Goal: Transaction & Acquisition: Purchase product/service

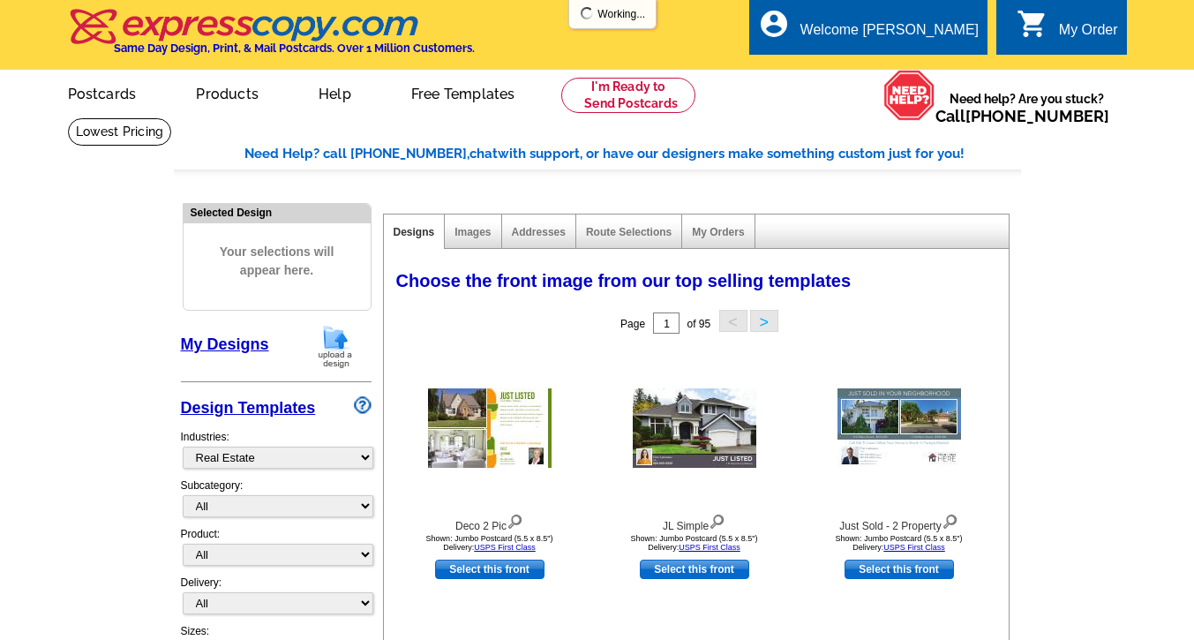
select select "785"
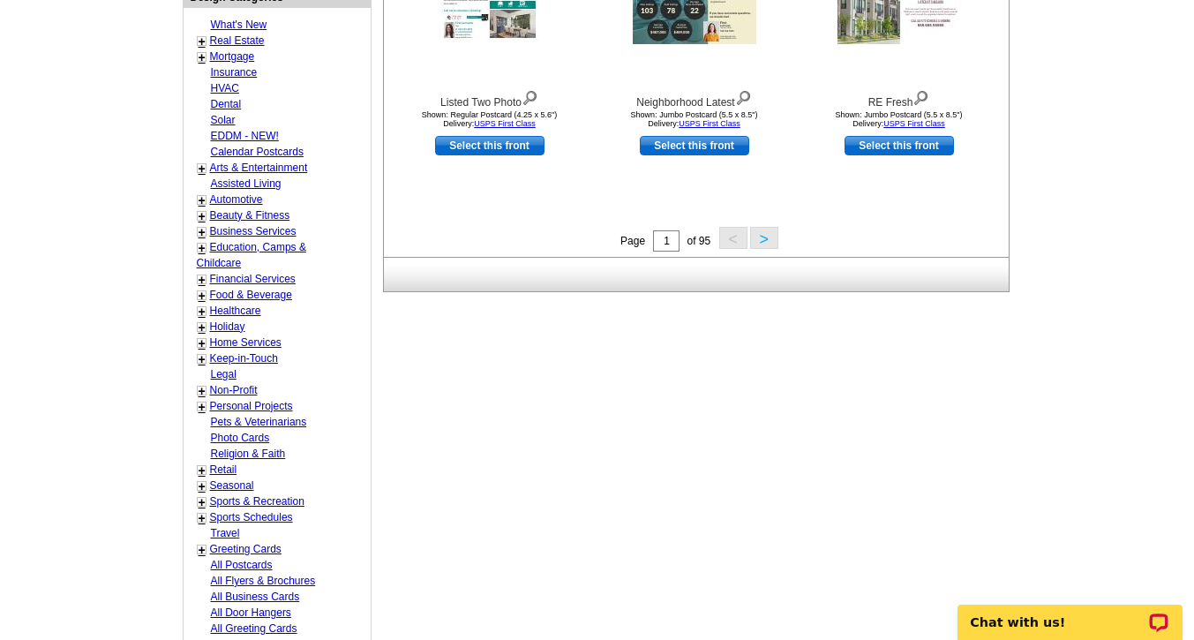
scroll to position [709, 0]
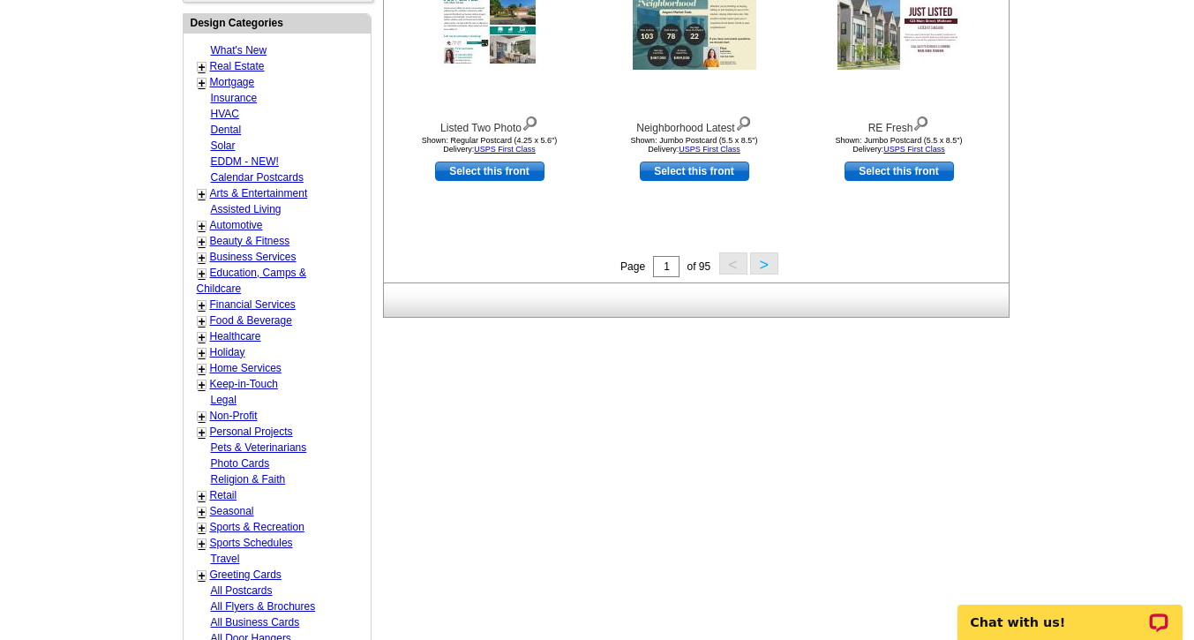
click at [250, 68] on link "Real Estate" at bounding box center [237, 66] width 55 height 12
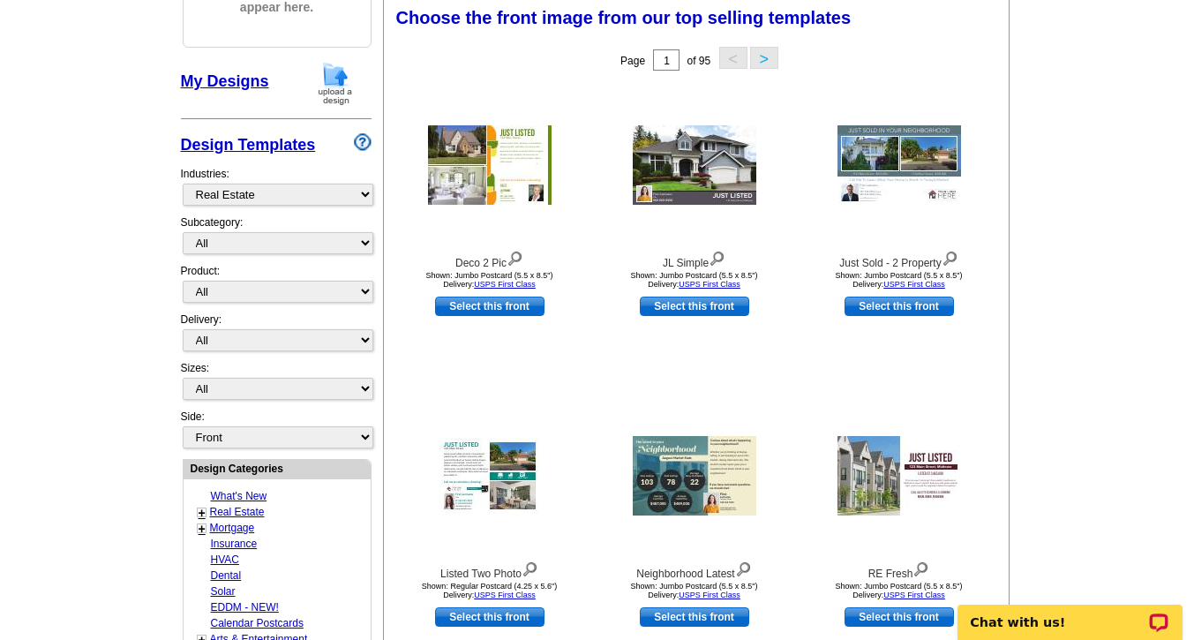
scroll to position [261, 0]
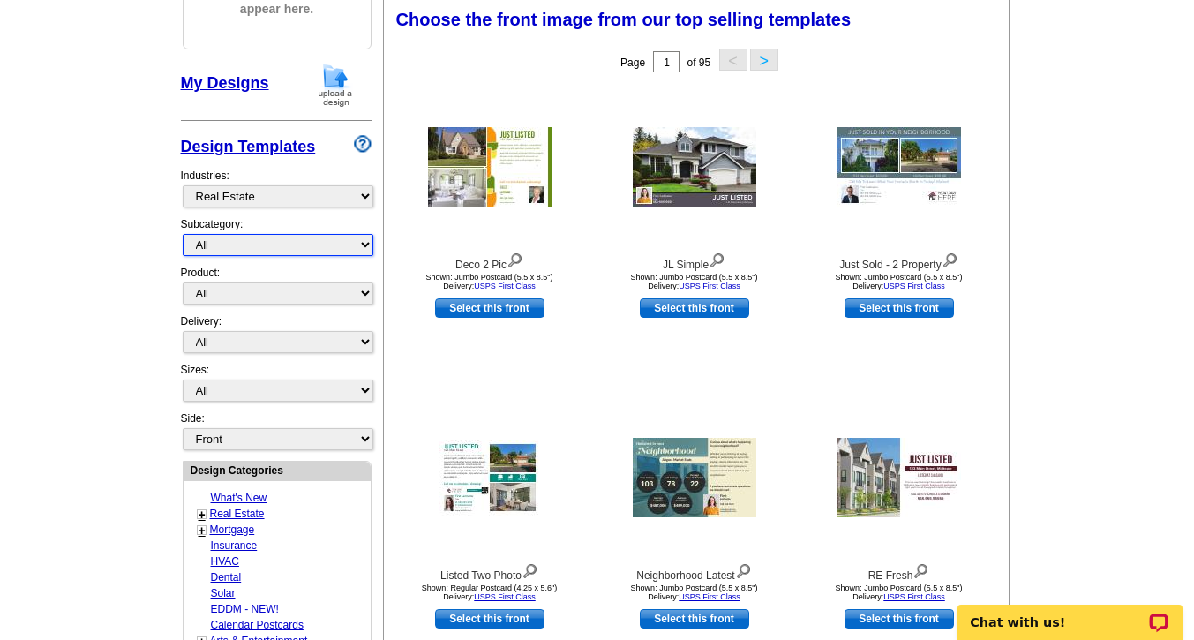
click at [366, 240] on select "All RE/MAX® Referrals Keller Williams® Berkshire Hathaway Home Services Century…" at bounding box center [278, 245] width 191 height 22
click at [183, 236] on select "All RE/MAX® Referrals Keller Williams® Berkshire Hathaway Home Services Century…" at bounding box center [278, 245] width 191 height 22
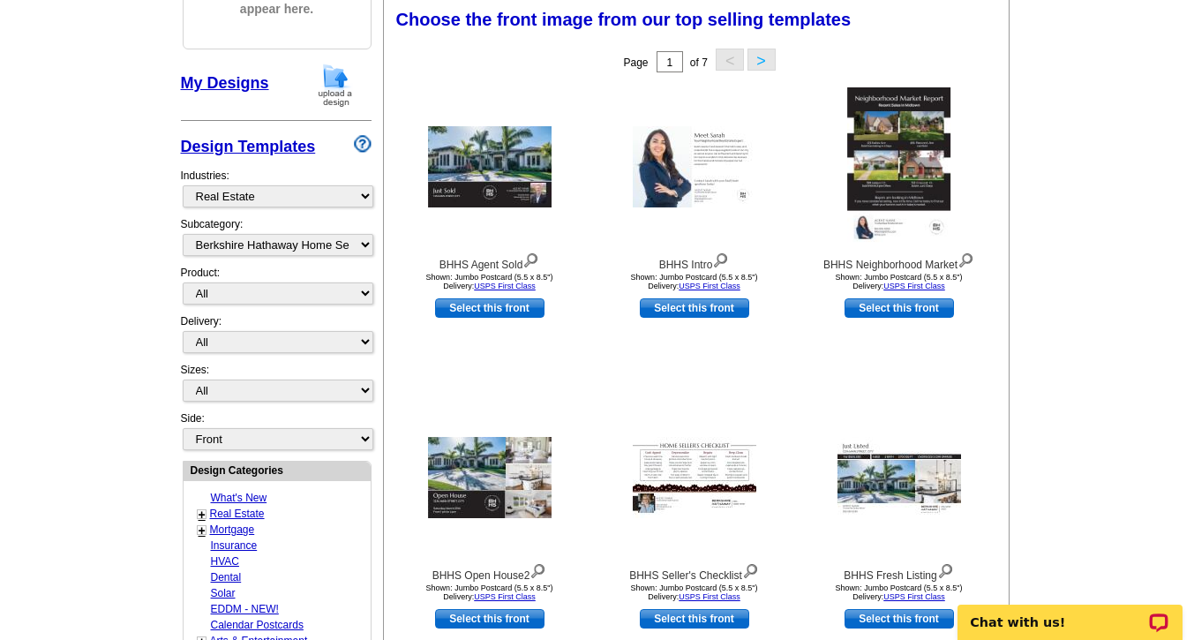
drag, startPoint x: 332, startPoint y: 356, endPoint x: 360, endPoint y: 261, distance: 98.6
click at [360, 261] on div "Design Templates Industries: What's New Real Estate Mortgage Insurance HVAC Den…" at bounding box center [276, 268] width 191 height 284
click at [364, 245] on select "All RE/MAX® Referrals Keller Williams® Berkshire Hathaway Home Services Century…" at bounding box center [278, 245] width 191 height 22
select select "785"
click at [183, 236] on select "All RE/MAX® Referrals Keller Williams® Berkshire Hathaway Home Services Century…" at bounding box center [278, 245] width 191 height 22
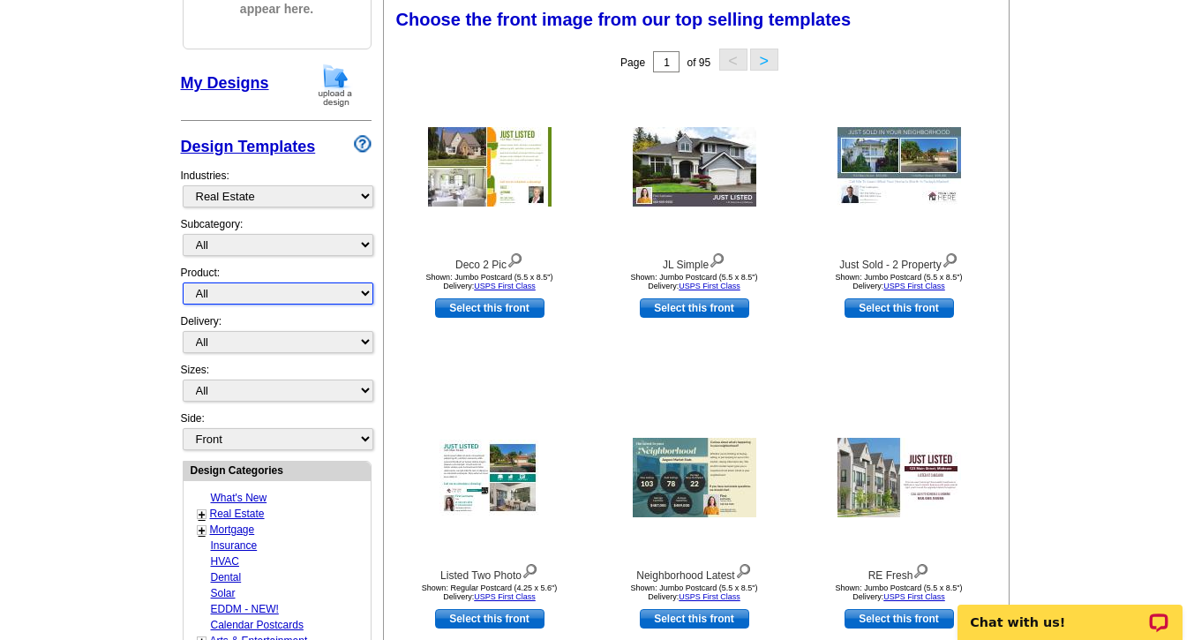
click at [365, 298] on select "All Postcards Letters and flyers Business Cards Door Hangers Greeting Cards" at bounding box center [278, 294] width 191 height 22
select select "1"
click at [183, 284] on select "All Postcards Letters and flyers Business Cards Door Hangers Greeting Cards" at bounding box center [278, 294] width 191 height 22
click at [364, 348] on select "All First Class Mail Shipped to Me EDDM Save 66% on Postage" at bounding box center [278, 342] width 191 height 22
select select "1"
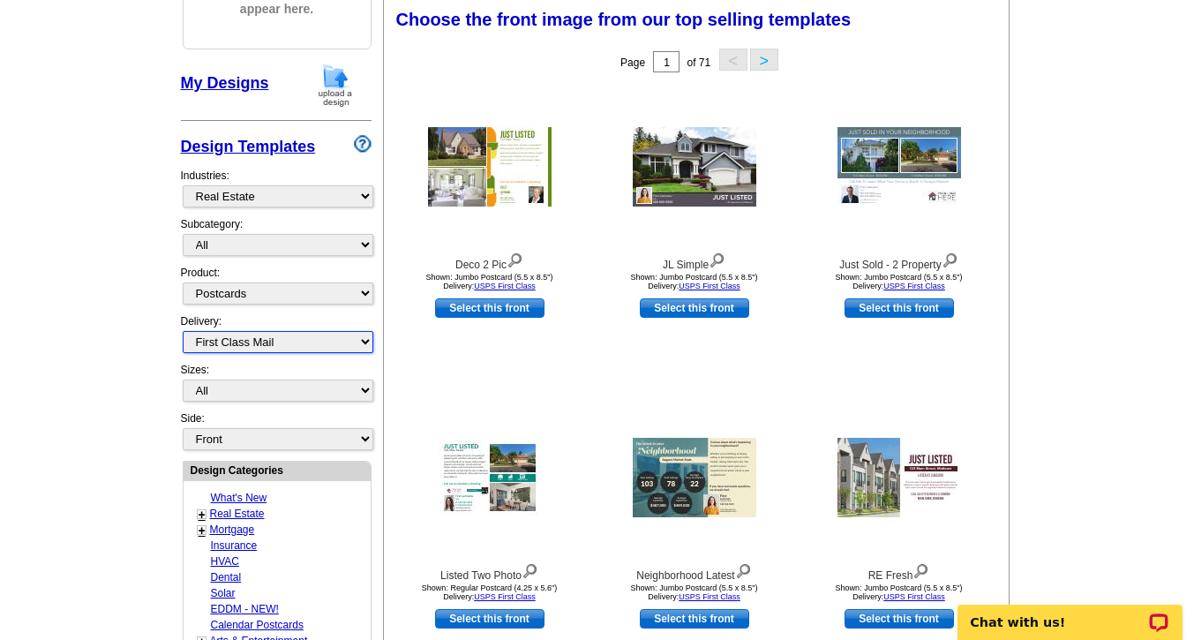
click at [183, 333] on select "All First Class Mail Shipped to Me EDDM Save 66% on Postage" at bounding box center [278, 342] width 191 height 22
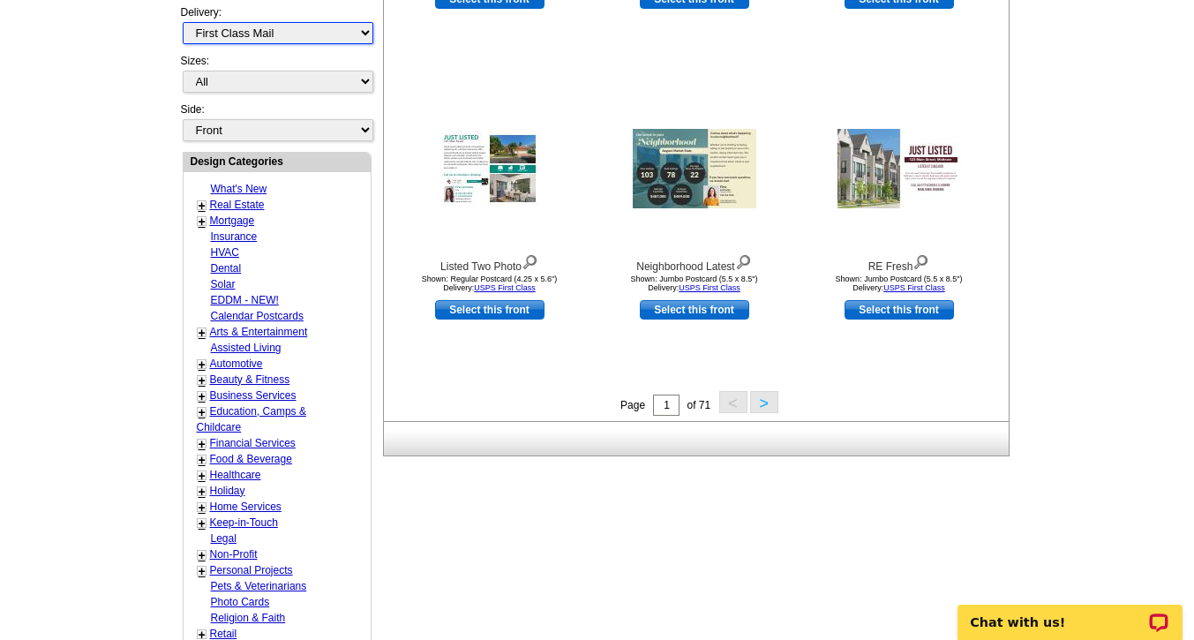
scroll to position [558, 0]
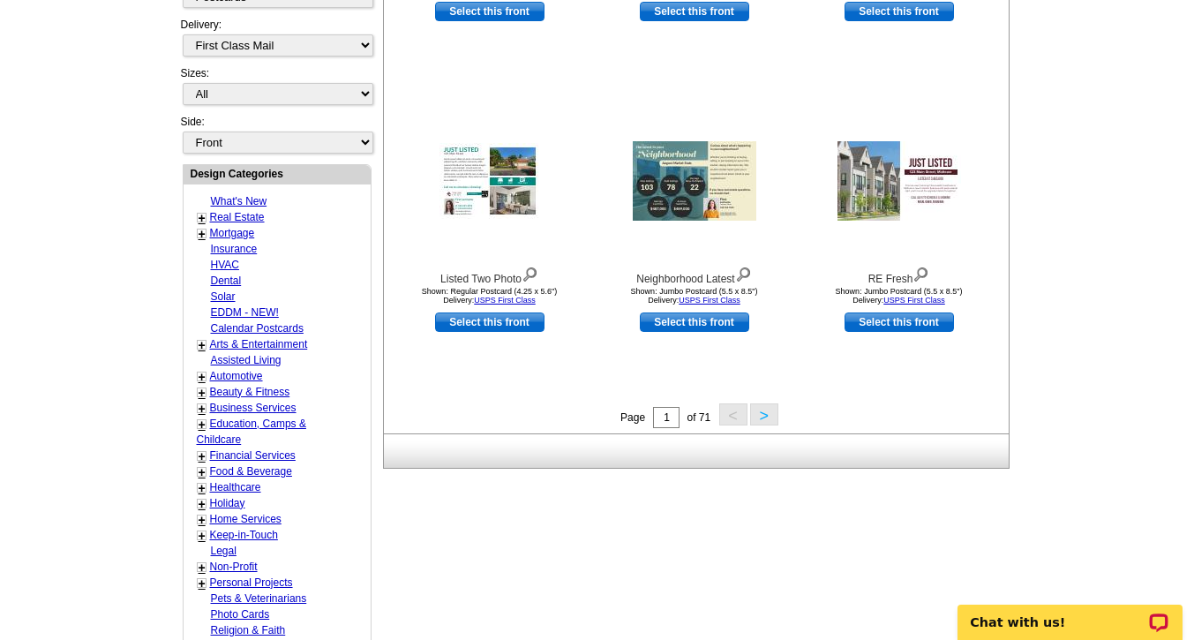
click at [761, 419] on button ">" at bounding box center [764, 414] width 28 height 22
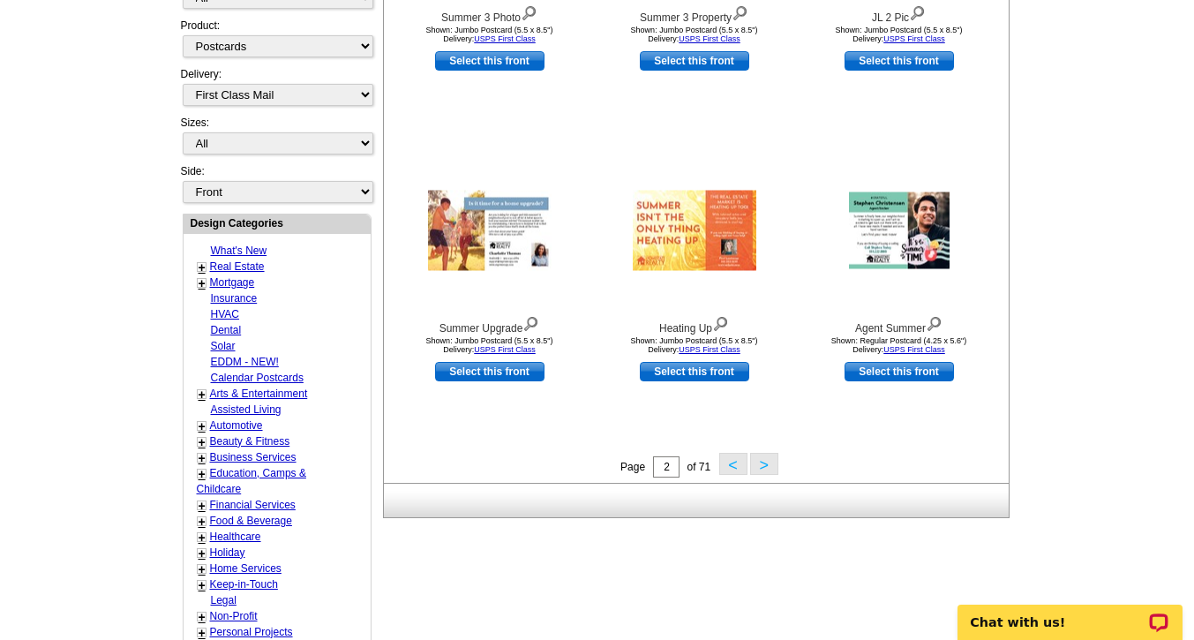
scroll to position [505, 0]
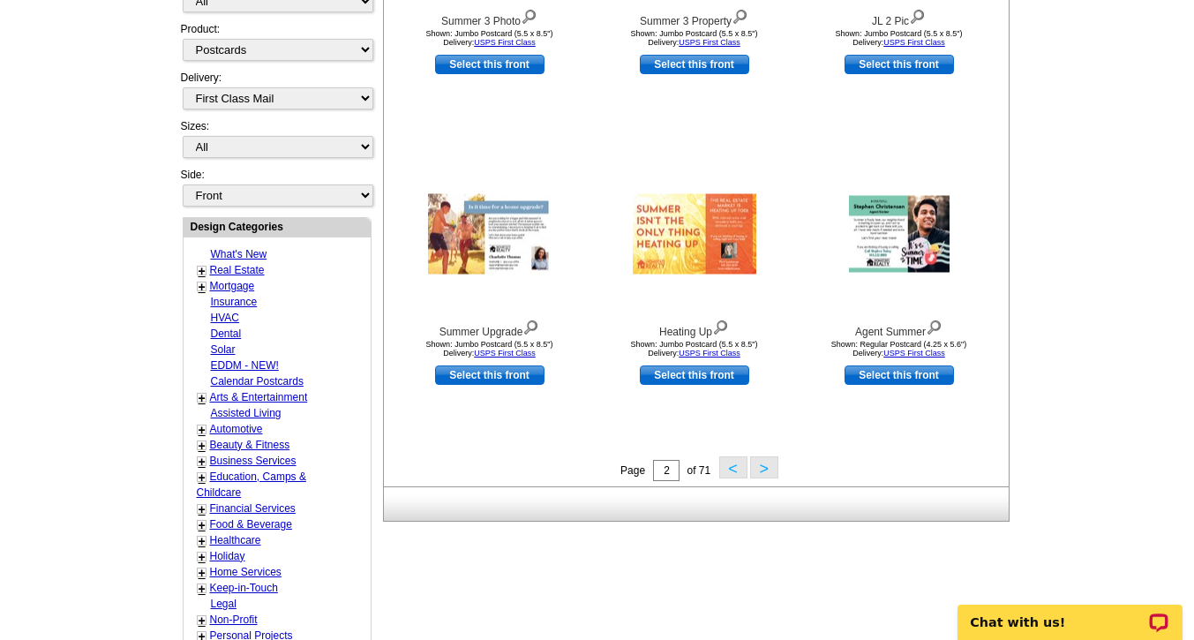
click at [764, 471] on button ">" at bounding box center [764, 467] width 28 height 22
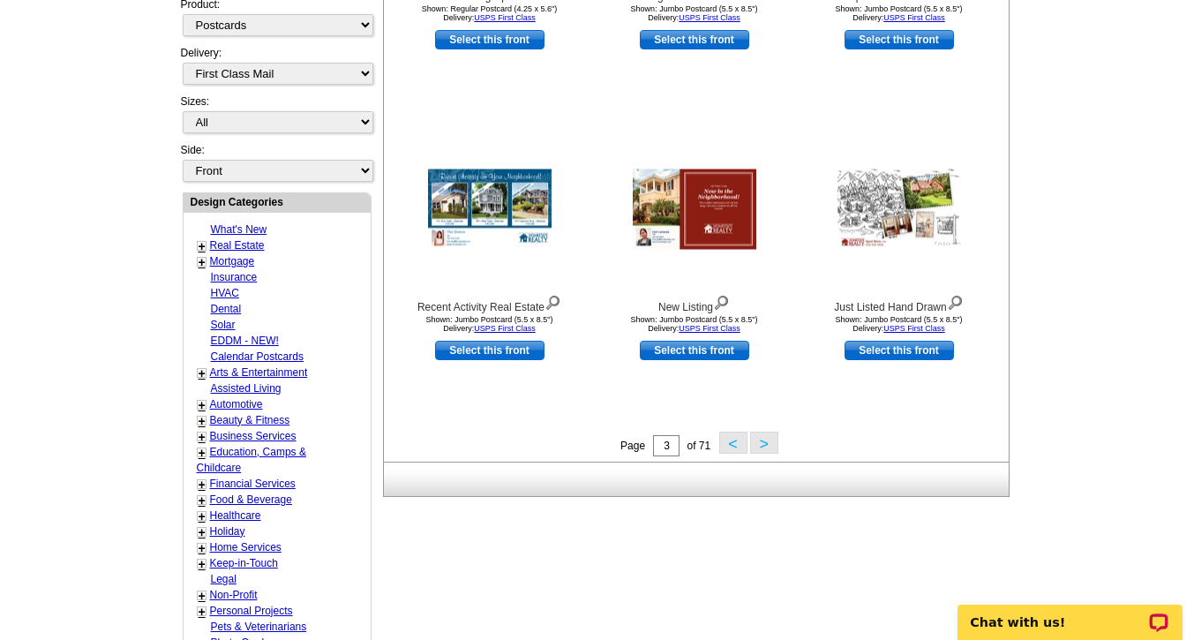
scroll to position [531, 0]
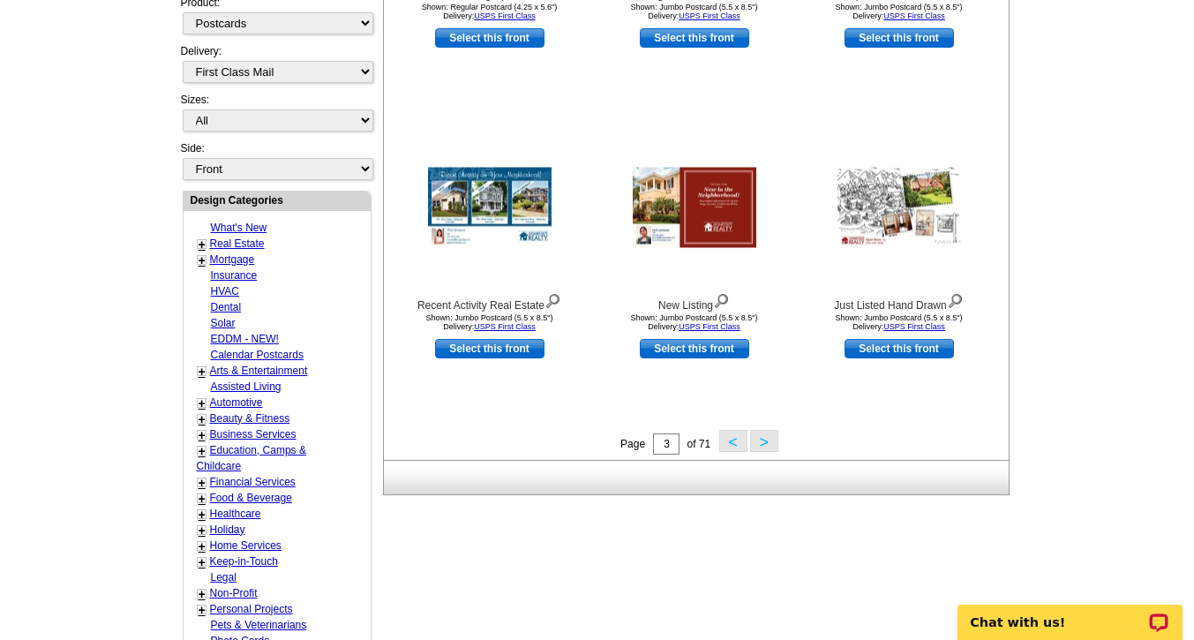
click at [766, 443] on button ">" at bounding box center [764, 441] width 28 height 22
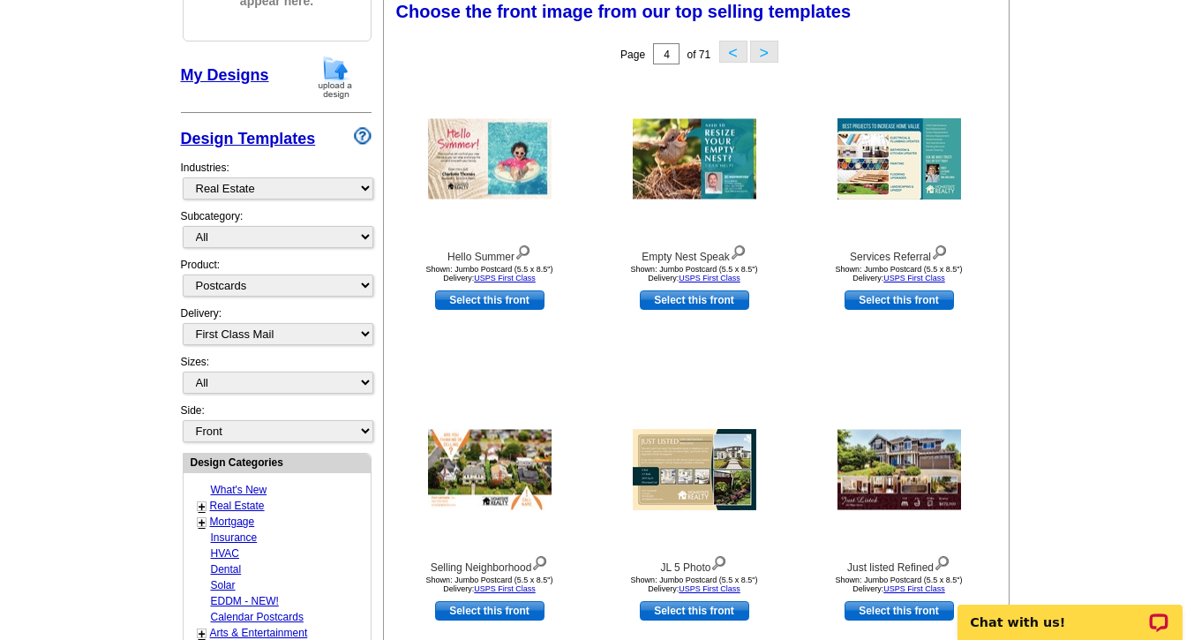
scroll to position [261, 0]
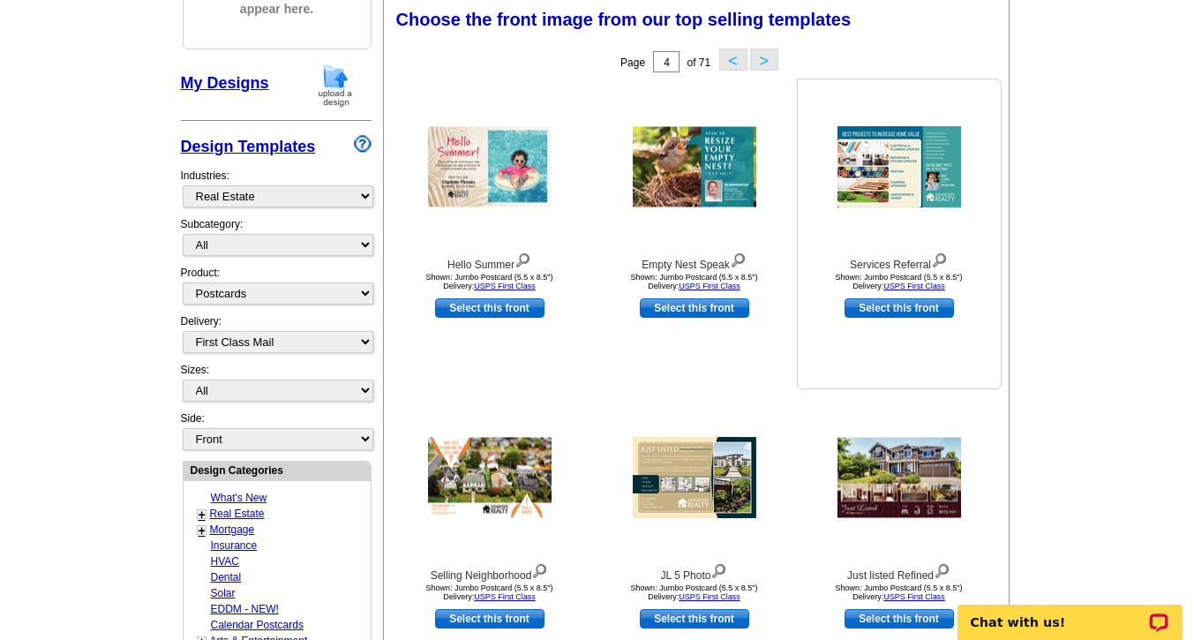
click at [913, 187] on img at bounding box center [900, 166] width 124 height 81
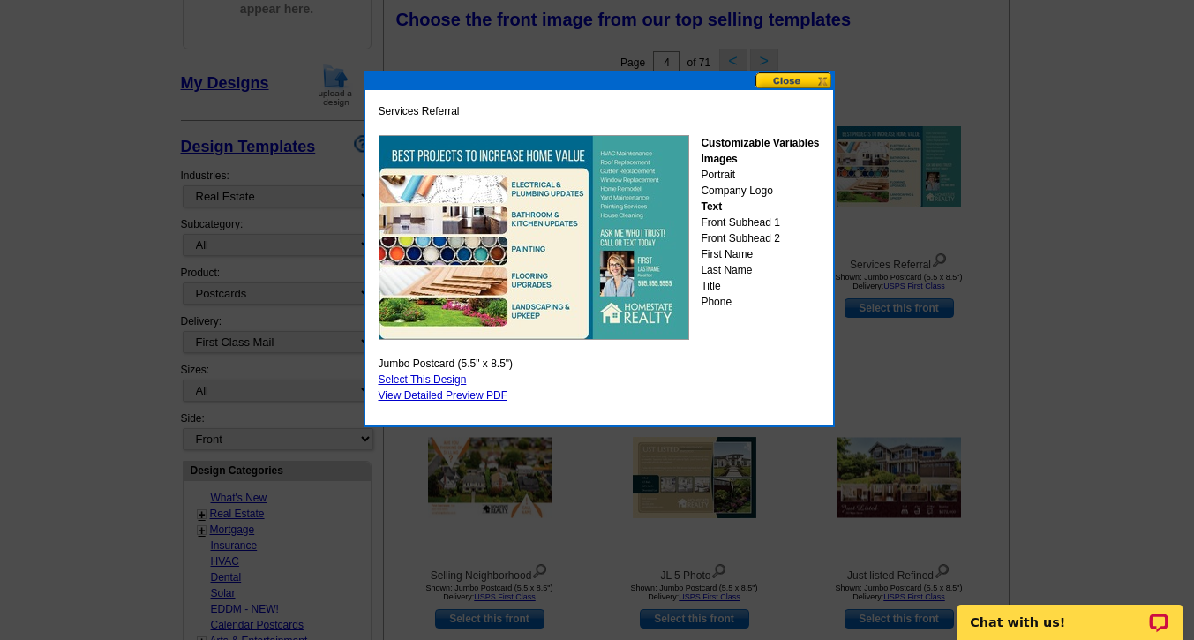
drag, startPoint x: 913, startPoint y: 187, endPoint x: 585, endPoint y: 406, distance: 394.0
click at [585, 406] on body "Welcome back Lisa My Account Logout local_phone Same Day Design, Print, & Mail …" at bounding box center [597, 642] width 1194 height 1807
click at [421, 377] on link "Select This Design" at bounding box center [423, 379] width 88 height 12
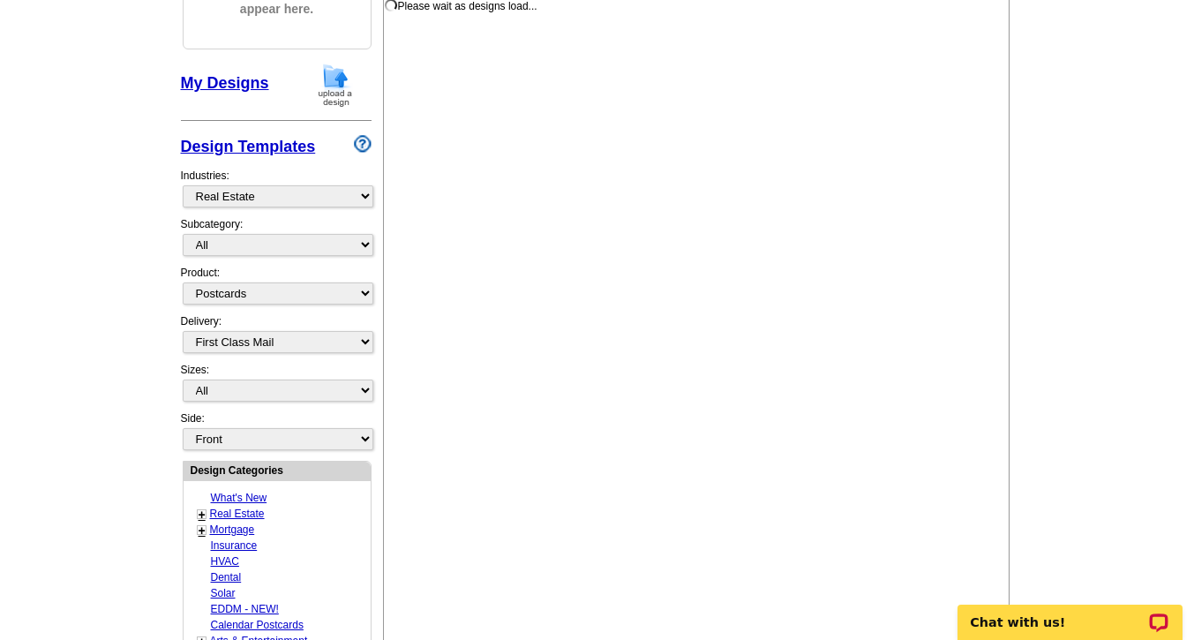
select select "2"
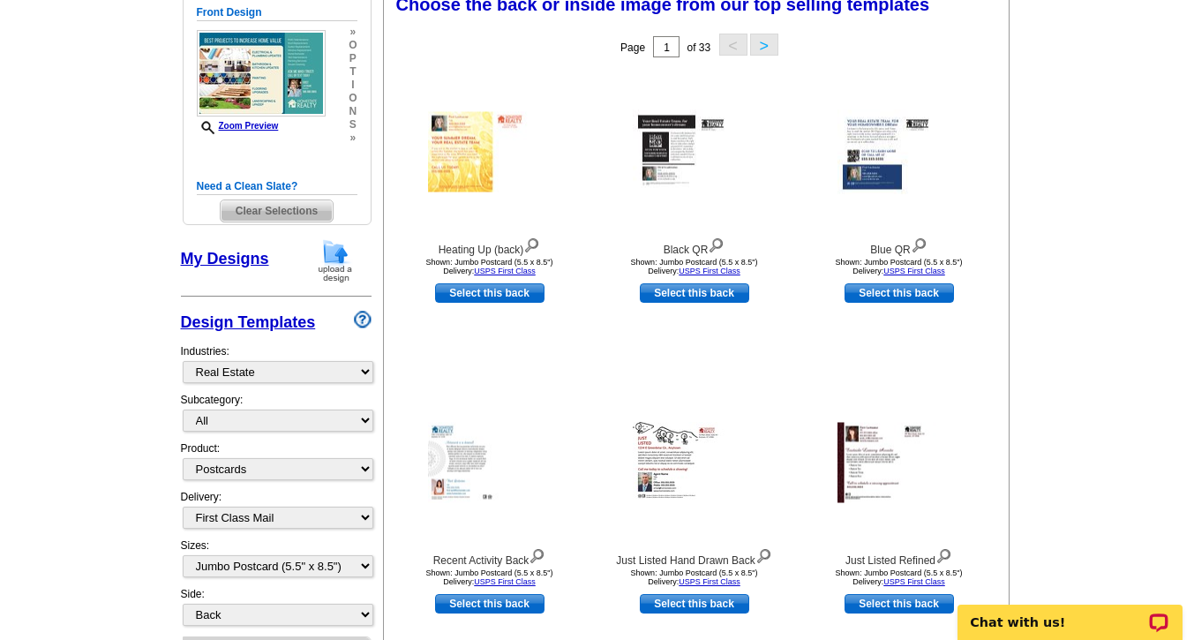
scroll to position [265, 0]
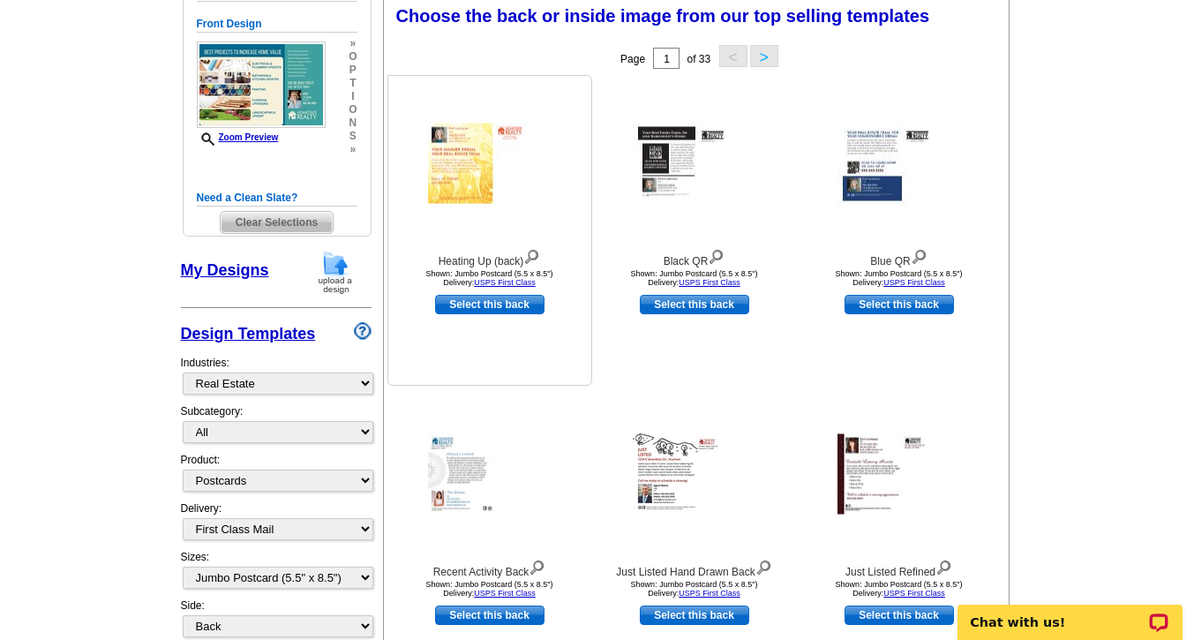
click at [484, 302] on link "Select this back" at bounding box center [489, 304] width 109 height 19
select select "front"
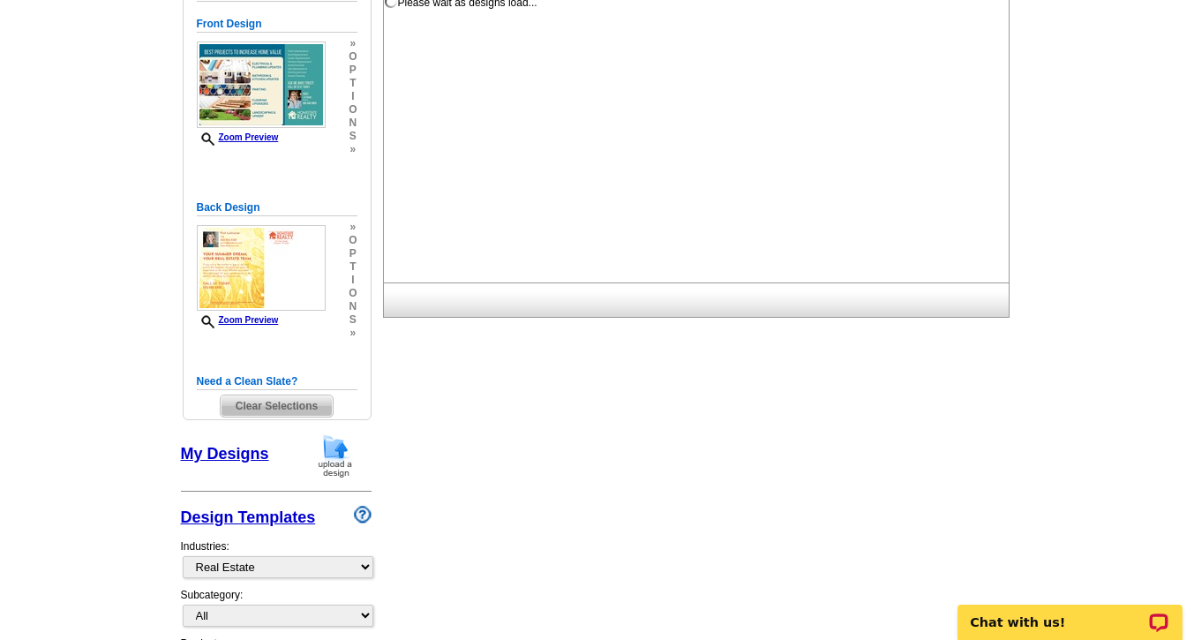
scroll to position [0, 0]
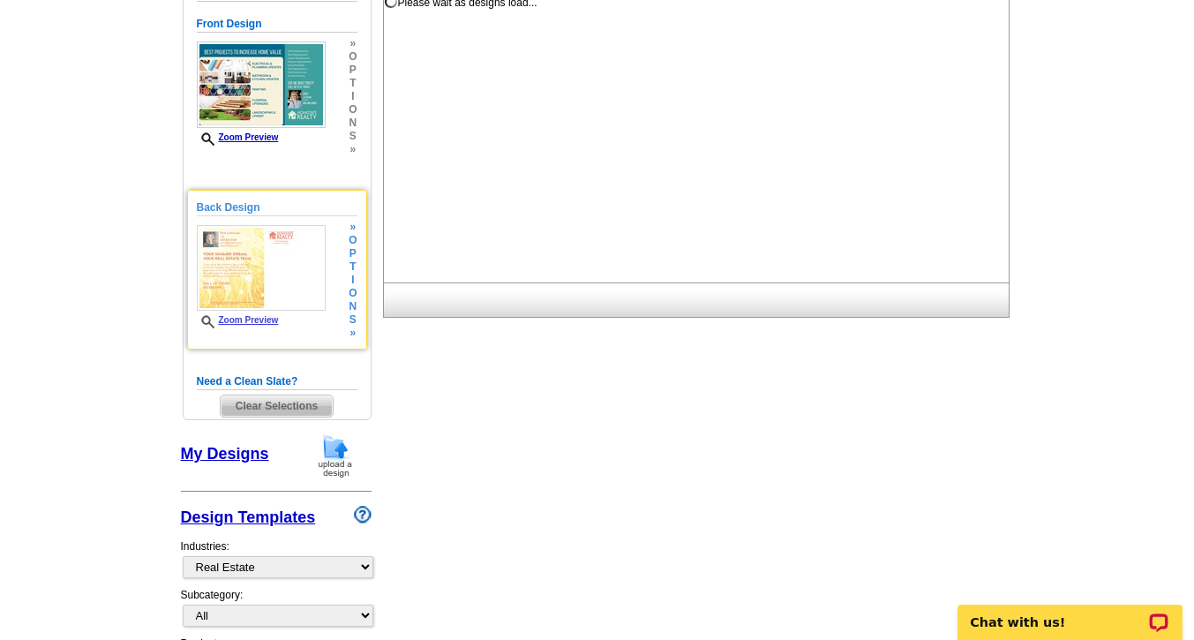
click at [256, 320] on link "Zoom Preview" at bounding box center [238, 320] width 82 height 10
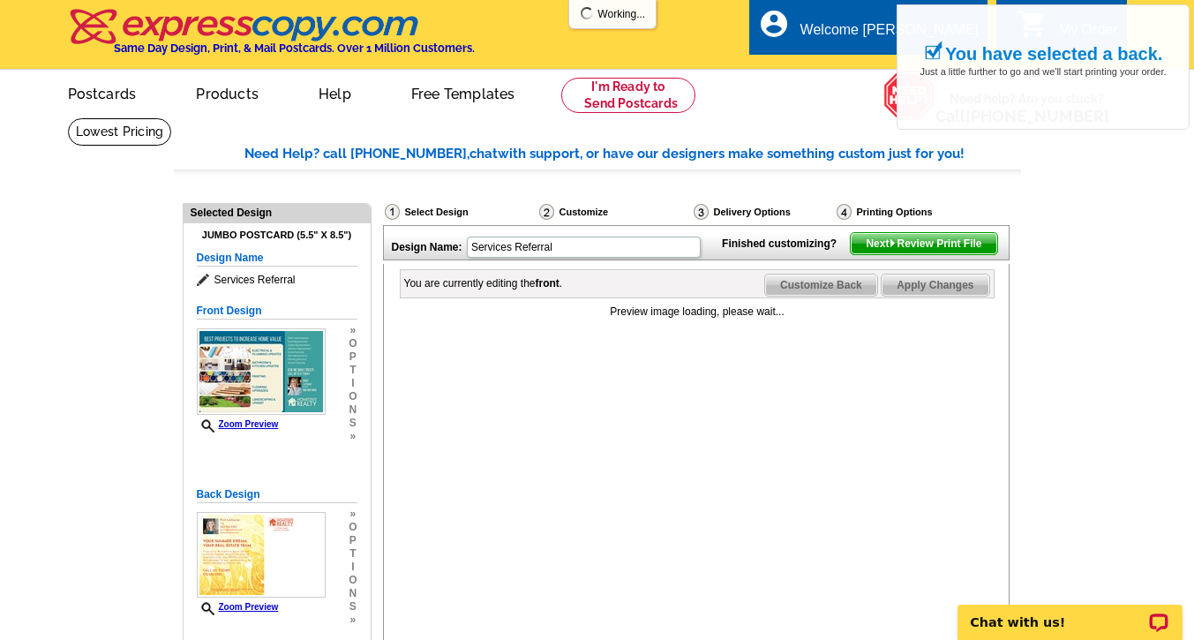
scroll to position [117, 0]
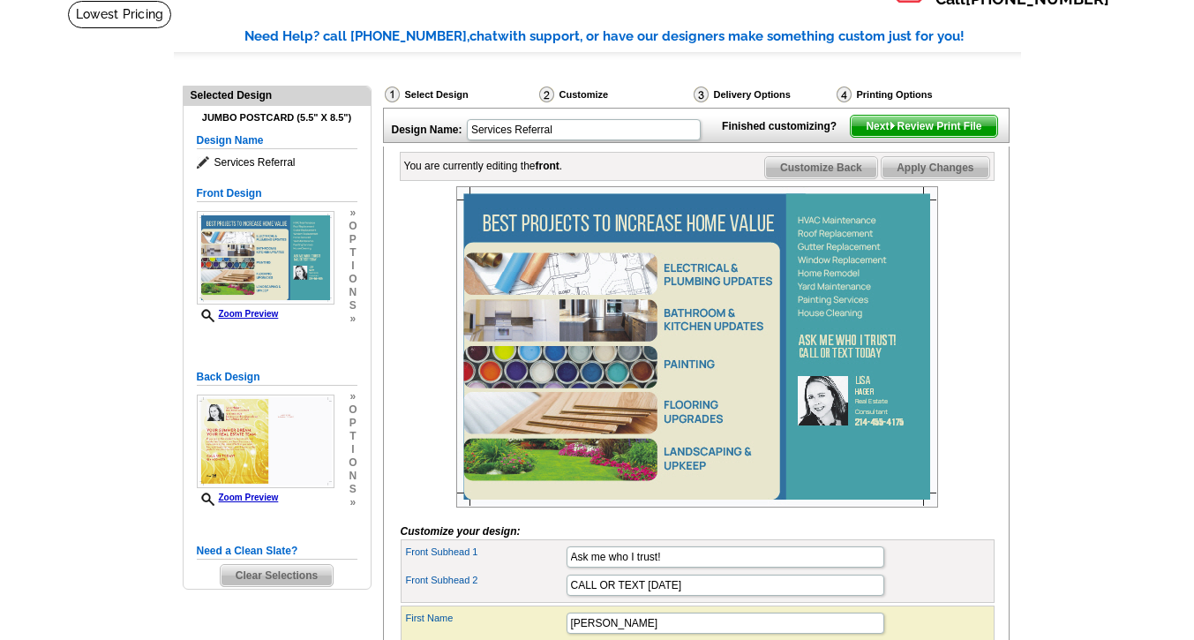
click at [1139, 165] on main "Need Help? call 800-260-5887, chat with support, or have our designers make som…" at bounding box center [597, 462] width 1194 height 925
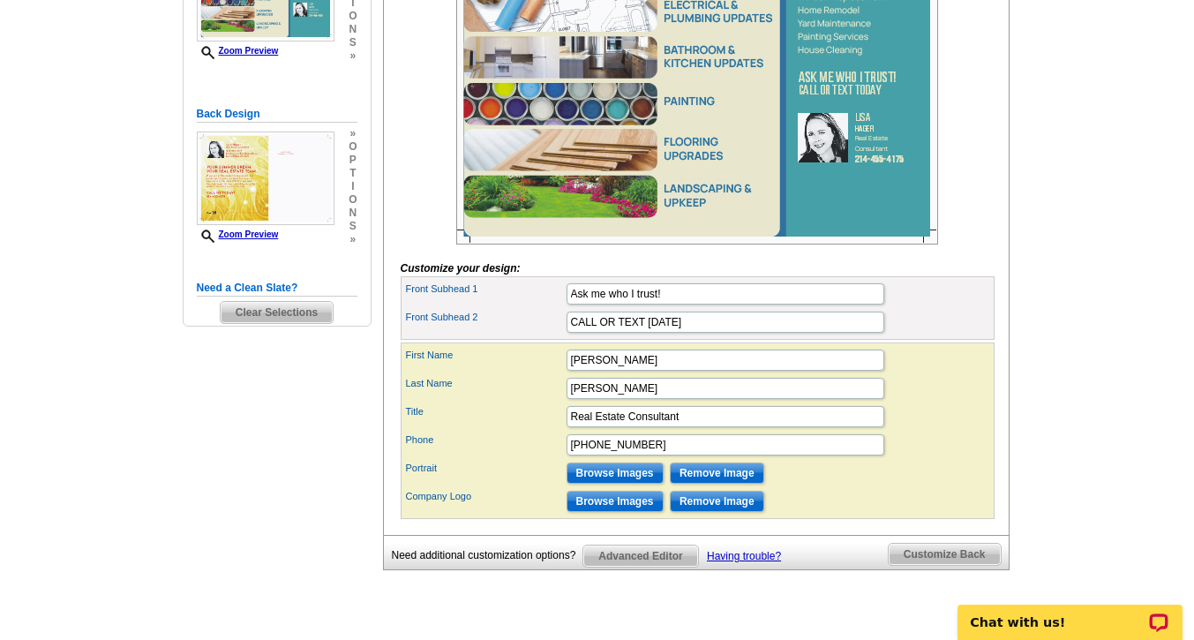
scroll to position [349, 0]
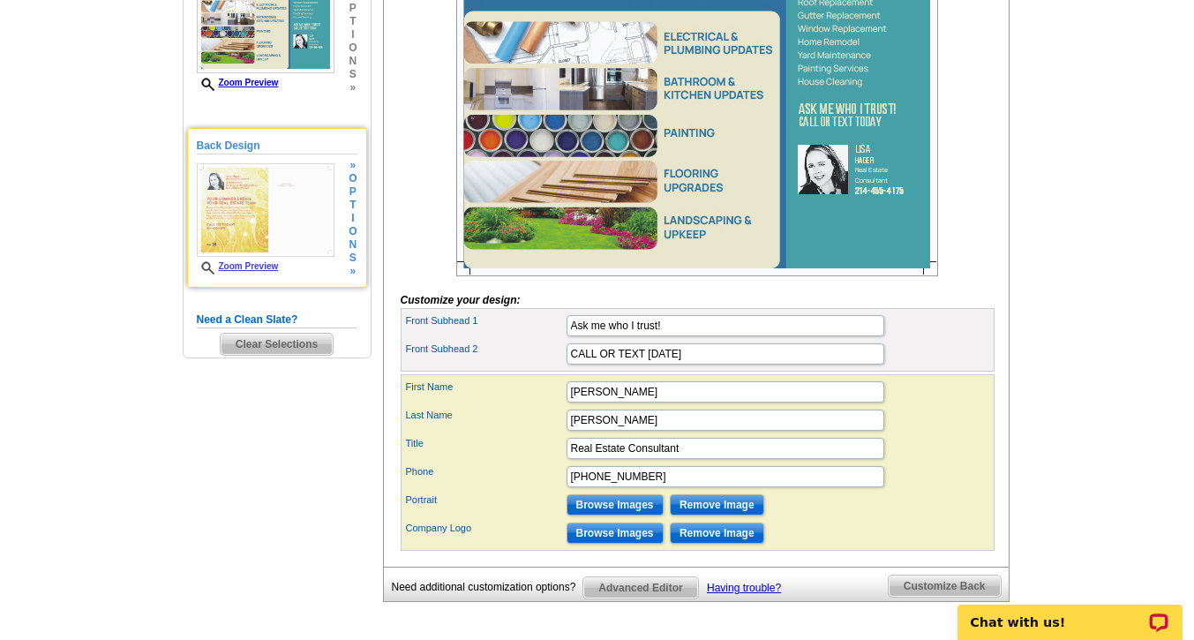
click at [245, 268] on link "Zoom Preview" at bounding box center [238, 266] width 82 height 10
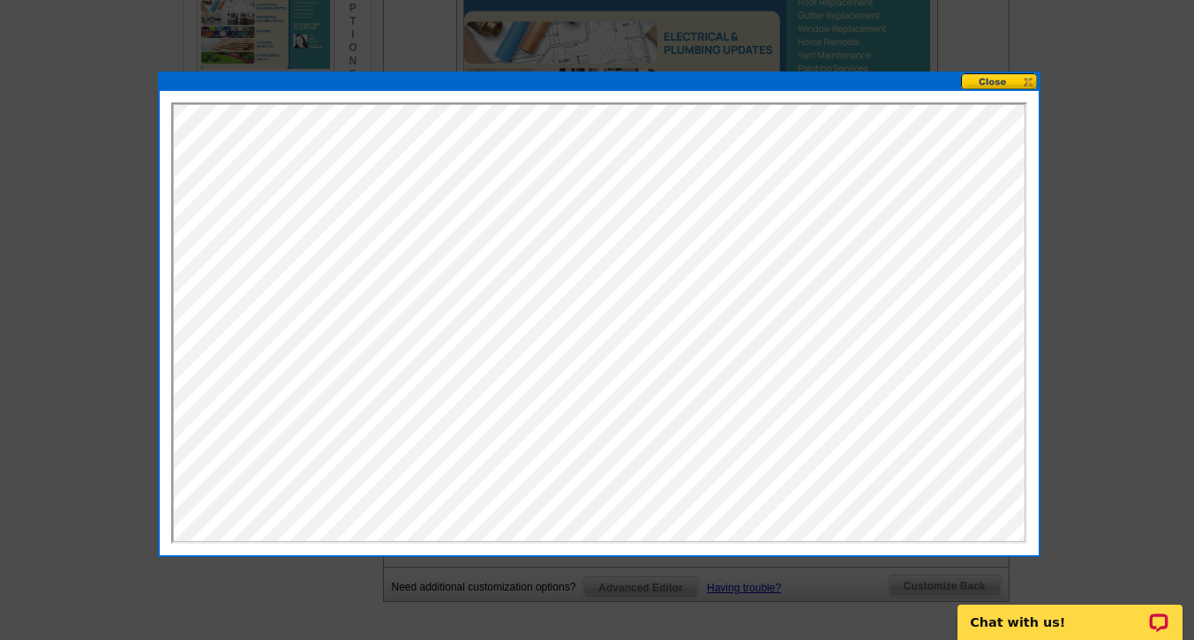
scroll to position [0, 0]
click at [994, 86] on button at bounding box center [1000, 81] width 78 height 17
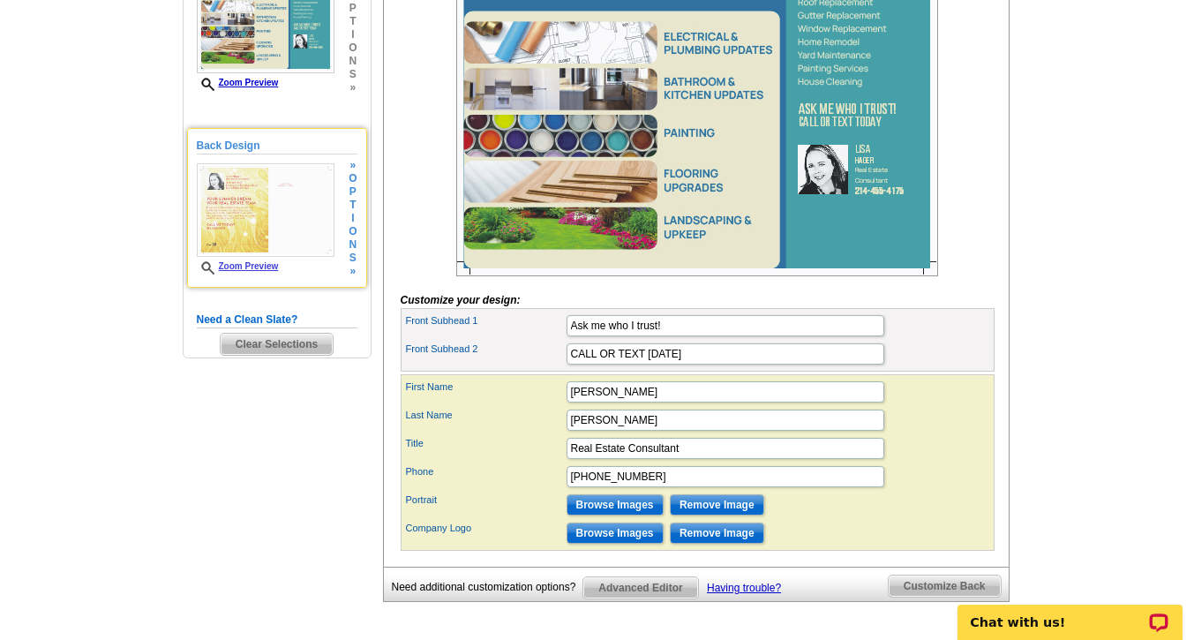
click at [356, 219] on span "i" at bounding box center [353, 218] width 8 height 13
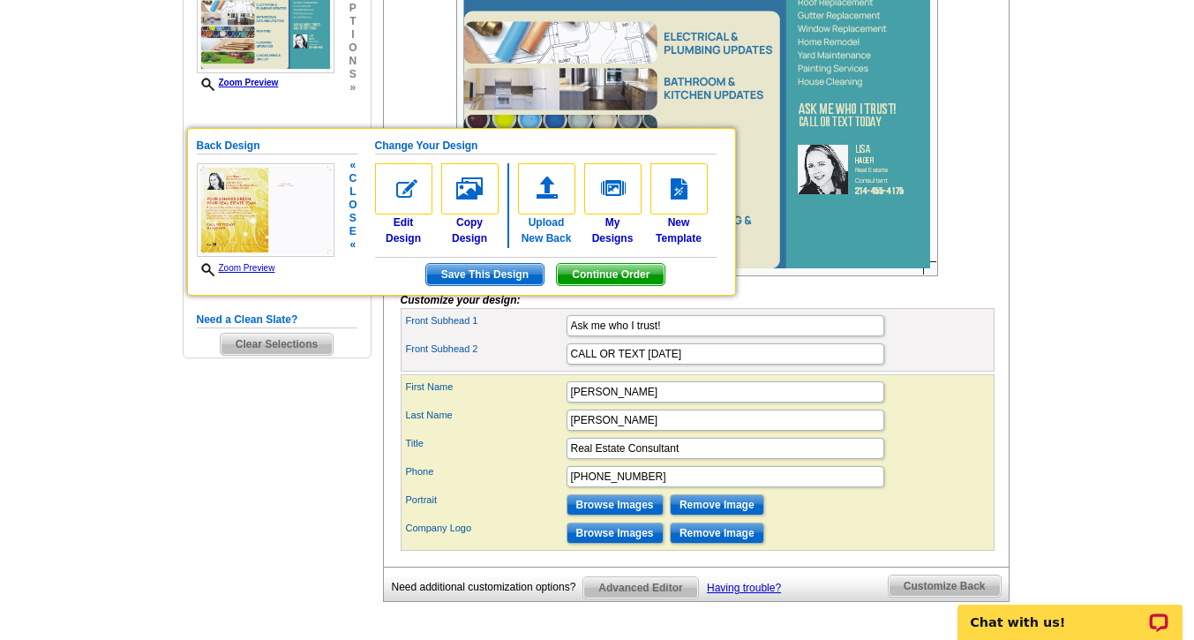
click at [548, 193] on img at bounding box center [546, 188] width 57 height 51
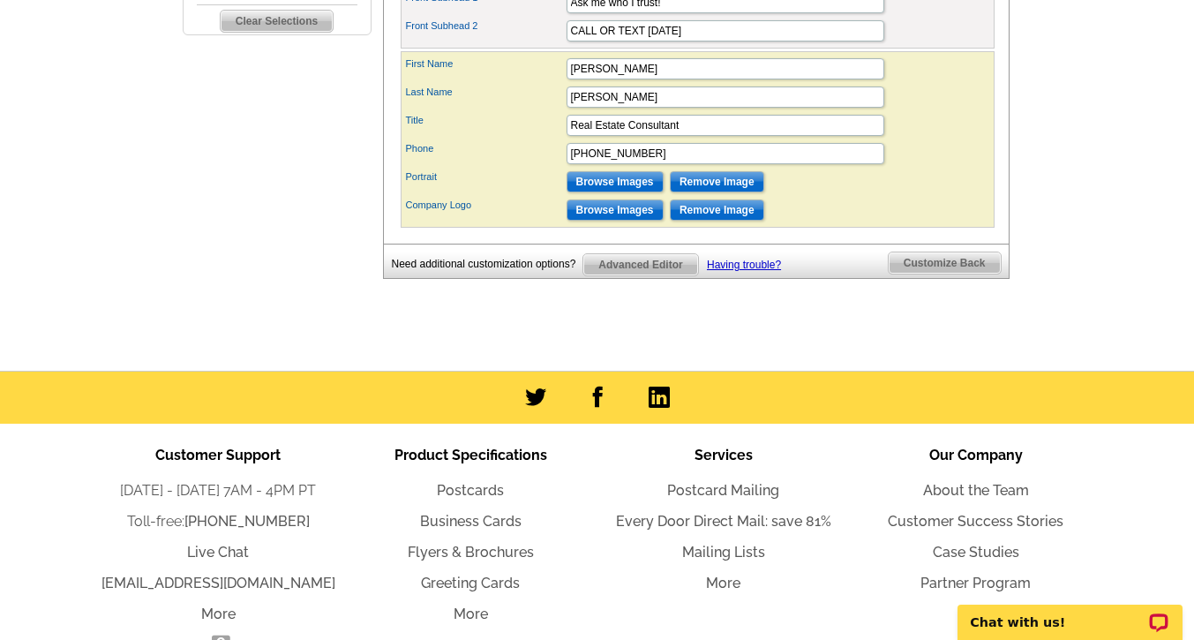
scroll to position [320, 0]
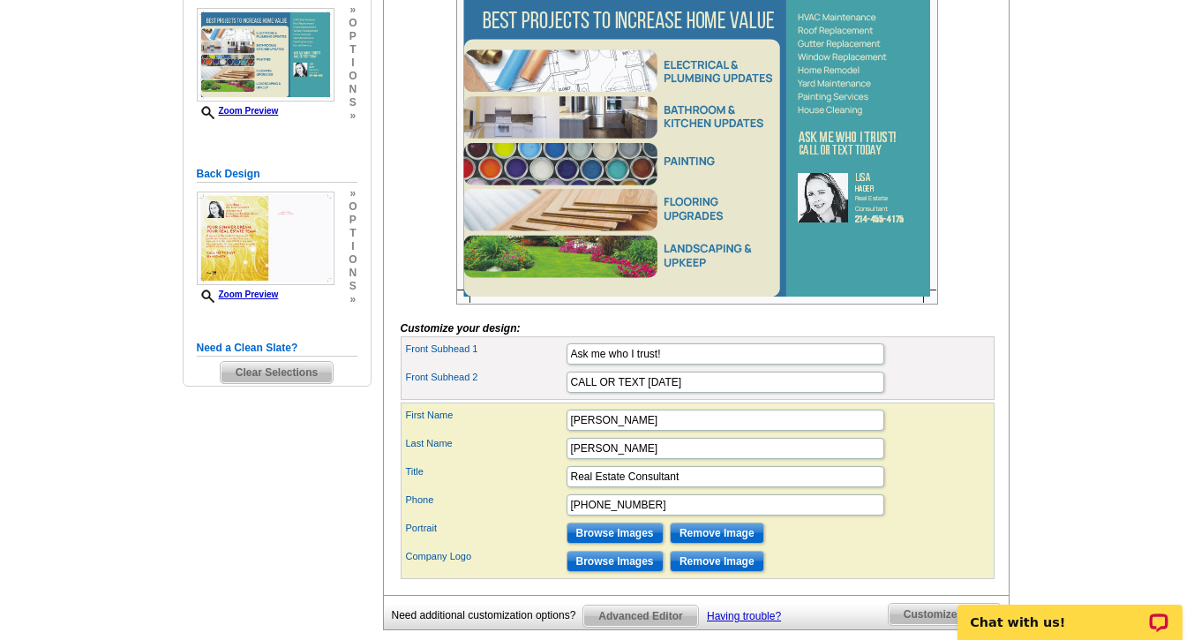
click at [311, 364] on span "Clear Selections" at bounding box center [277, 372] width 112 height 21
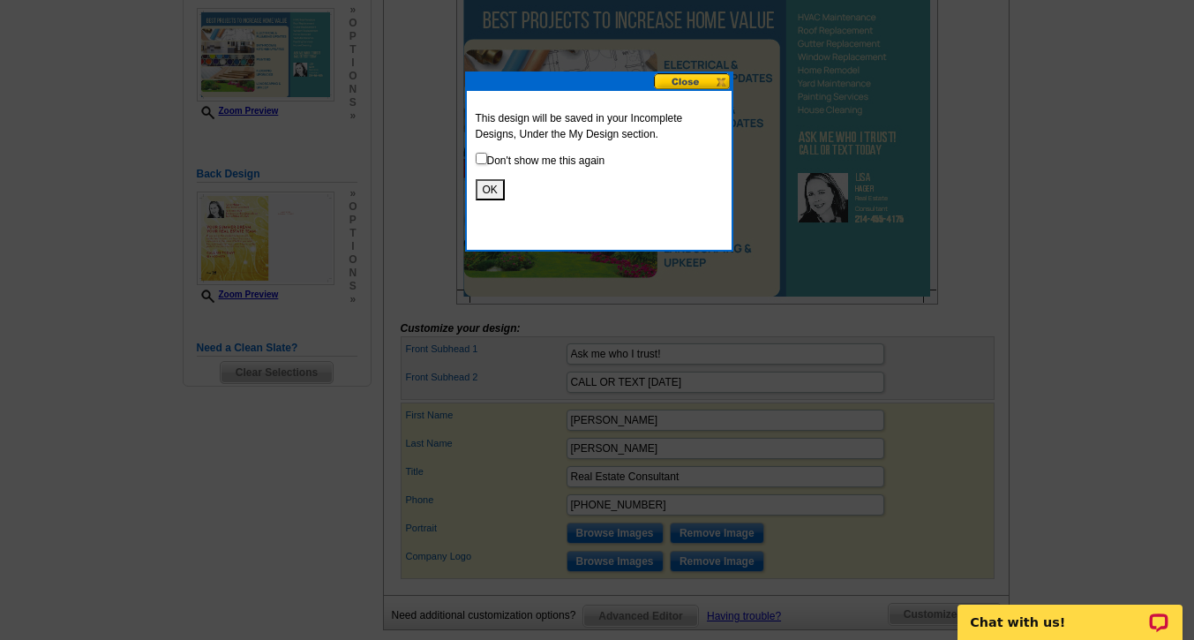
click at [484, 185] on button "OK" at bounding box center [490, 189] width 29 height 21
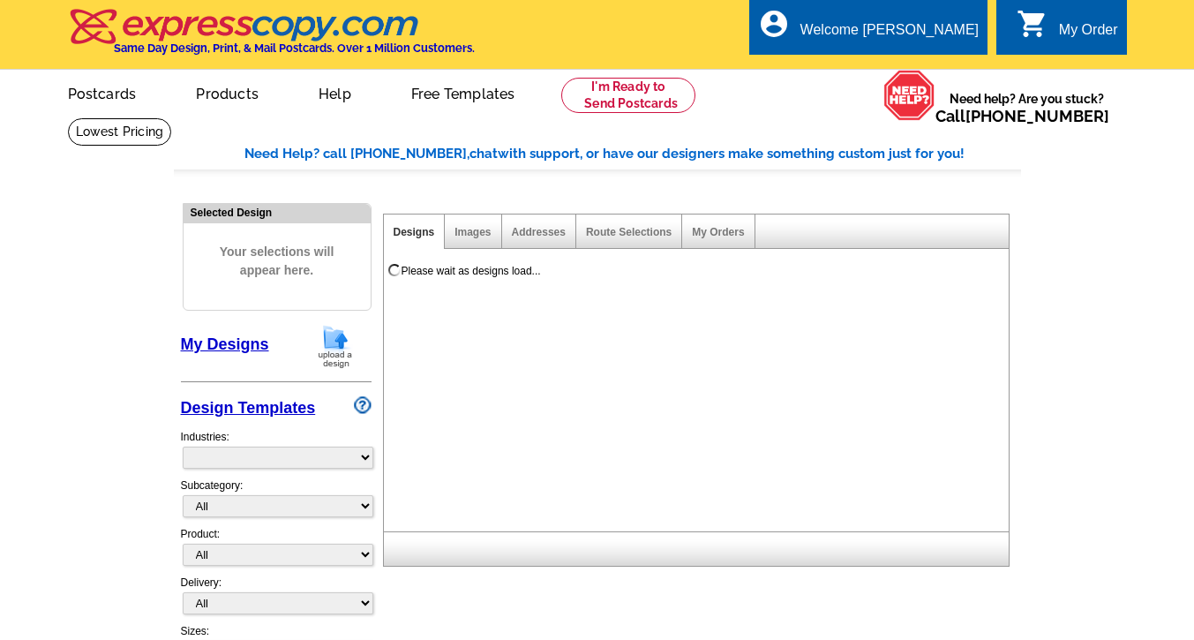
select select "785"
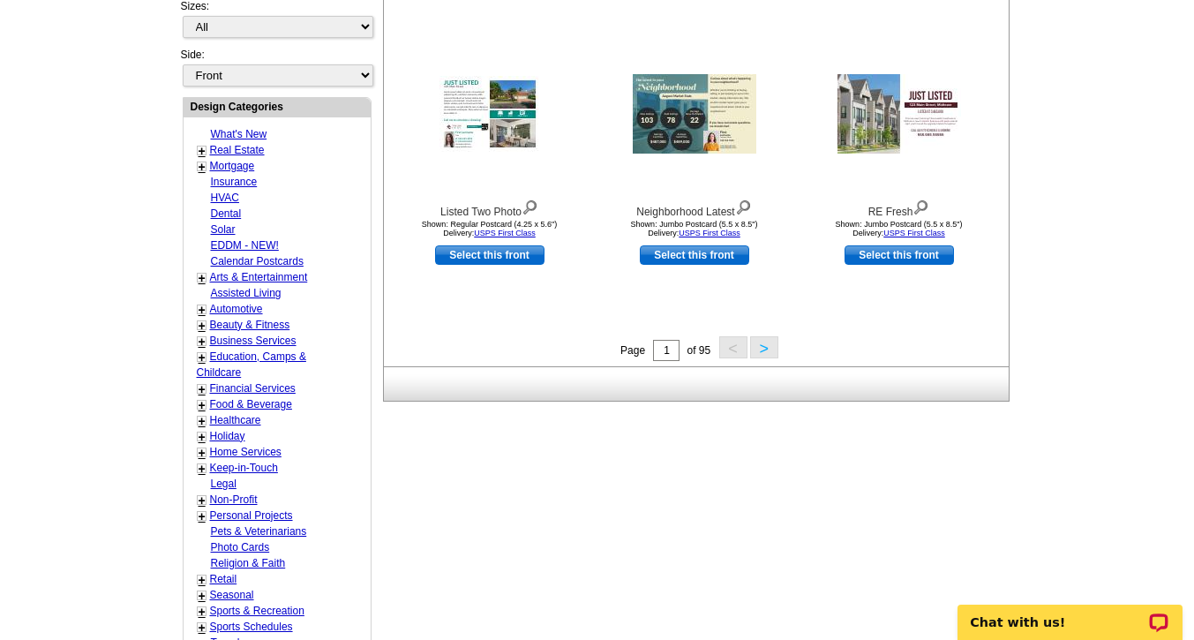
scroll to position [640, 0]
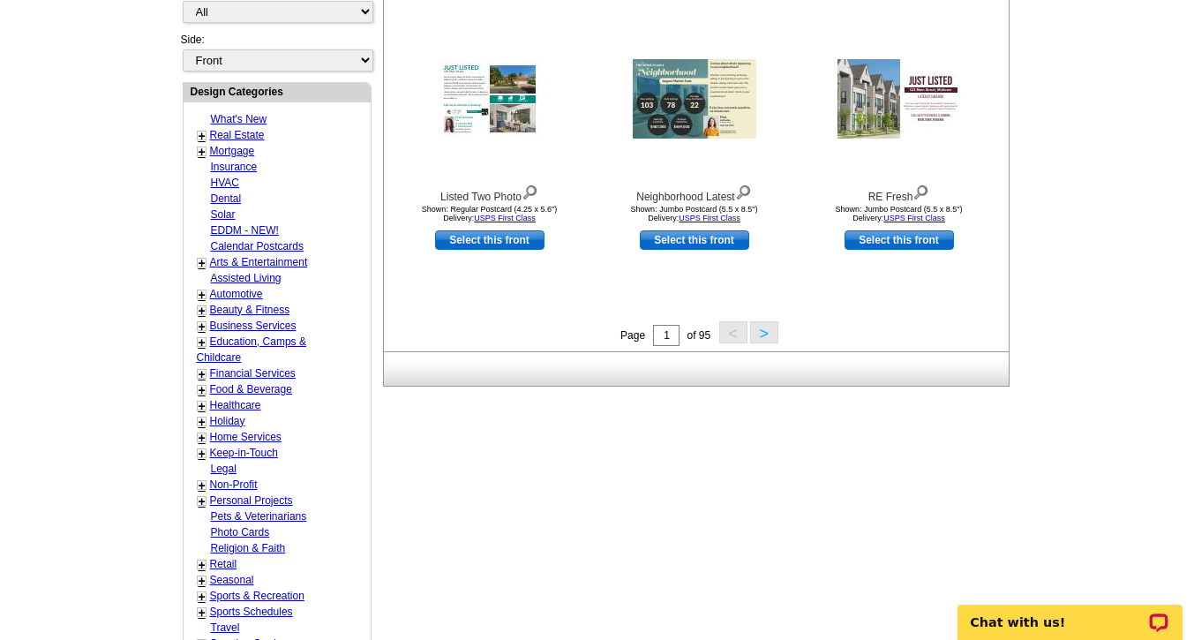
click at [765, 336] on button ">" at bounding box center [764, 332] width 28 height 22
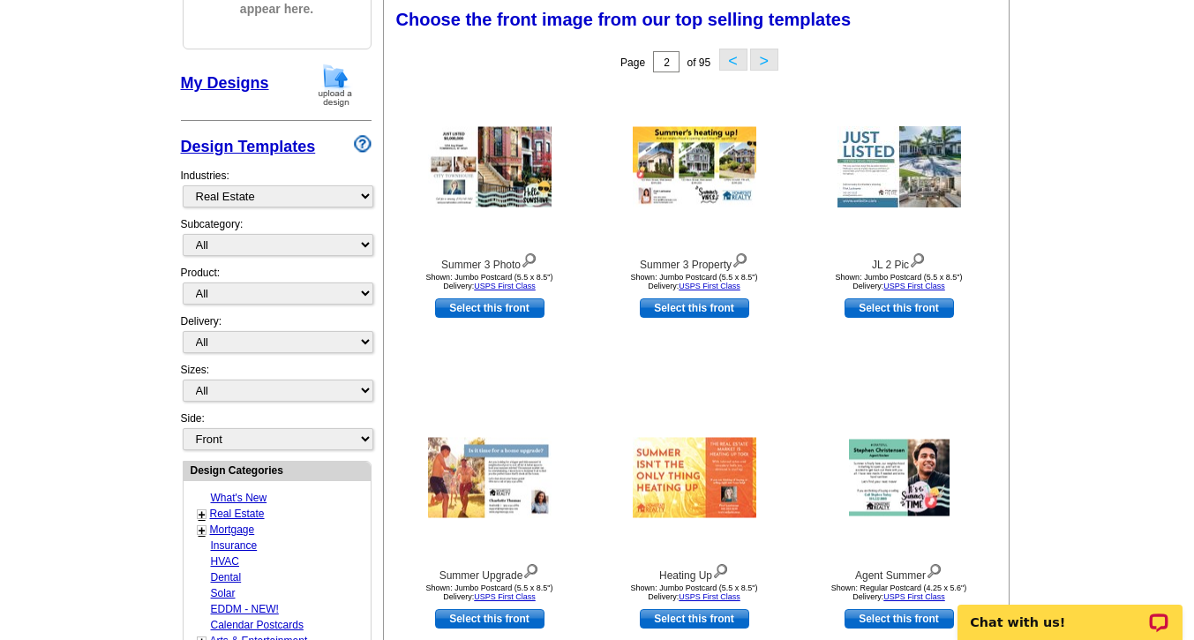
scroll to position [498, 0]
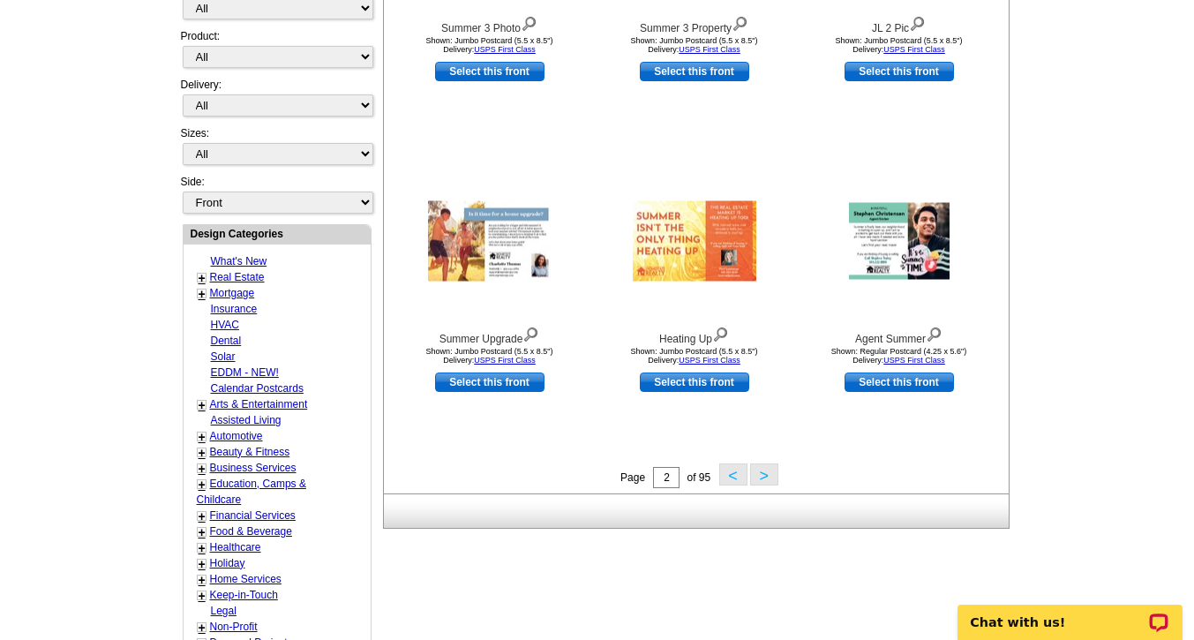
click at [765, 478] on button ">" at bounding box center [764, 474] width 28 height 22
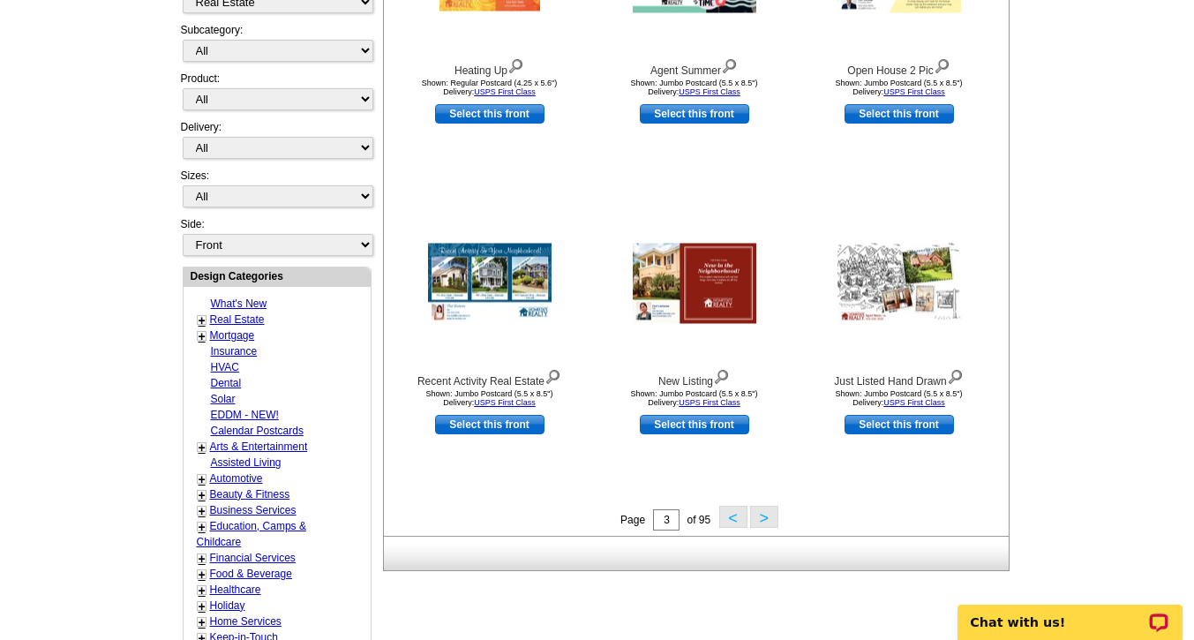
scroll to position [555, 0]
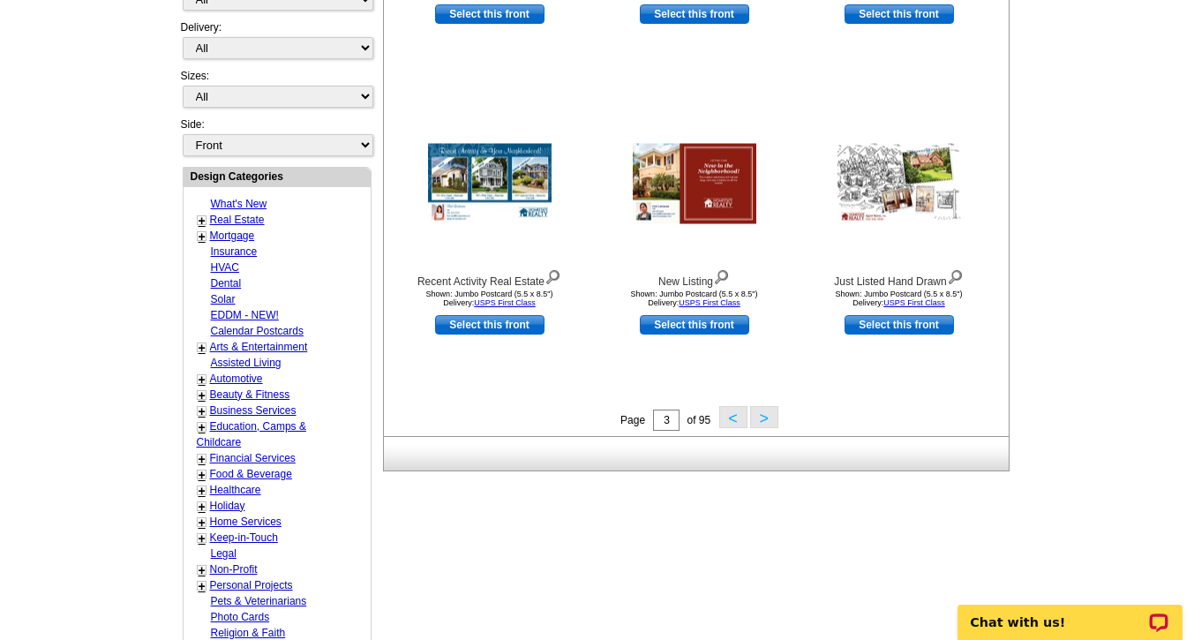
click at [765, 418] on button ">" at bounding box center [764, 417] width 28 height 22
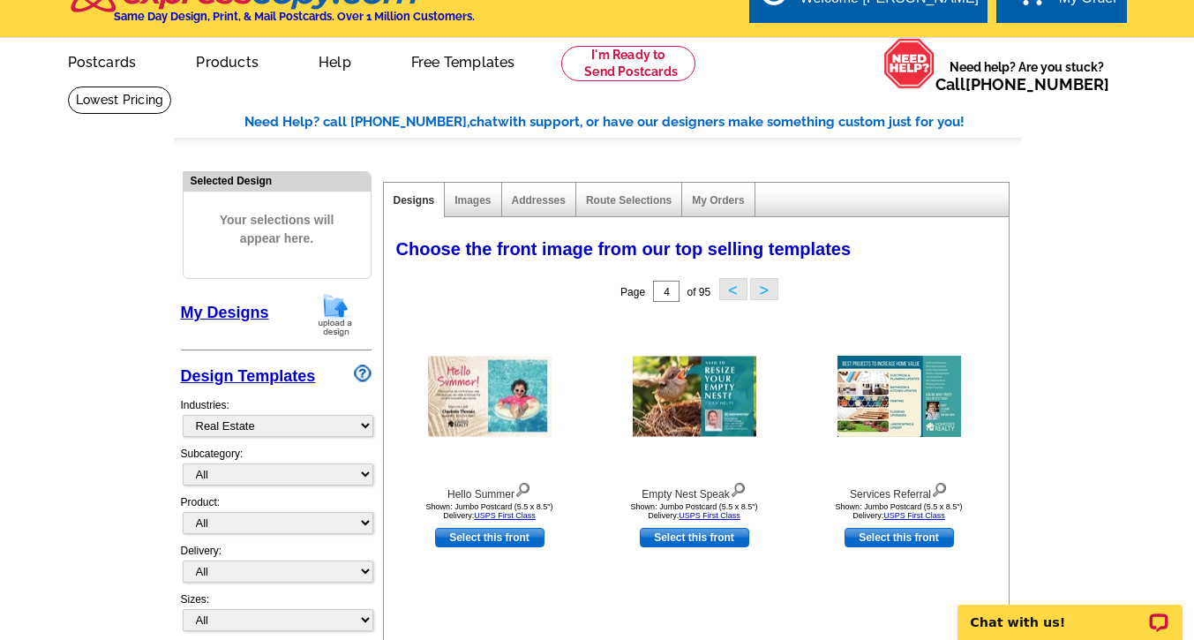
scroll to position [0, 0]
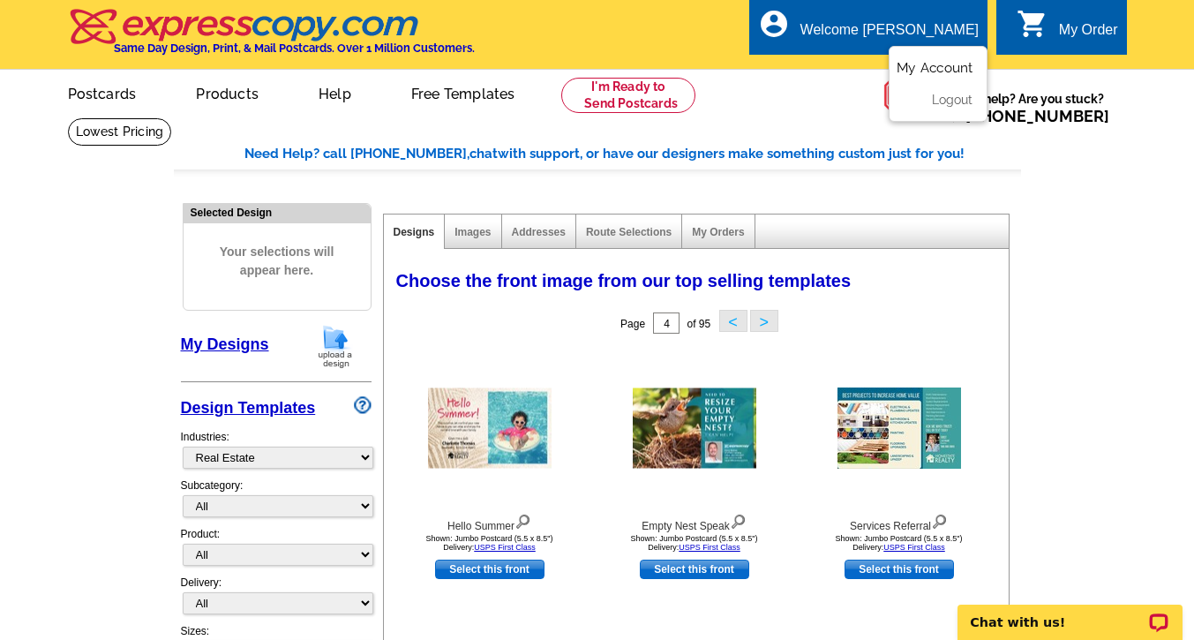
click at [909, 64] on link "My Account" at bounding box center [935, 68] width 76 height 16
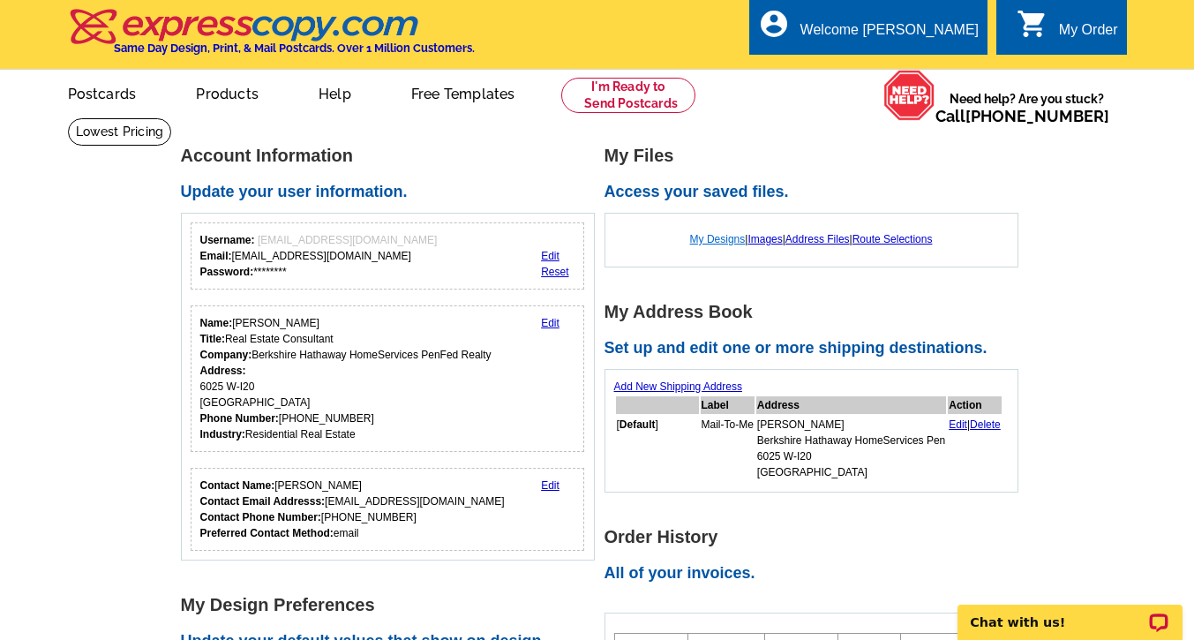
click at [708, 235] on link "My Designs" at bounding box center [718, 239] width 56 height 12
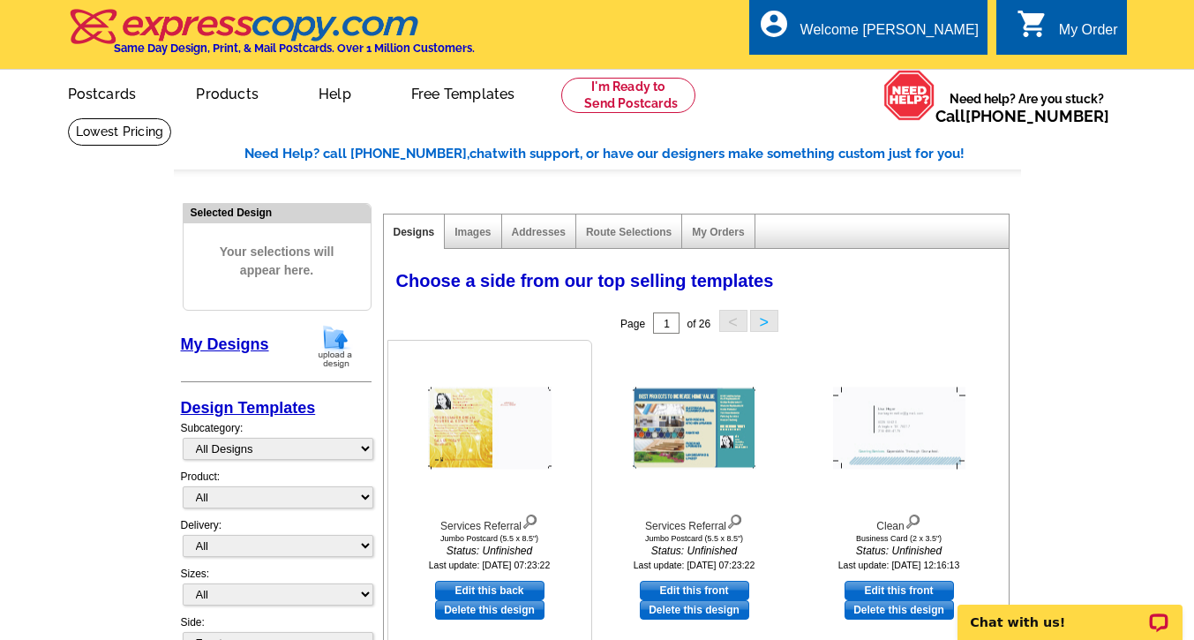
click at [493, 616] on link "Delete this design" at bounding box center [489, 609] width 109 height 19
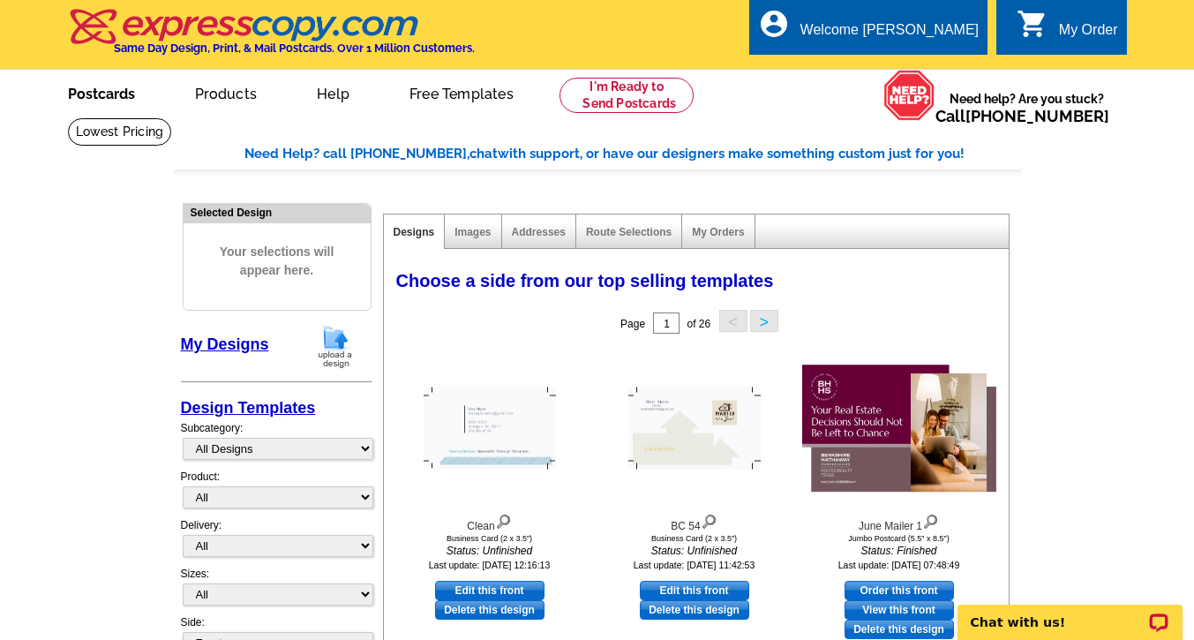
click at [96, 90] on link "Postcards" at bounding box center [102, 92] width 124 height 41
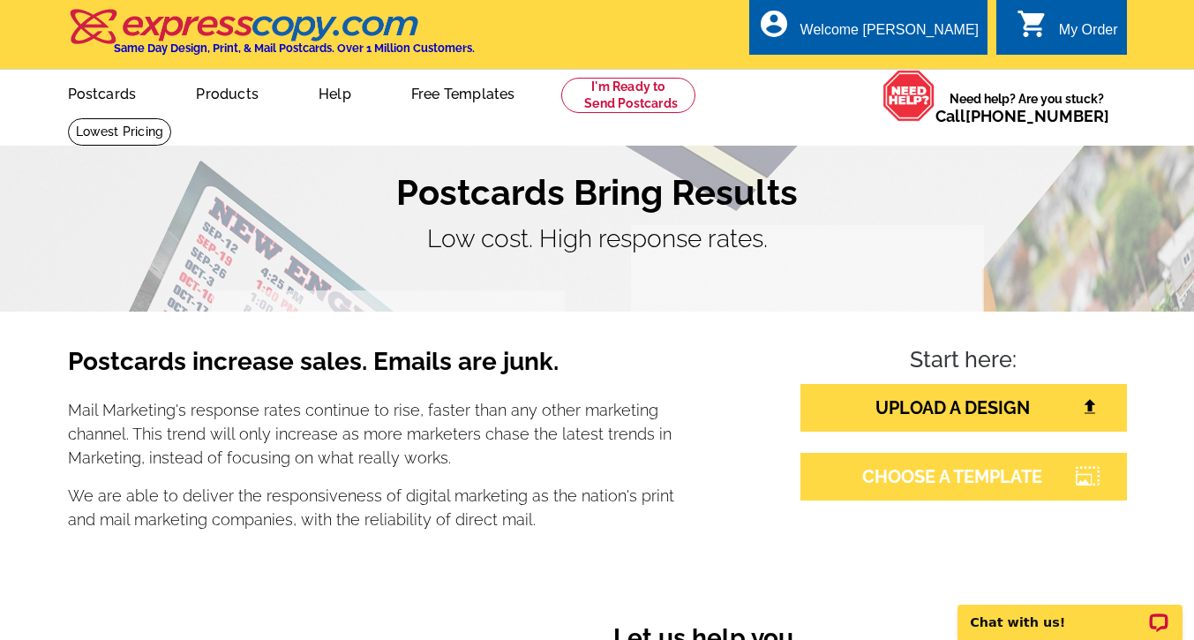
click at [927, 475] on link "CHOOSE A TEMPLATE" at bounding box center [964, 477] width 327 height 48
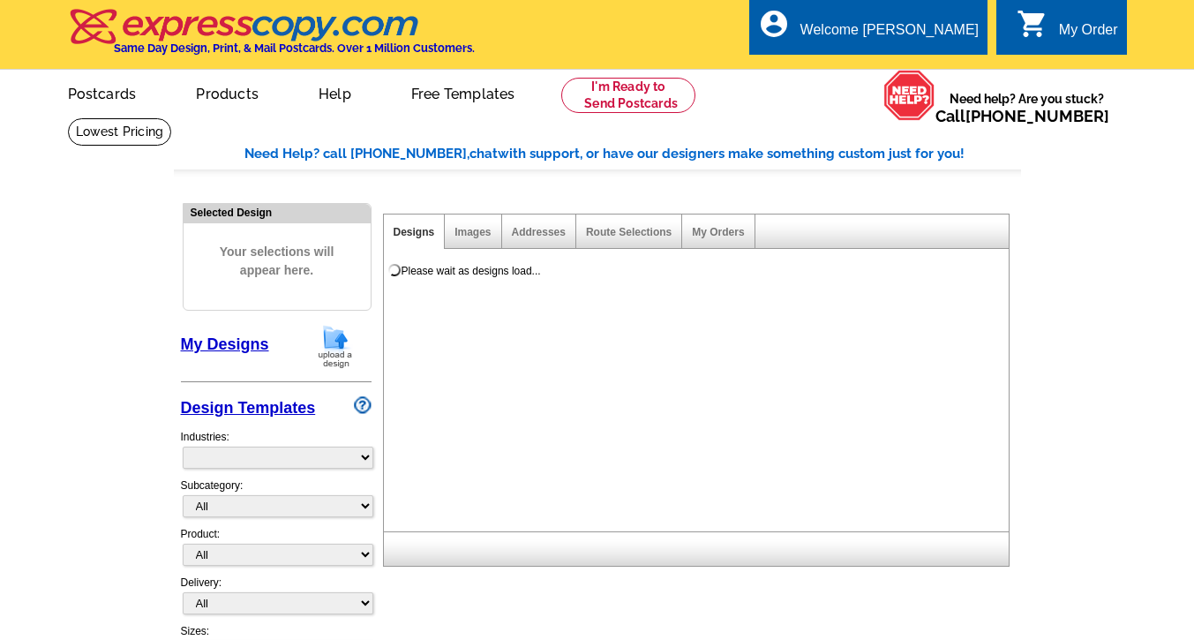
select select "785"
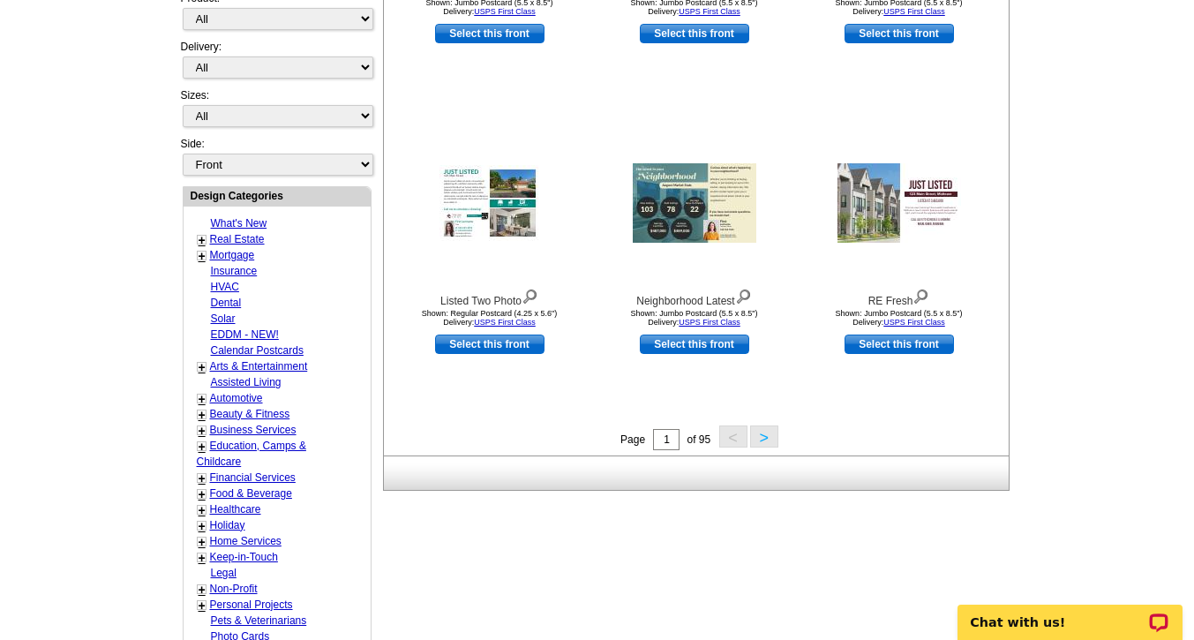
scroll to position [548, 0]
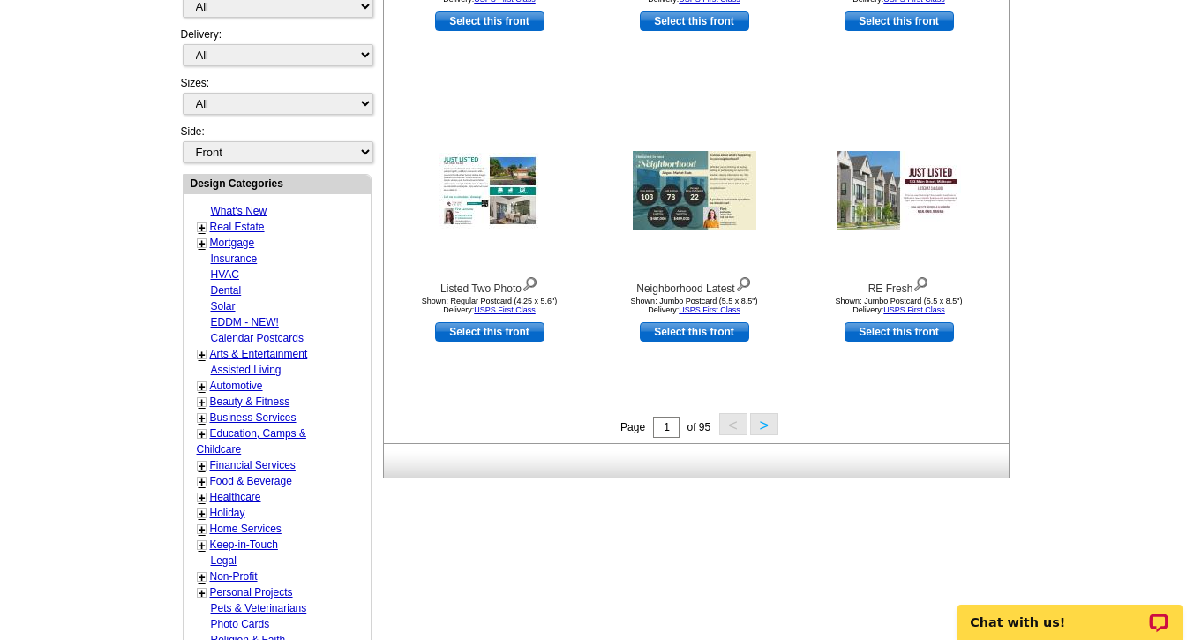
click at [766, 425] on button ">" at bounding box center [764, 424] width 28 height 22
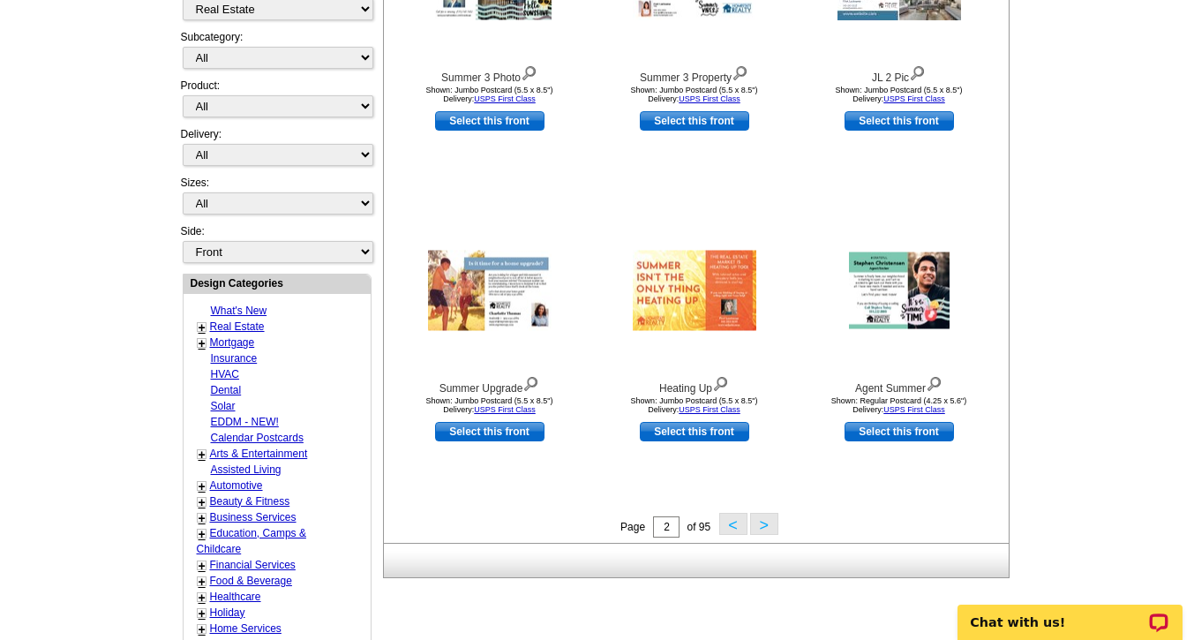
scroll to position [537, 0]
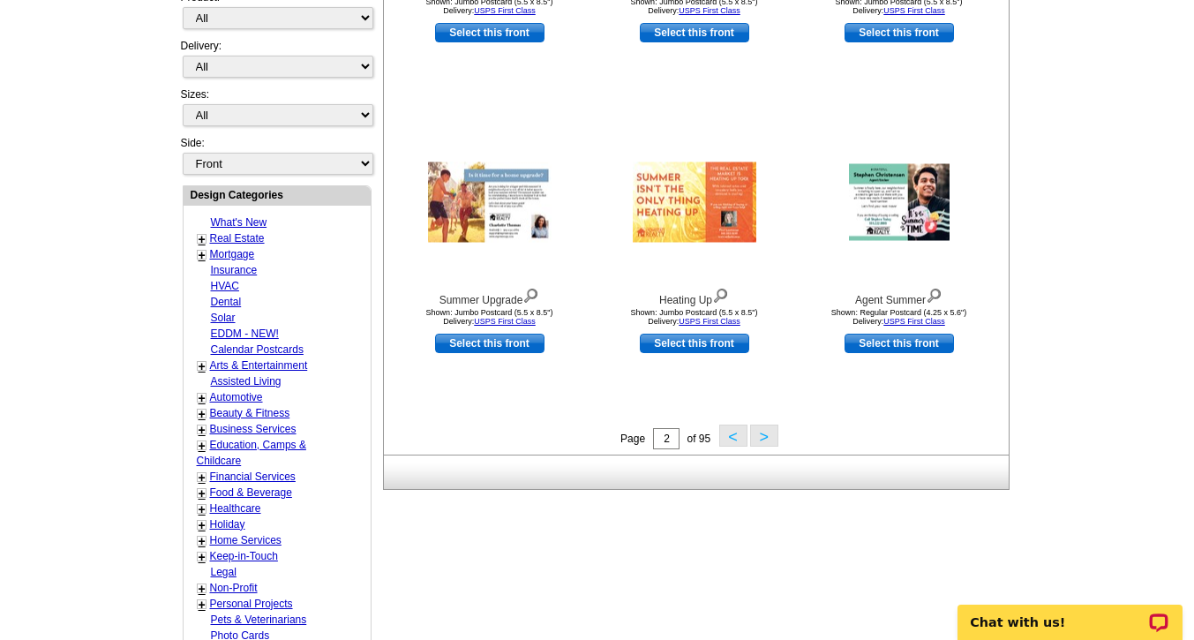
click at [760, 440] on button ">" at bounding box center [764, 436] width 28 height 22
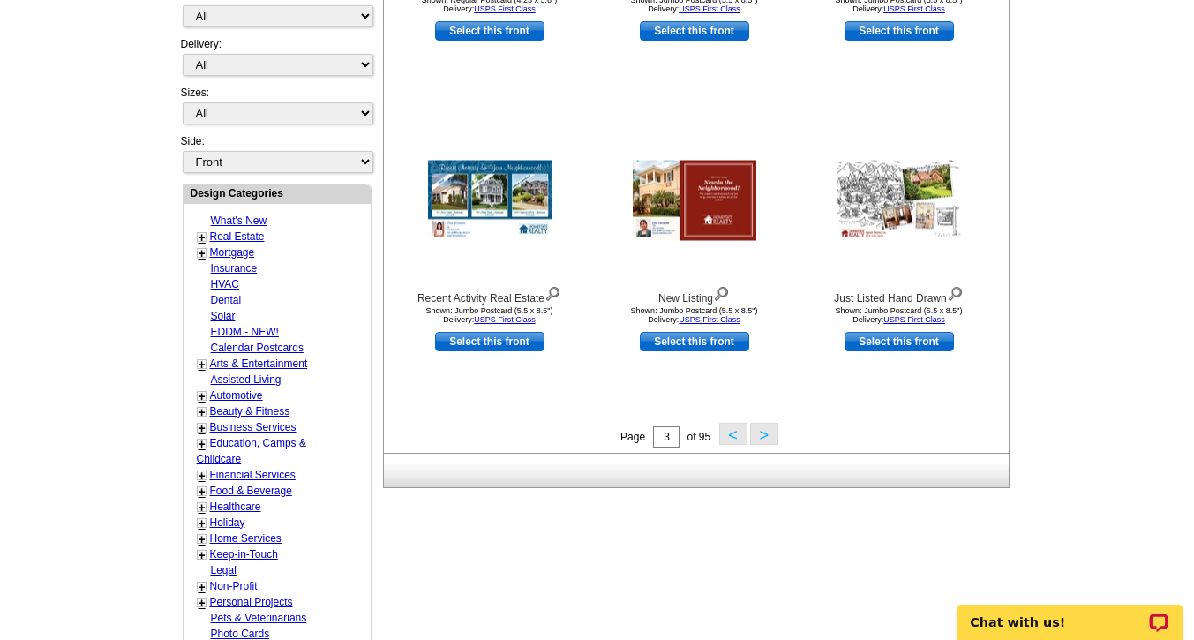
scroll to position [541, 0]
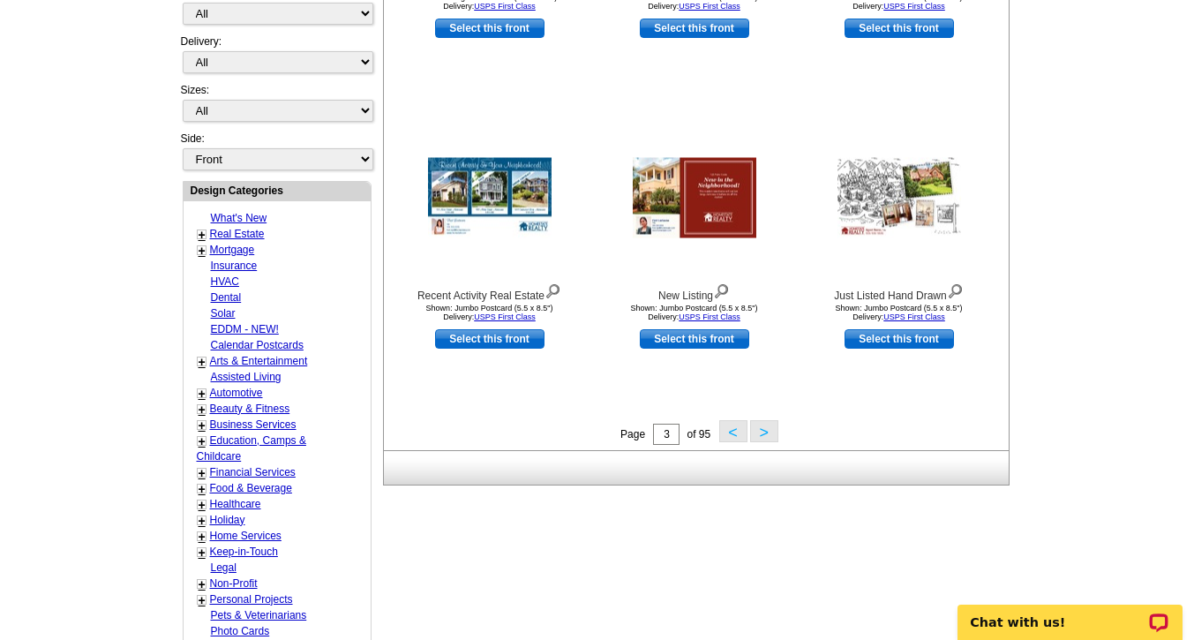
click at [764, 433] on button ">" at bounding box center [764, 431] width 28 height 22
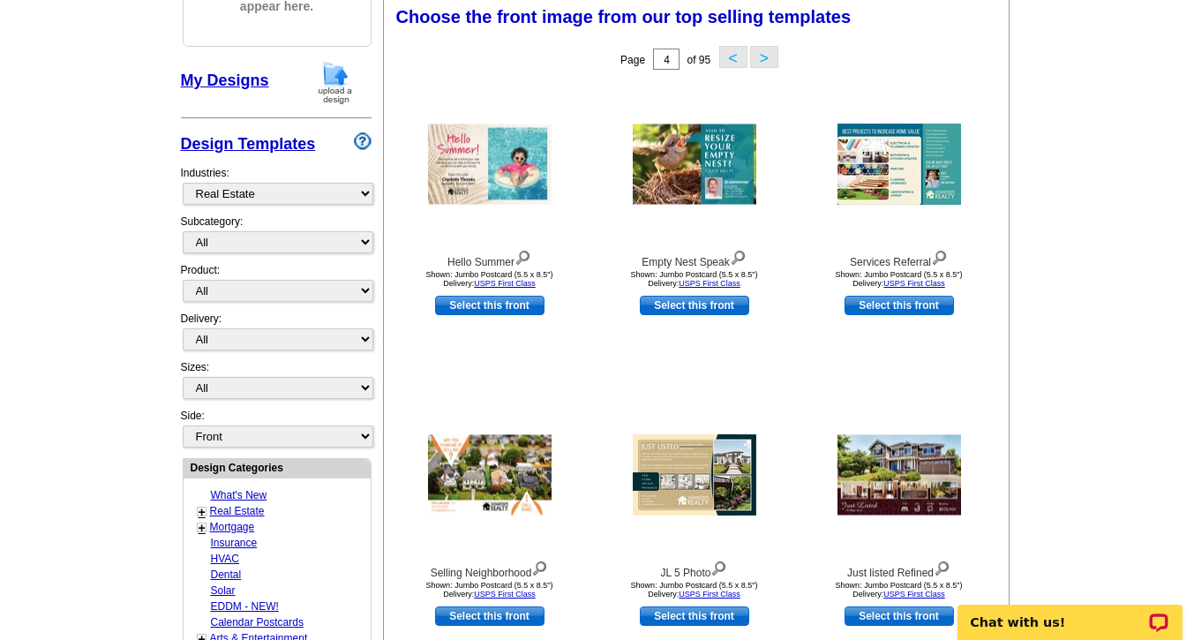
scroll to position [261, 0]
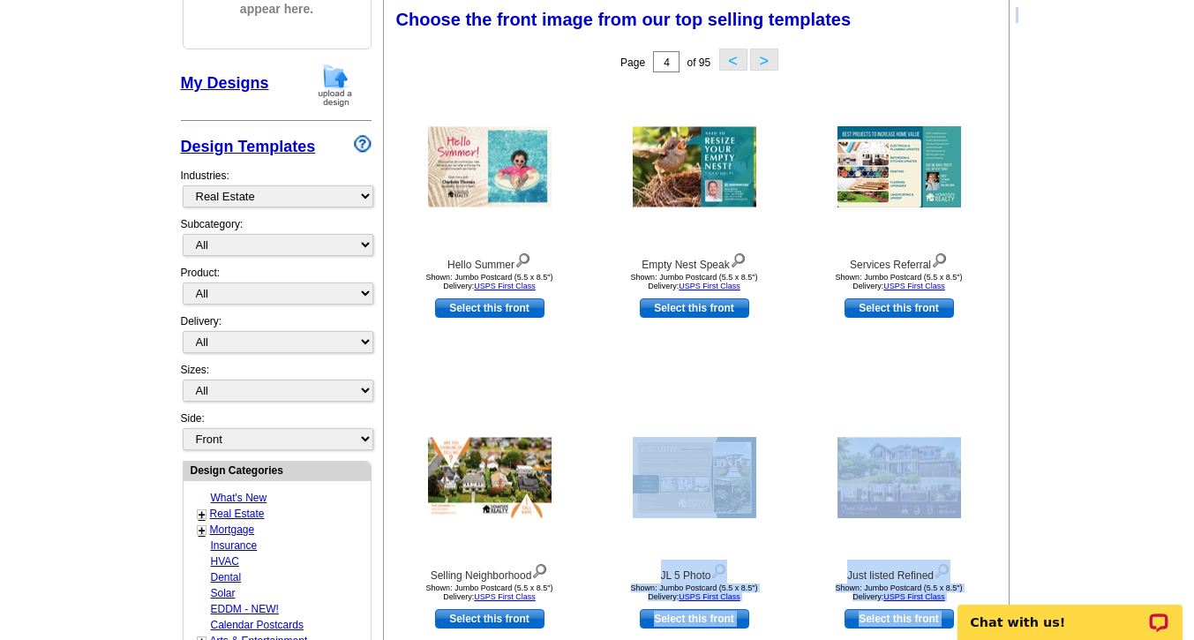
drag, startPoint x: 764, startPoint y: 433, endPoint x: 1021, endPoint y: 343, distance: 273.4
click at [1021, 343] on main "Need Help? call 800-260-5887, chat with support, or have our designers make som…" at bounding box center [597, 512] width 1194 height 1313
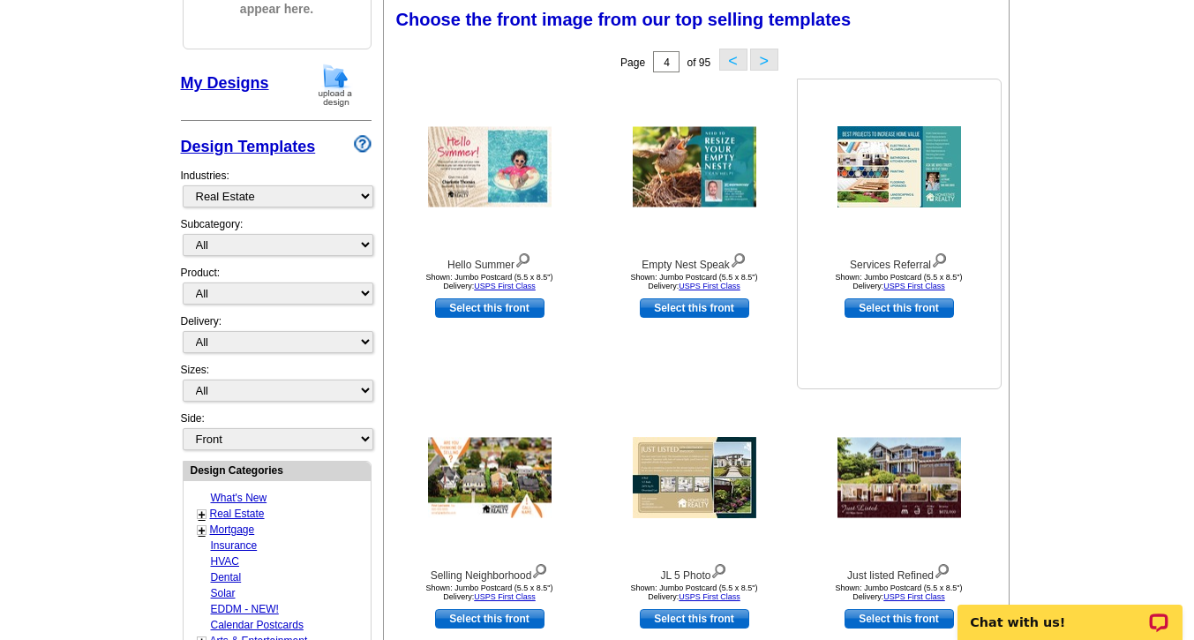
click at [885, 312] on link "Select this front" at bounding box center [899, 307] width 109 height 19
select select "2"
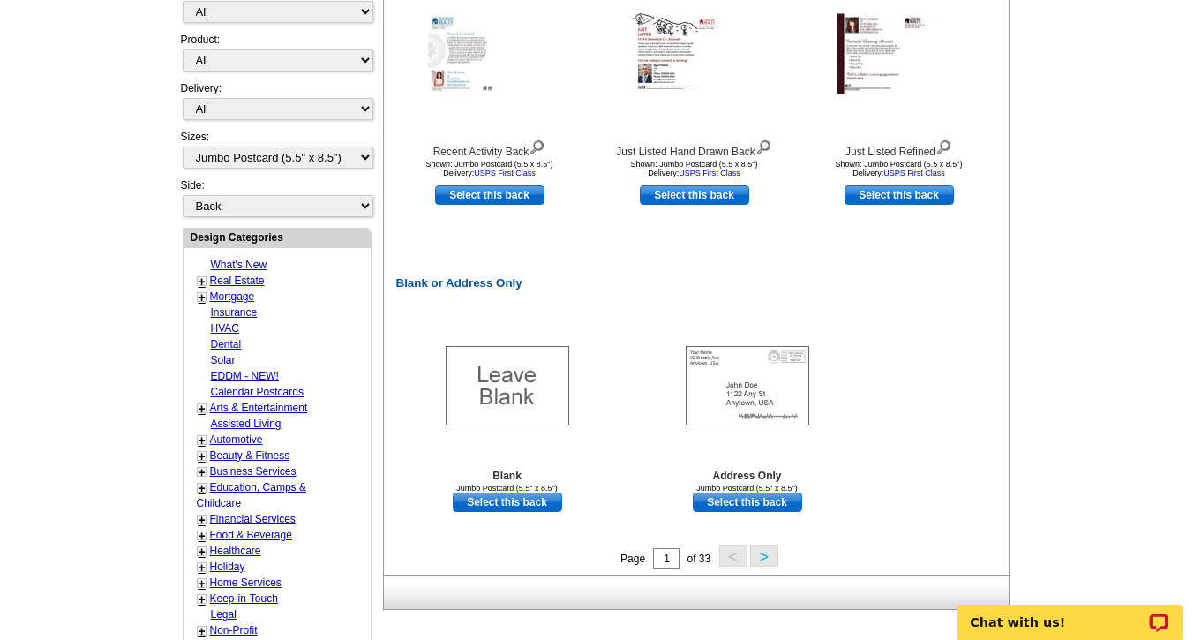
scroll to position [698, 0]
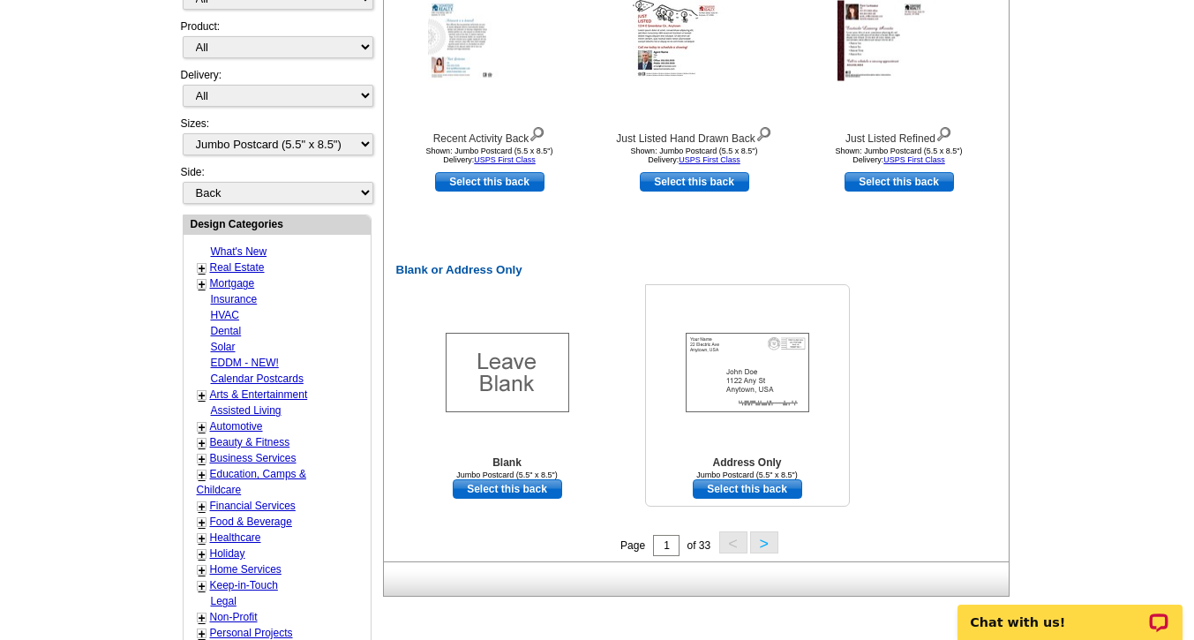
click at [752, 491] on link "Select this back" at bounding box center [747, 488] width 109 height 19
select select "front"
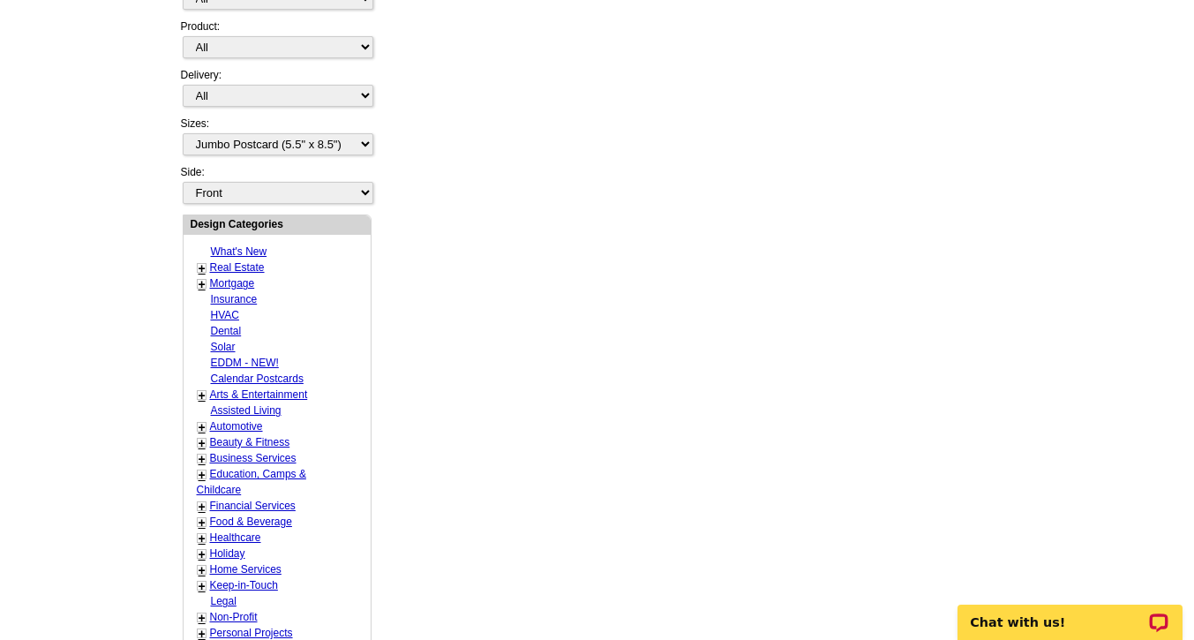
scroll to position [0, 0]
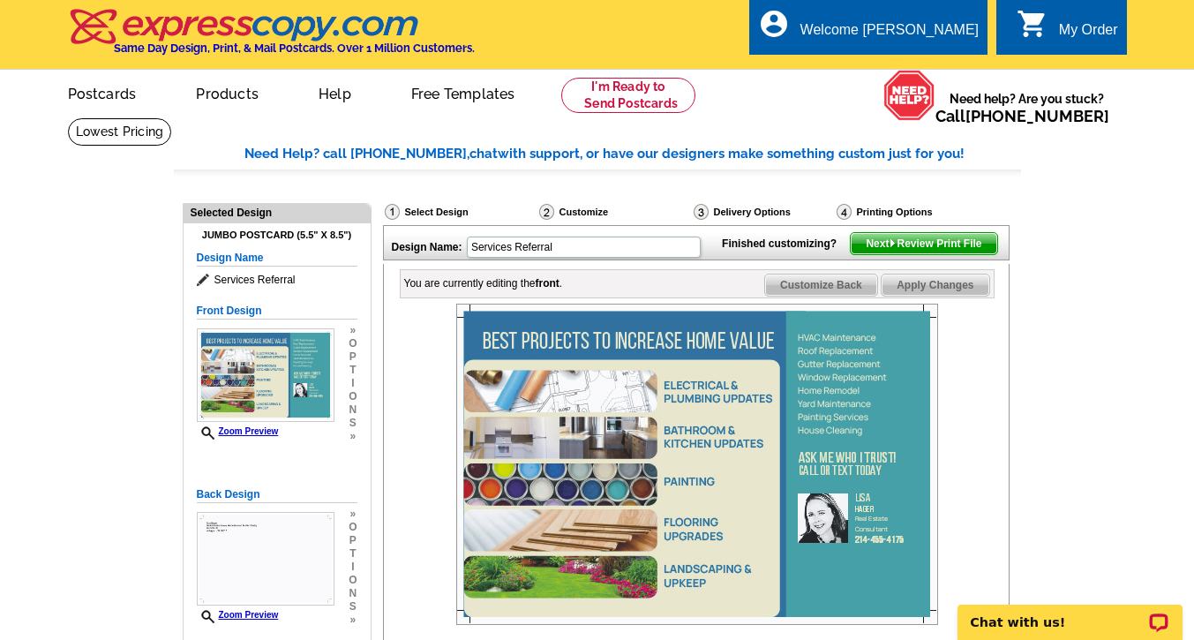
drag, startPoint x: 1193, startPoint y: 162, endPoint x: 1143, endPoint y: 163, distance: 49.5
click at [1143, 163] on main "Need Help? call [PHONE_NUMBER], chat with support, or have our designers make s…" at bounding box center [597, 579] width 1194 height 925
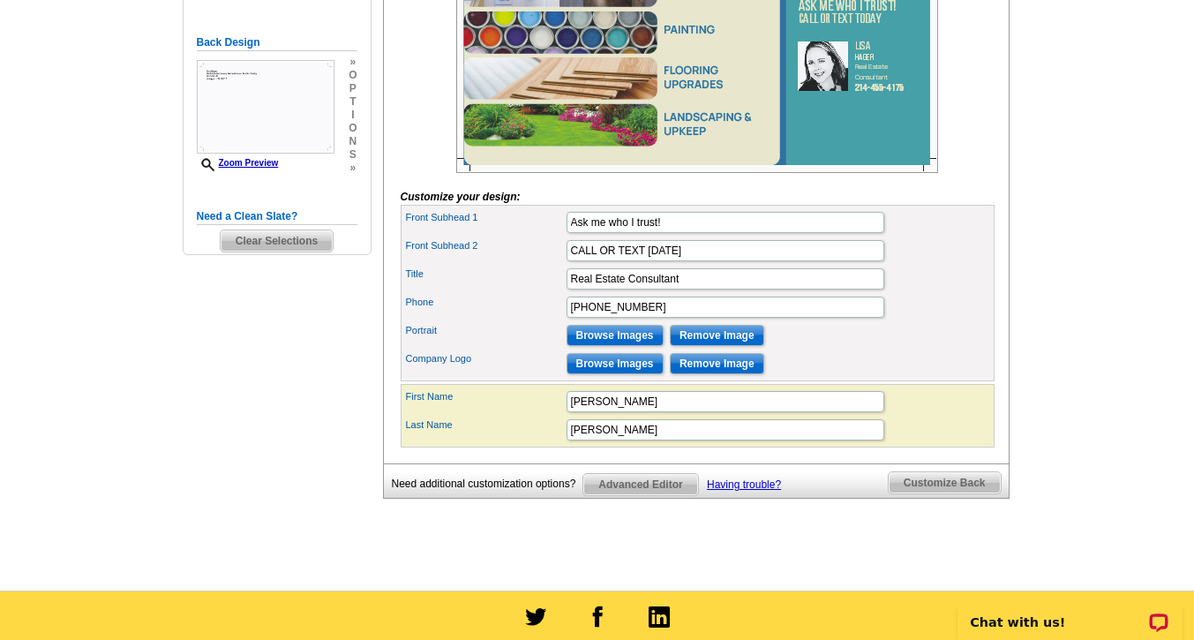
scroll to position [452, 0]
drag, startPoint x: 692, startPoint y: 308, endPoint x: 408, endPoint y: 309, distance: 284.3
click at [408, 293] on div "Title Real Estate Consultant" at bounding box center [697, 279] width 587 height 28
type input "b"
type input "Broker-Associate"
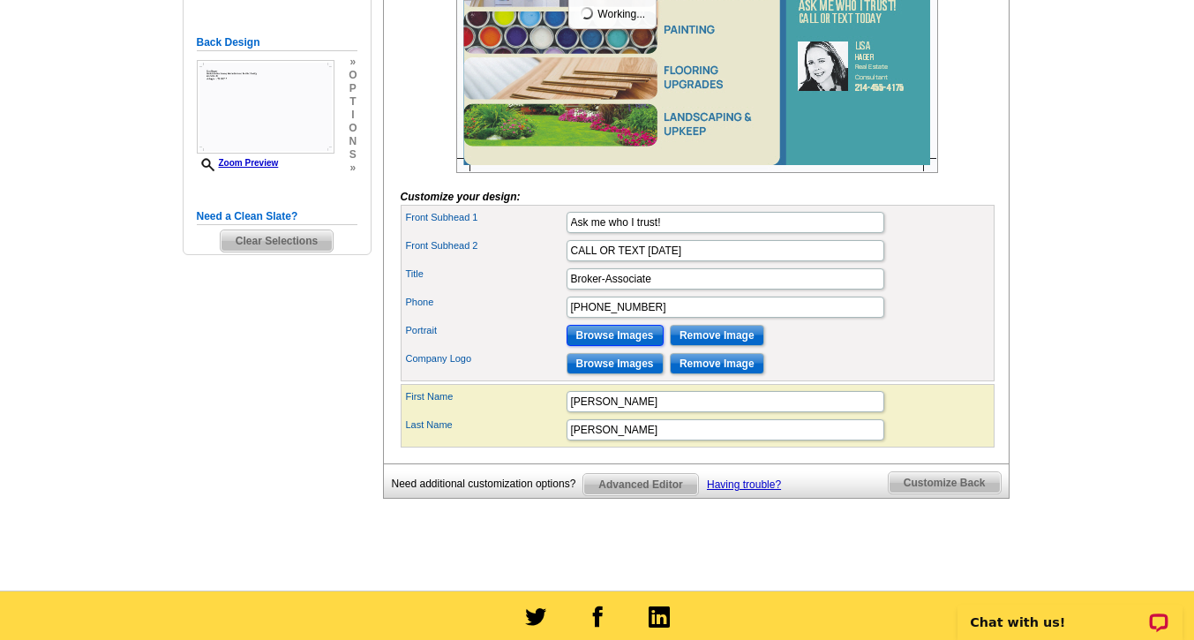
scroll to position [0, 0]
click at [611, 346] on input "Browse Images" at bounding box center [615, 335] width 97 height 21
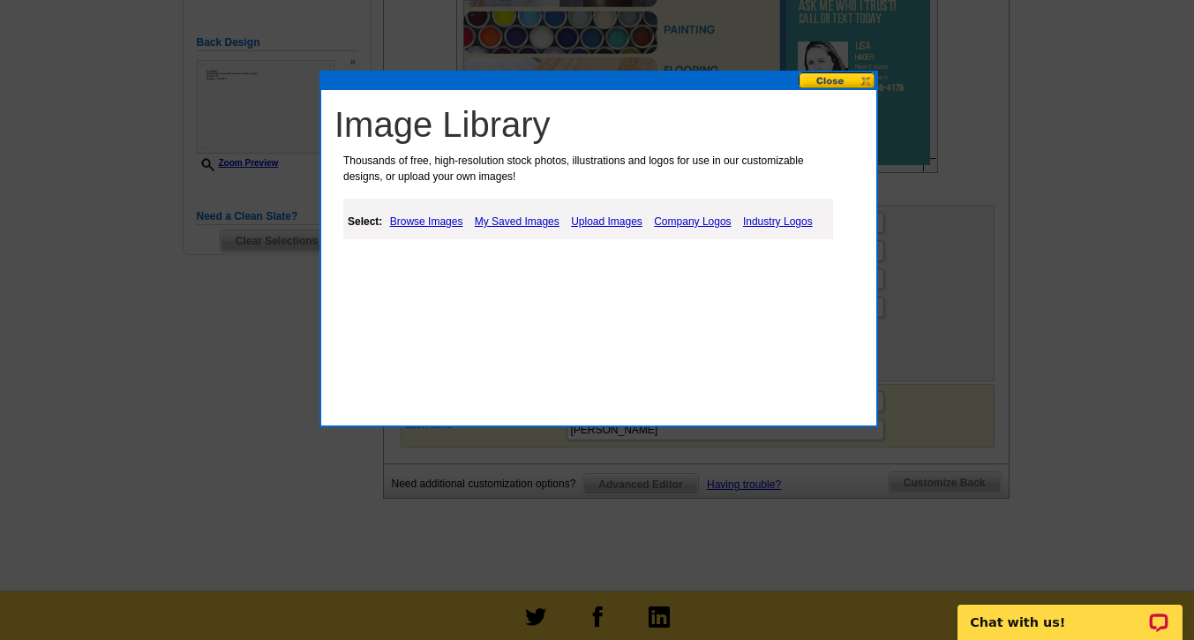
click at [612, 220] on link "Upload Images" at bounding box center [607, 221] width 80 height 21
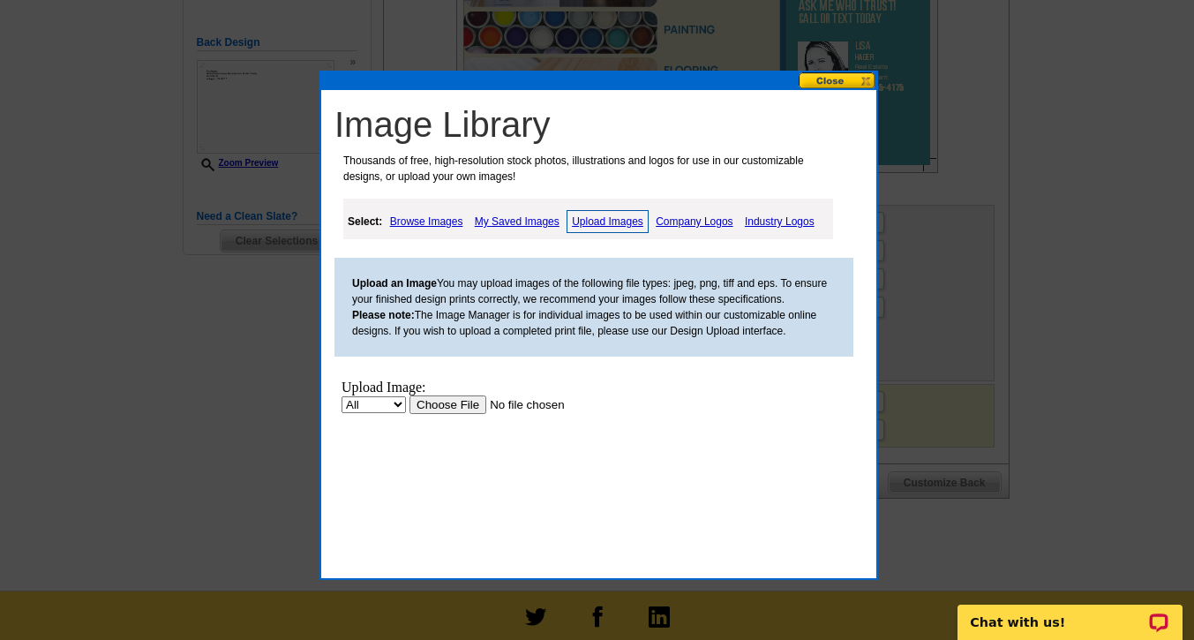
click at [442, 404] on input "file" at bounding box center [521, 405] width 223 height 19
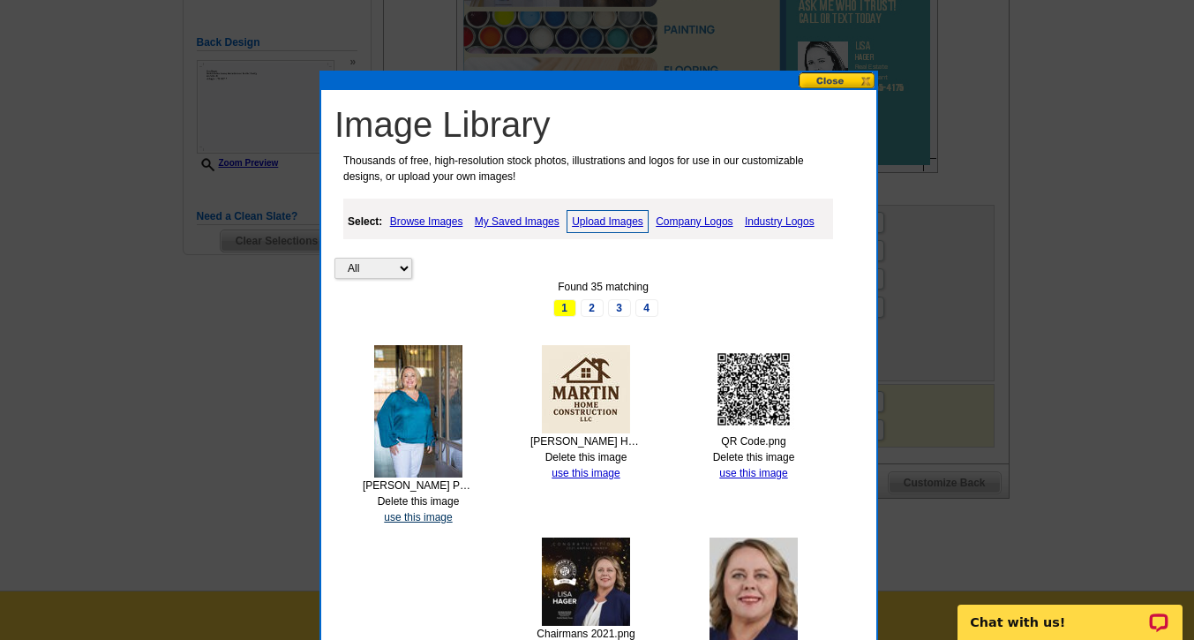
click at [410, 516] on link "use this image" at bounding box center [418, 517] width 68 height 12
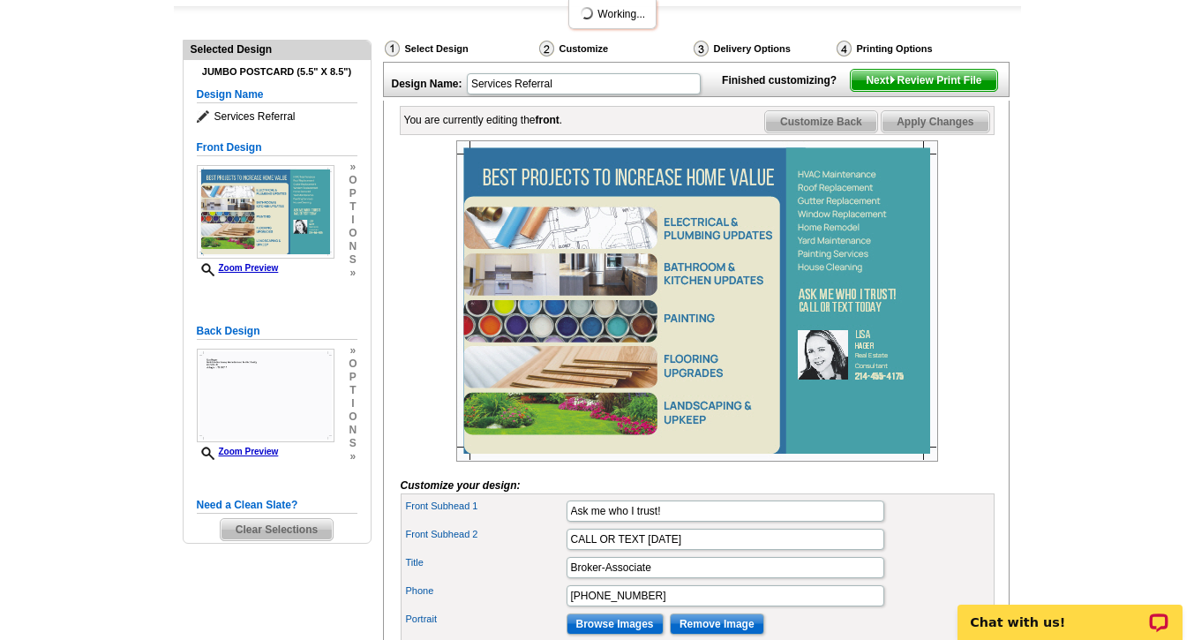
scroll to position [335, 0]
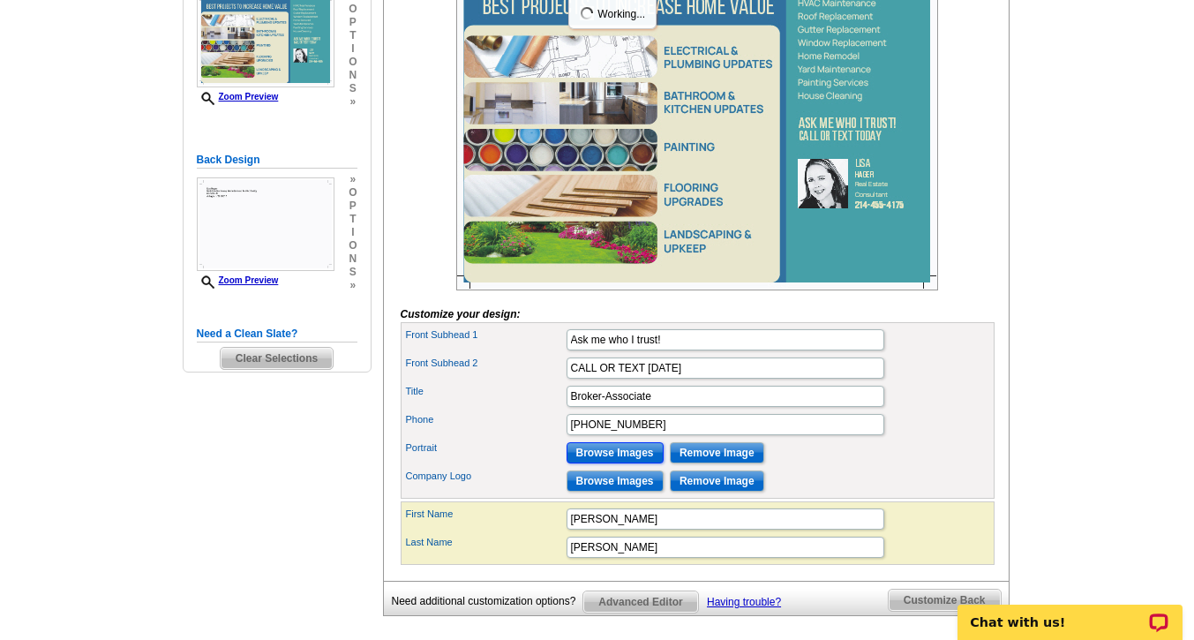
click at [614, 463] on input "Browse Images" at bounding box center [615, 452] width 97 height 21
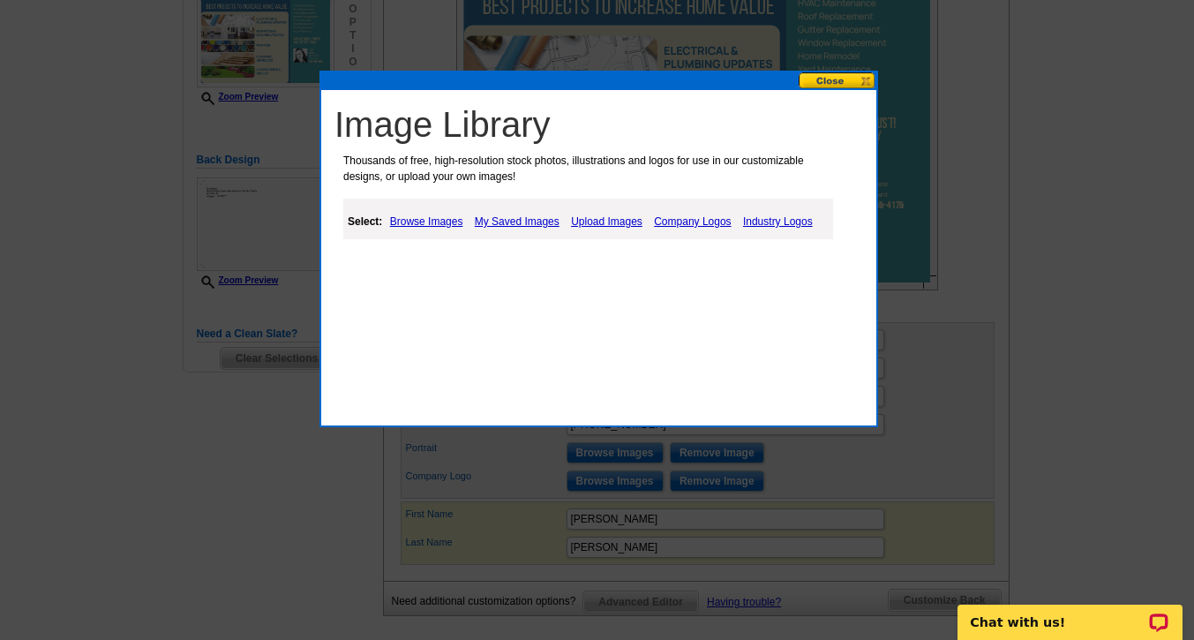
click at [613, 218] on link "Upload Images" at bounding box center [607, 221] width 80 height 21
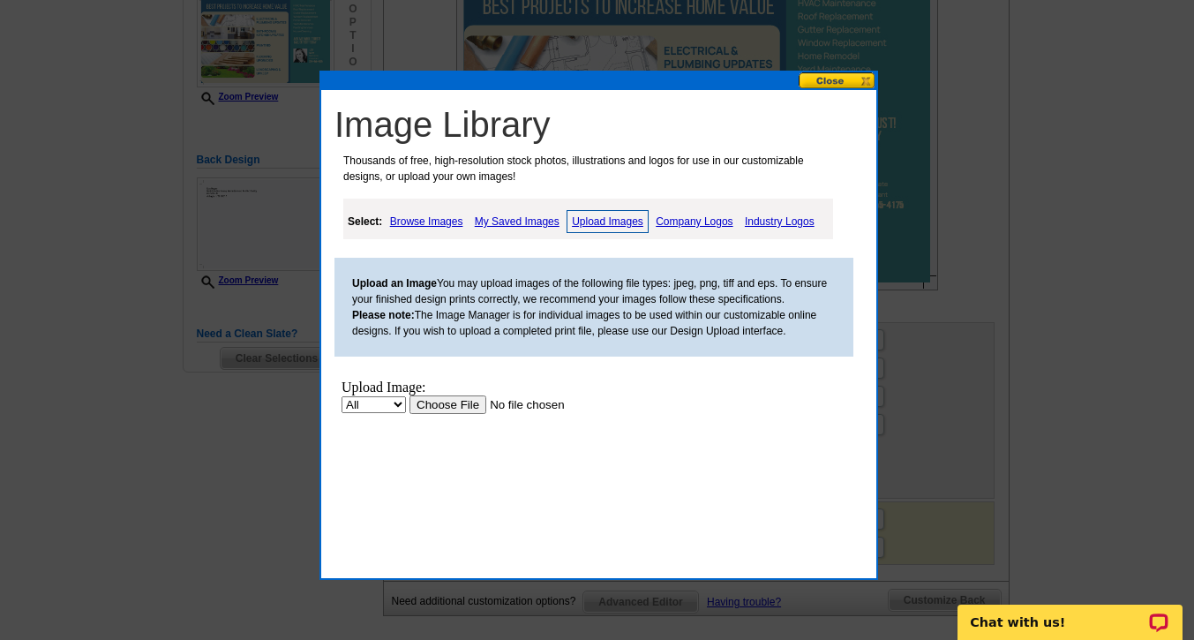
scroll to position [0, 0]
click at [456, 405] on input "file" at bounding box center [521, 405] width 223 height 19
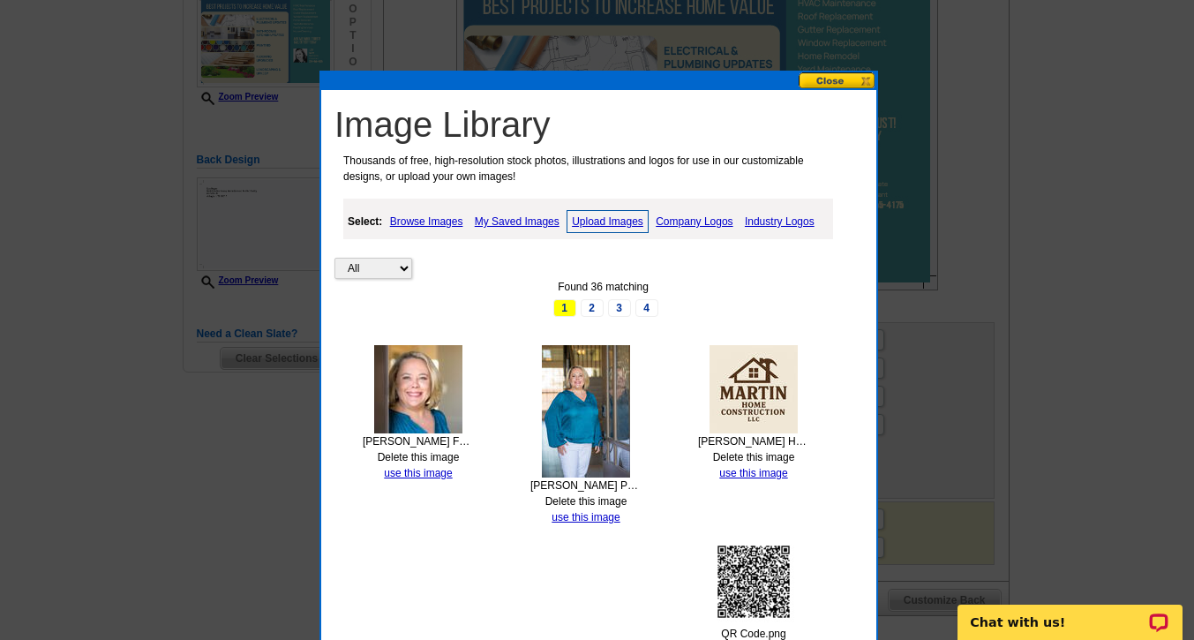
click at [606, 219] on link "Upload Images" at bounding box center [608, 221] width 82 height 23
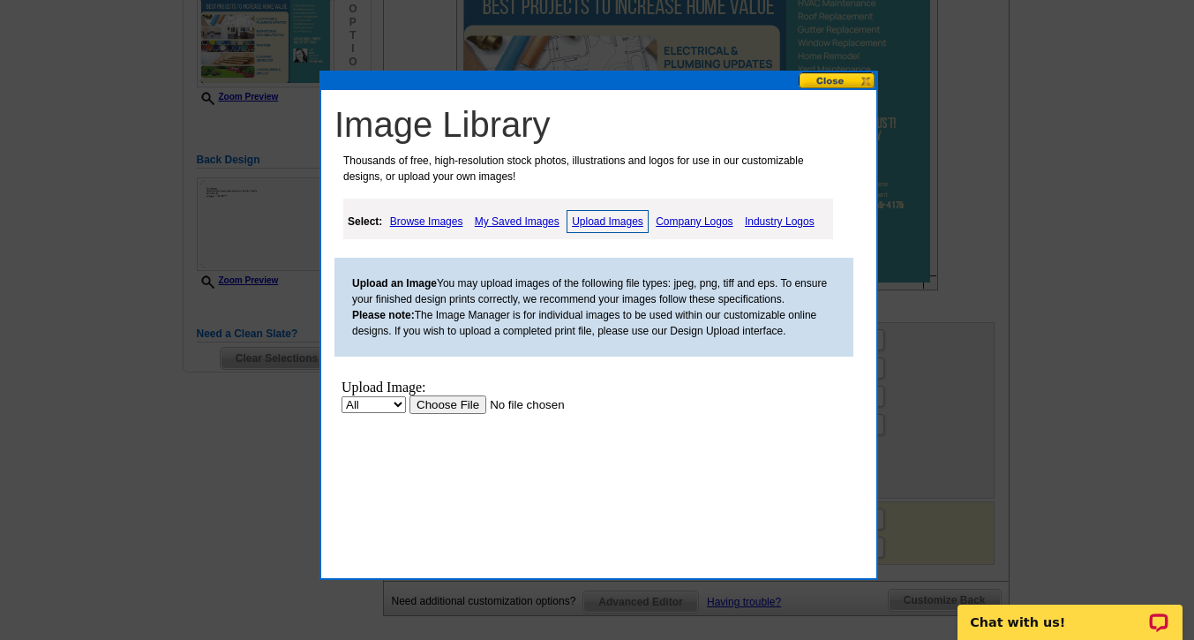
click at [443, 402] on input "file" at bounding box center [521, 405] width 223 height 19
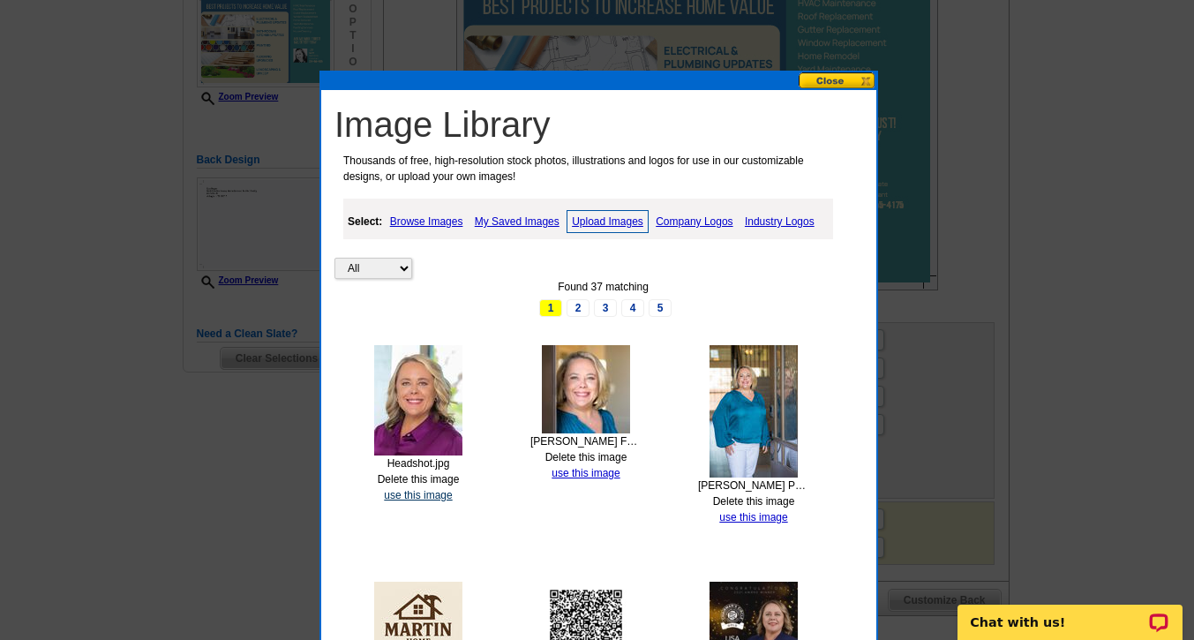
click at [417, 491] on link "use this image" at bounding box center [418, 495] width 68 height 12
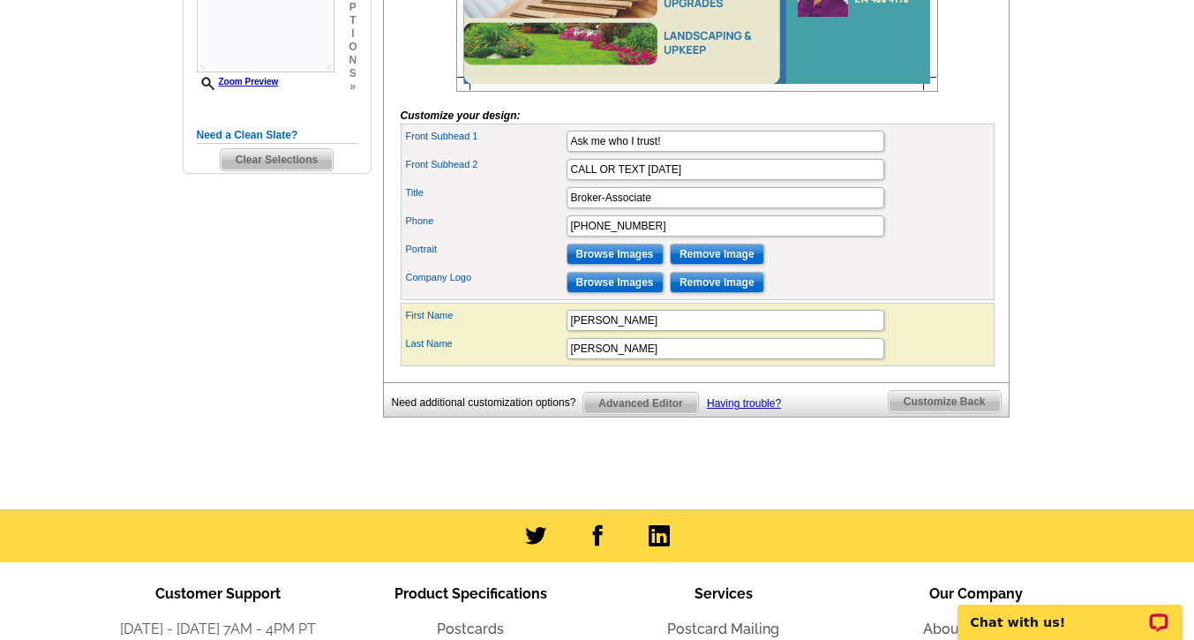
scroll to position [537, 0]
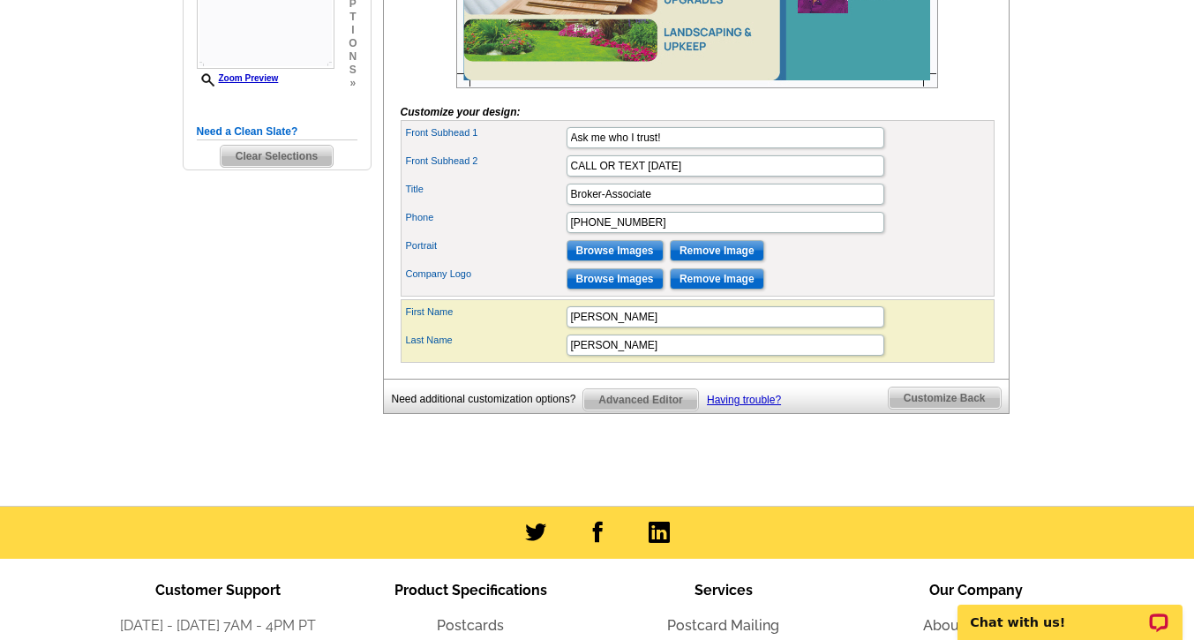
click at [935, 409] on span "Customize Back" at bounding box center [945, 398] width 112 height 21
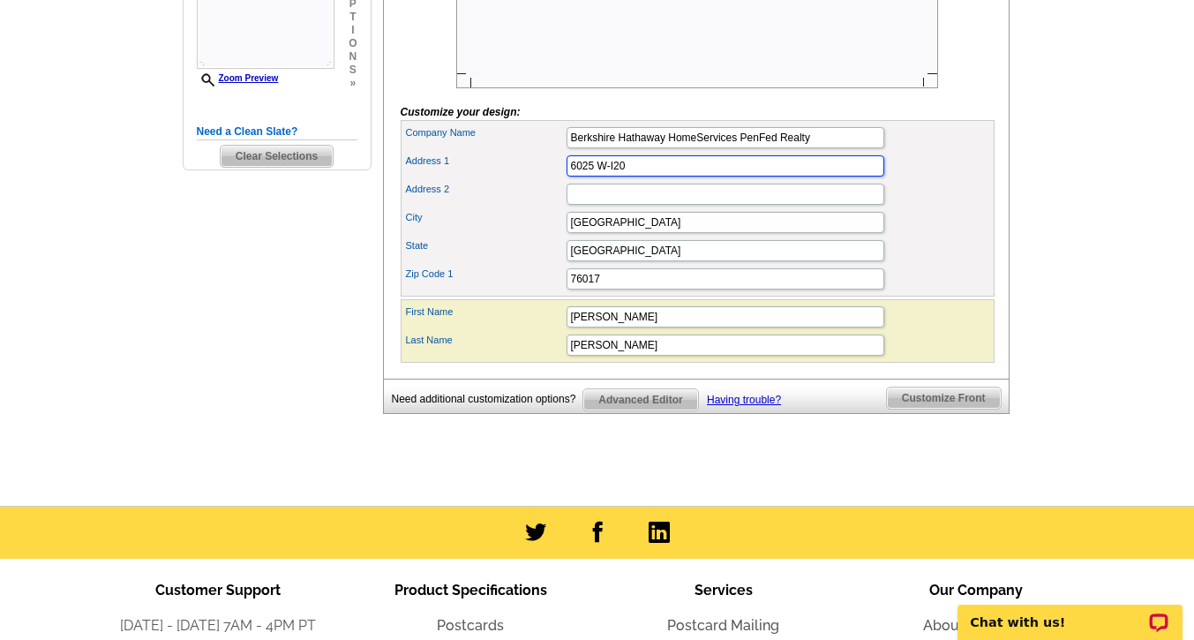
drag, startPoint x: 616, startPoint y: 193, endPoint x: 496, endPoint y: 181, distance: 120.7
click at [496, 181] on div "Company Name Berkshire Hathaway HomeServices PenFed Realty Address 1 6025 W-I20…" at bounding box center [698, 208] width 594 height 177
type input "[STREET_ADDRESS][PERSON_NAME]"
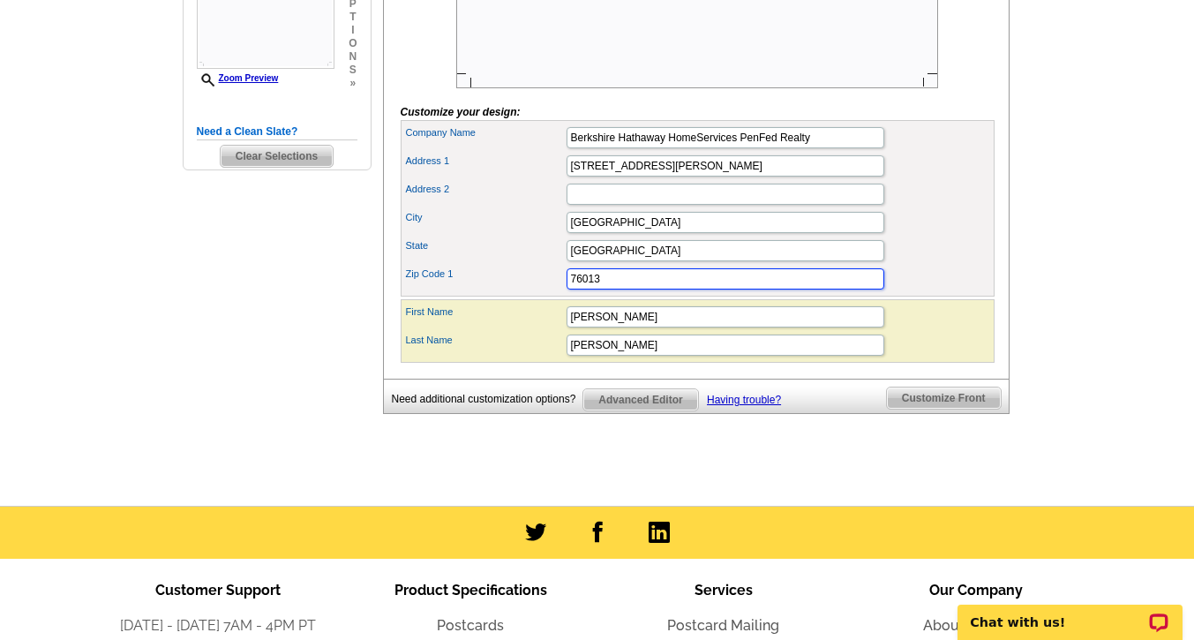
type input "76013"
click at [963, 409] on span "Customize Front" at bounding box center [944, 398] width 114 height 21
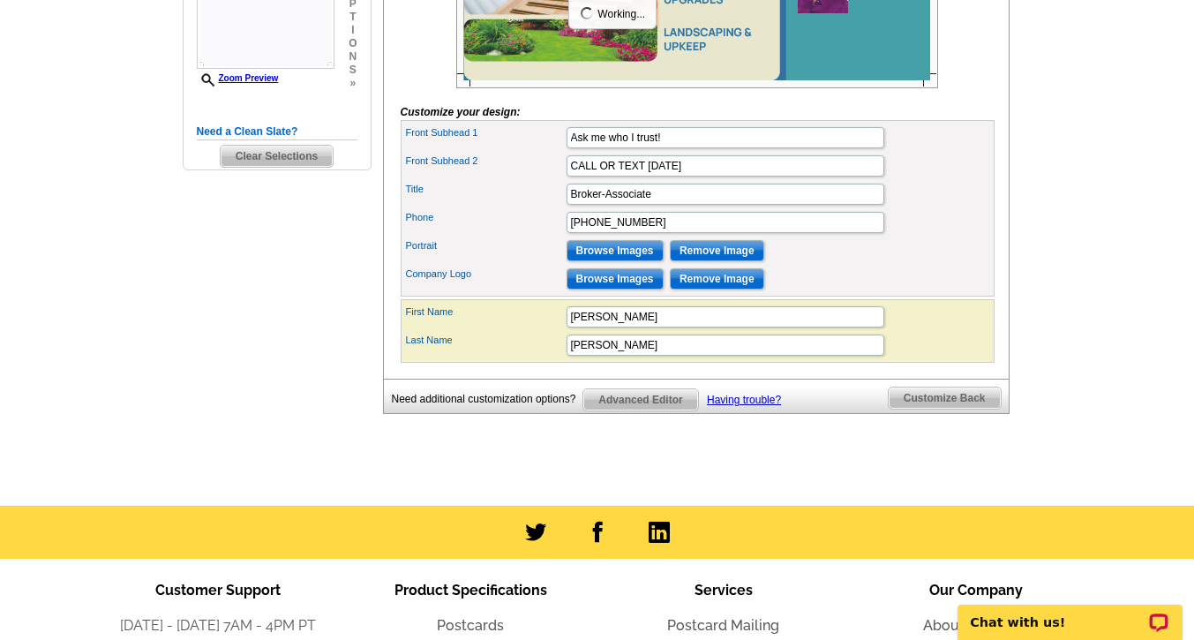
click at [945, 409] on span "Customize Back" at bounding box center [945, 398] width 112 height 21
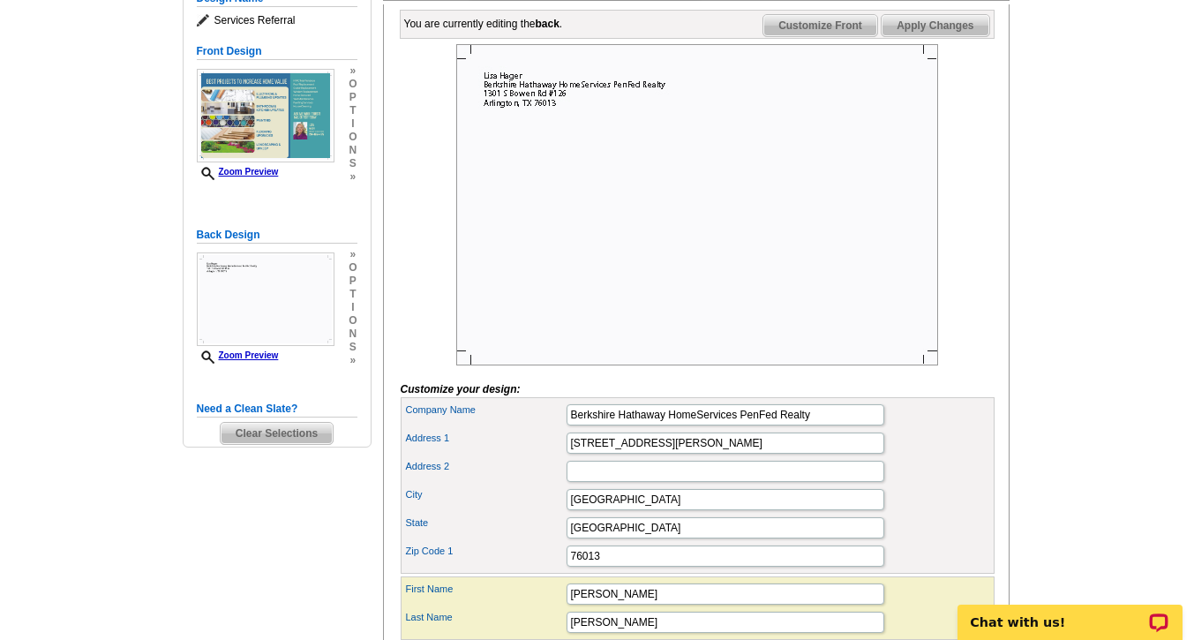
scroll to position [249, 0]
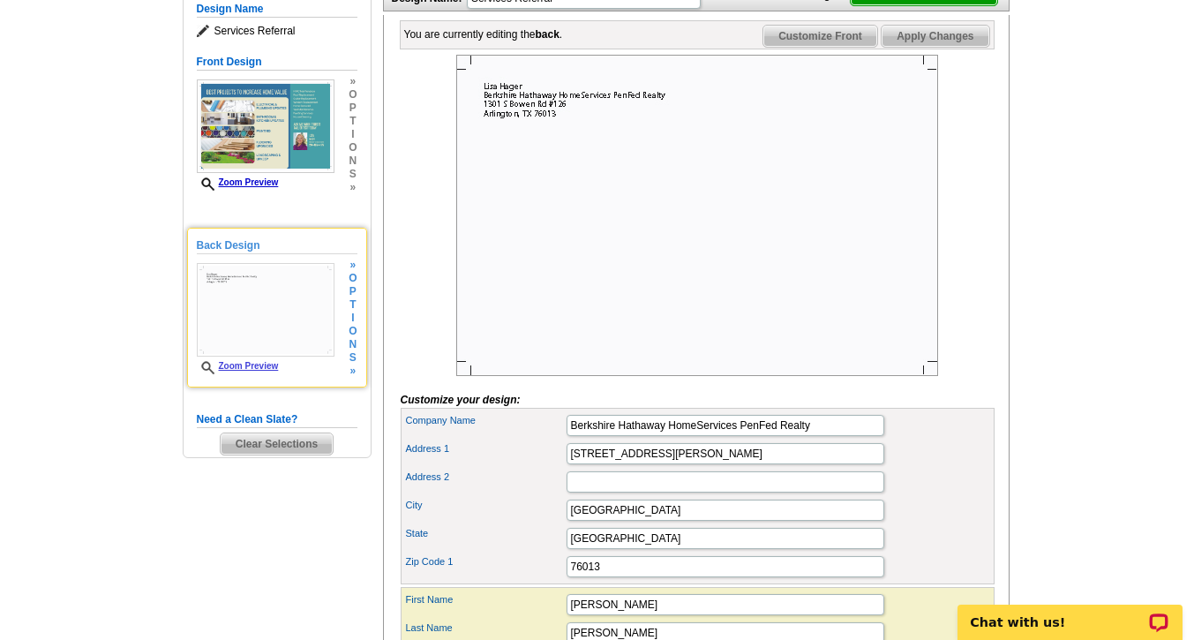
click at [353, 346] on span "n" at bounding box center [353, 344] width 8 height 13
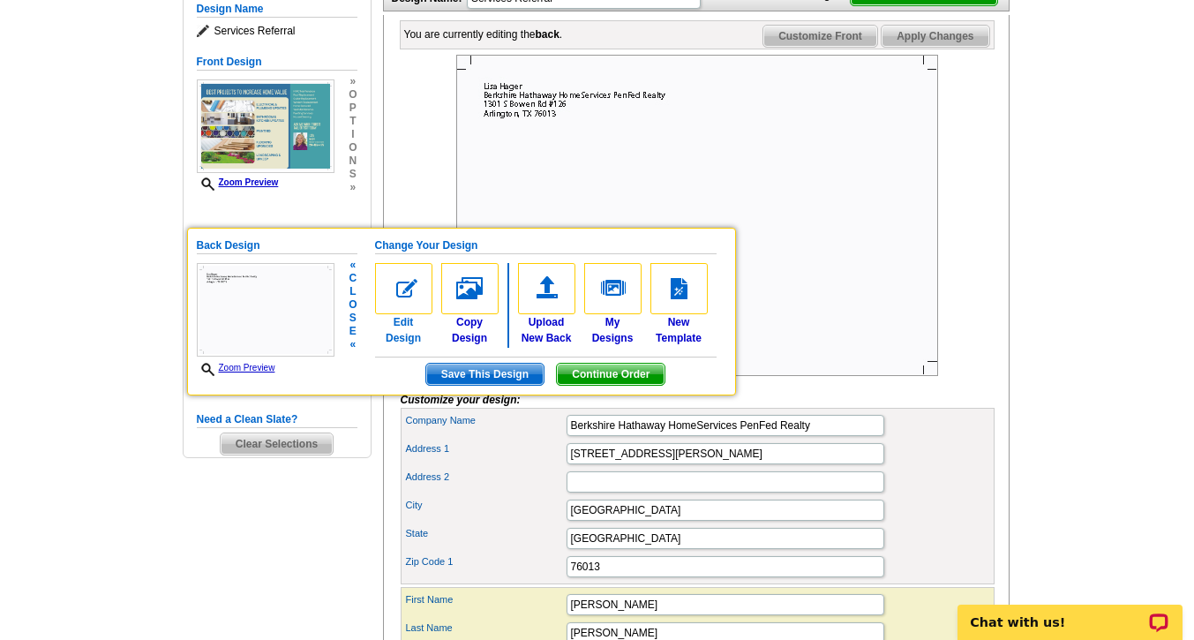
click at [409, 293] on img at bounding box center [403, 288] width 57 height 51
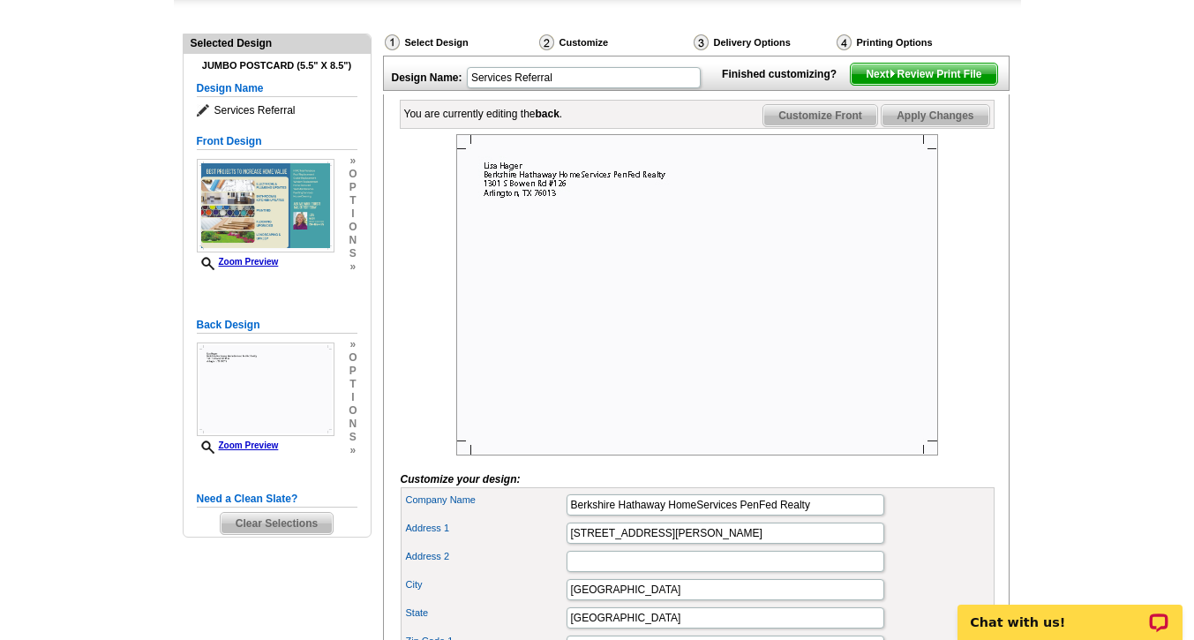
scroll to position [206, 0]
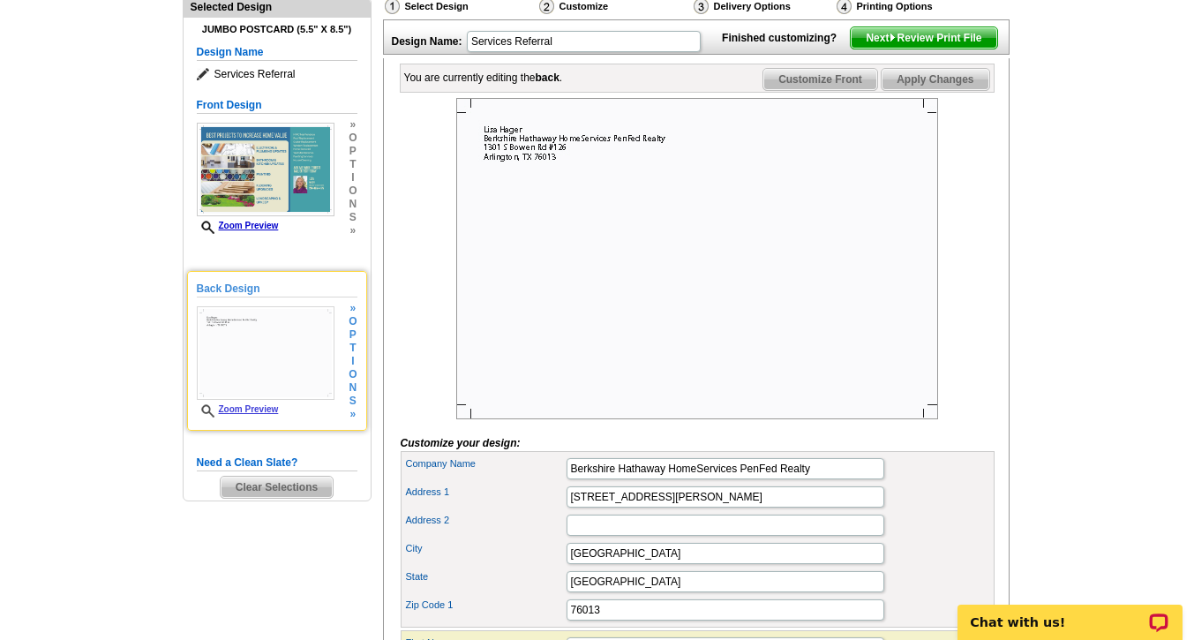
click at [351, 361] on span "i" at bounding box center [353, 361] width 8 height 13
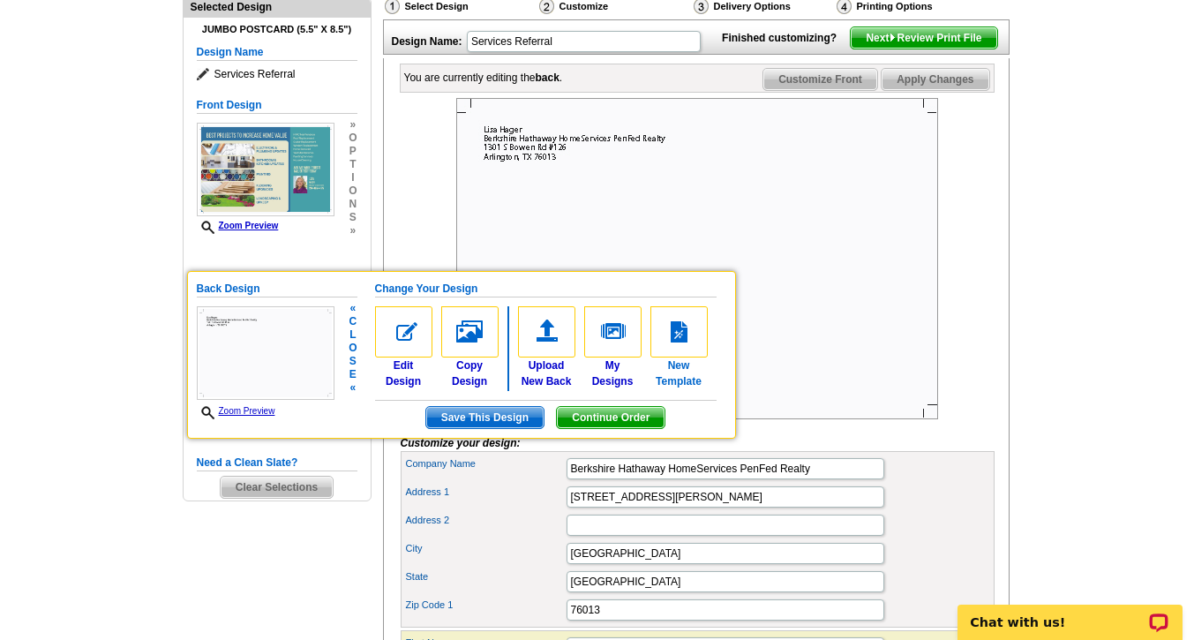
click at [666, 346] on img at bounding box center [679, 331] width 57 height 51
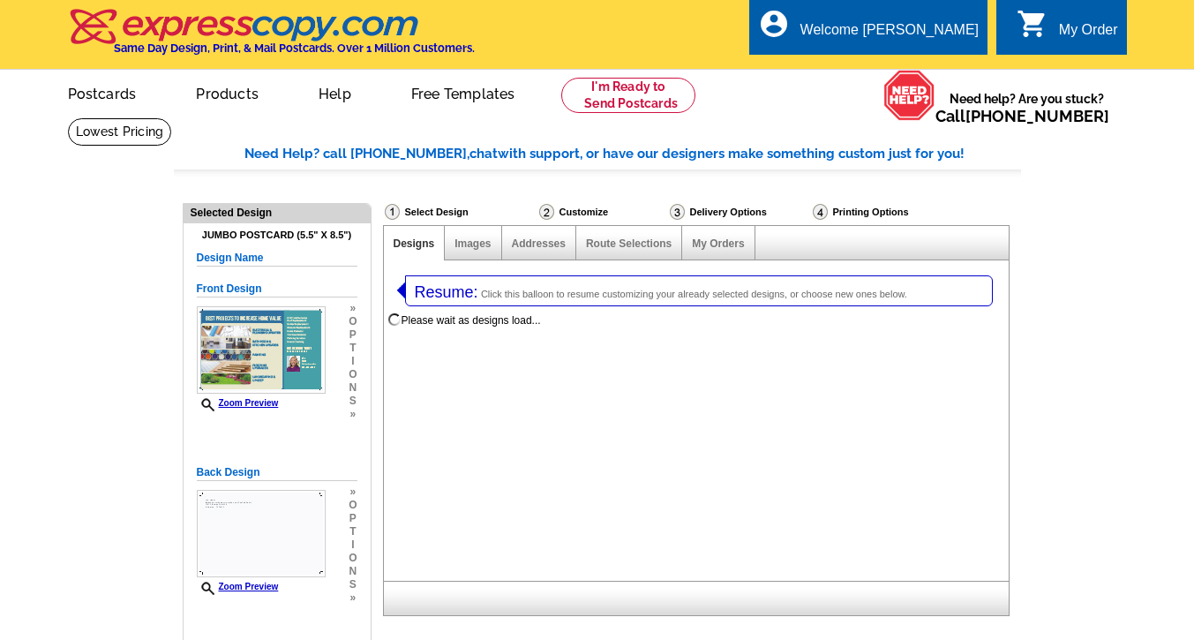
select select "1"
select select "2"
select select "back"
select select "785"
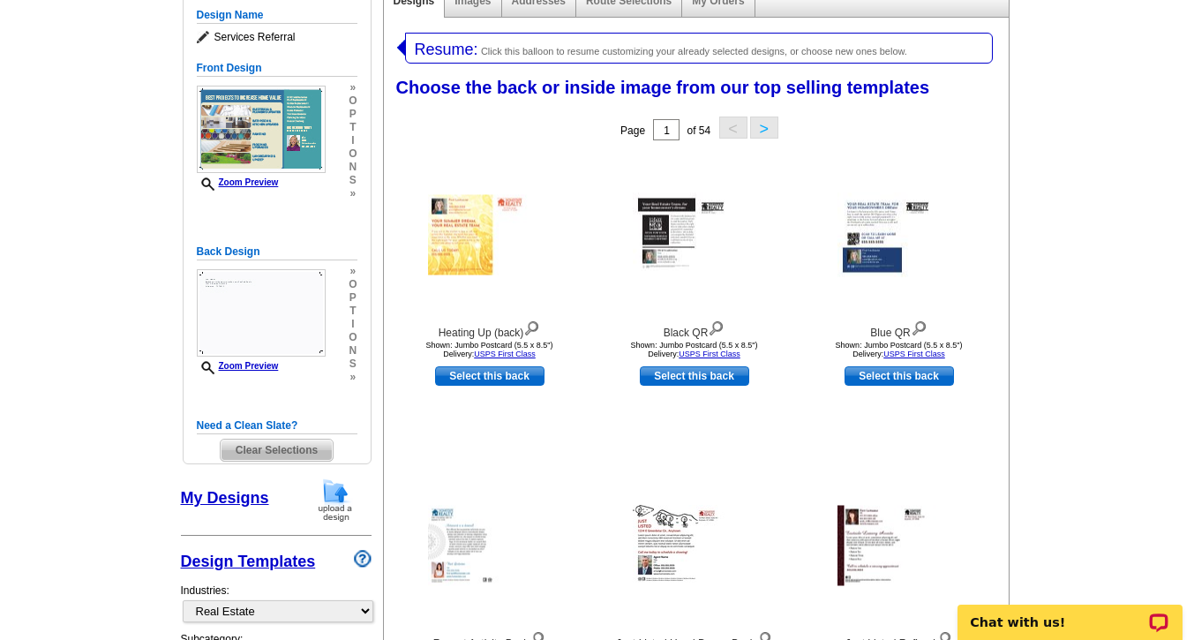
scroll to position [257, 0]
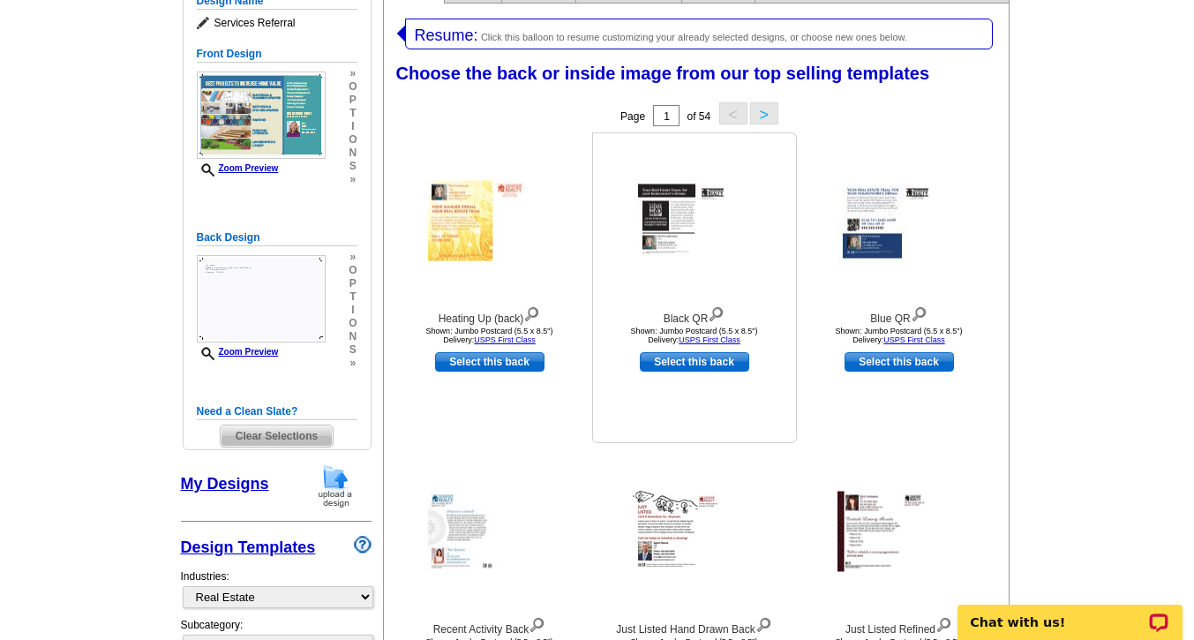
click at [685, 230] on img at bounding box center [695, 221] width 124 height 84
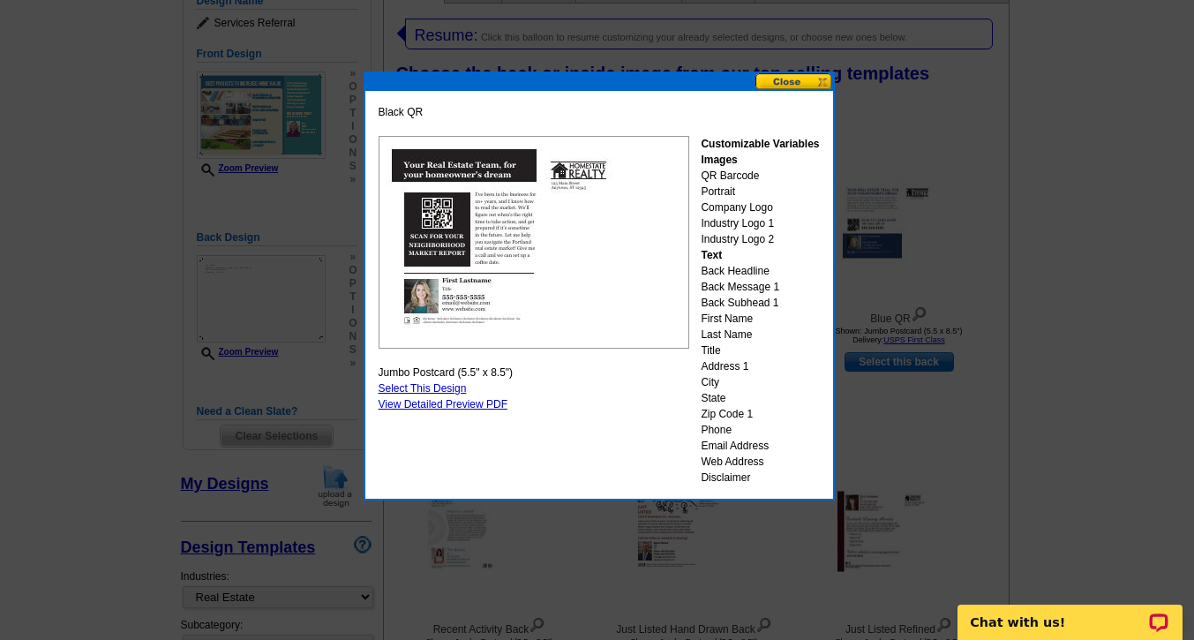
click at [800, 77] on button at bounding box center [795, 81] width 78 height 17
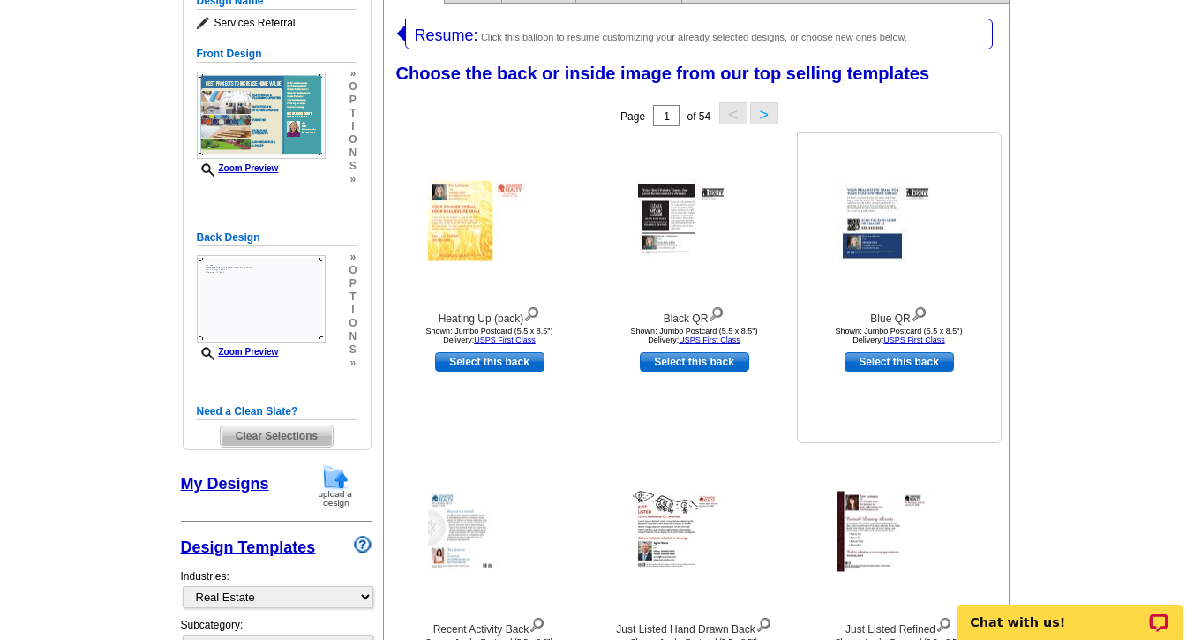
click at [880, 241] on img at bounding box center [900, 221] width 124 height 84
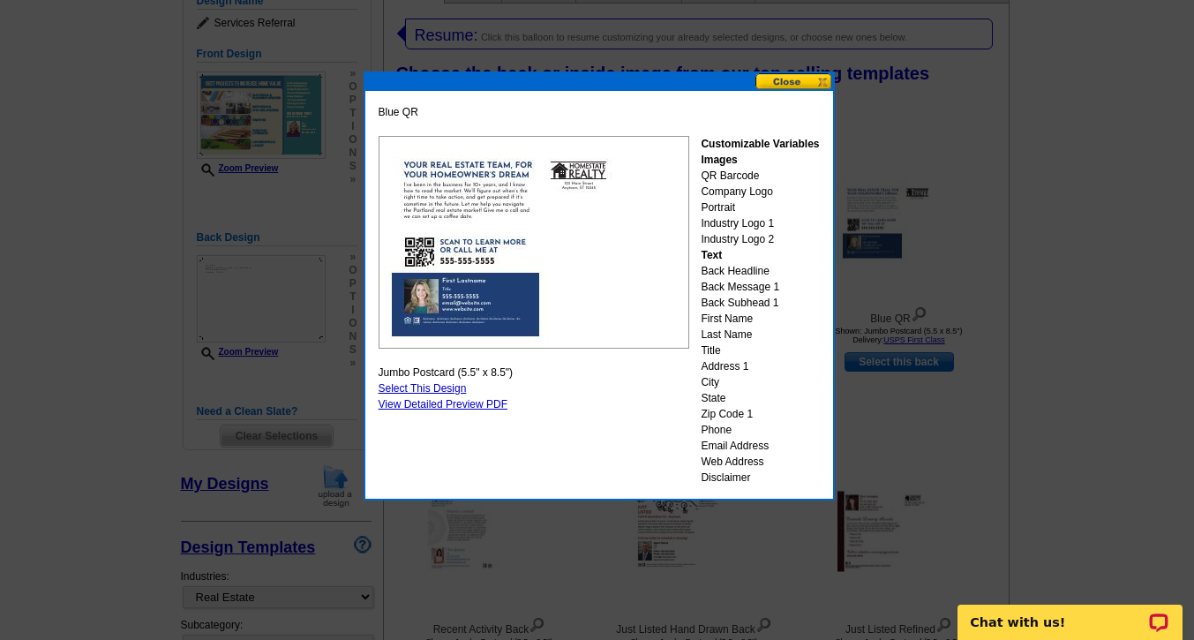
click at [787, 78] on button at bounding box center [795, 81] width 78 height 17
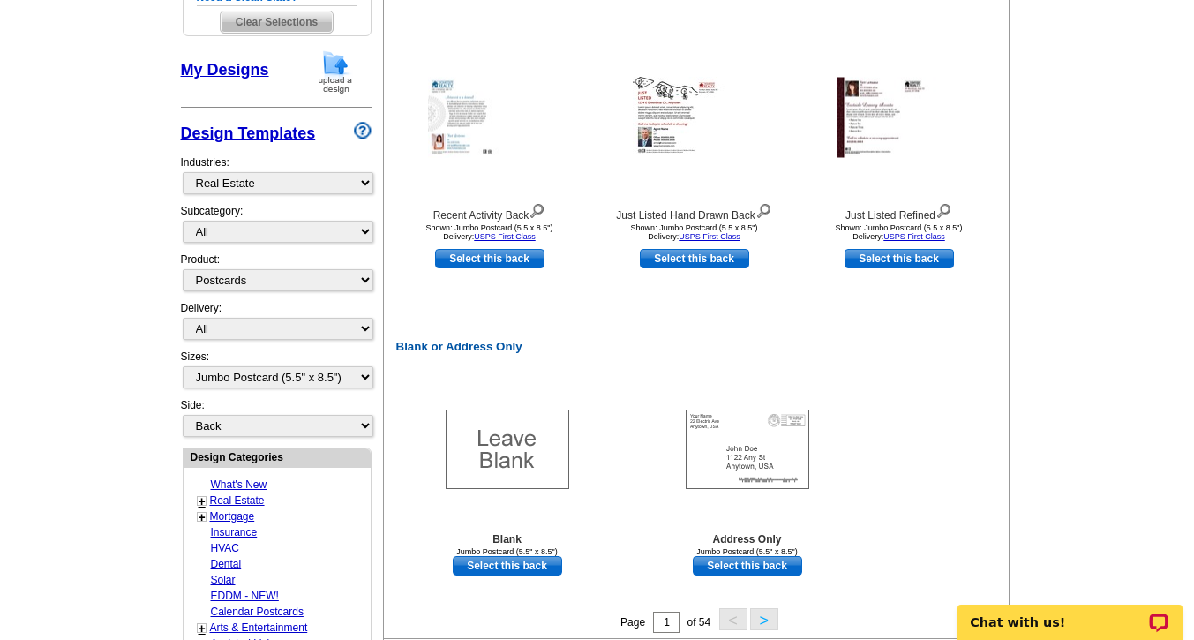
scroll to position [663, 0]
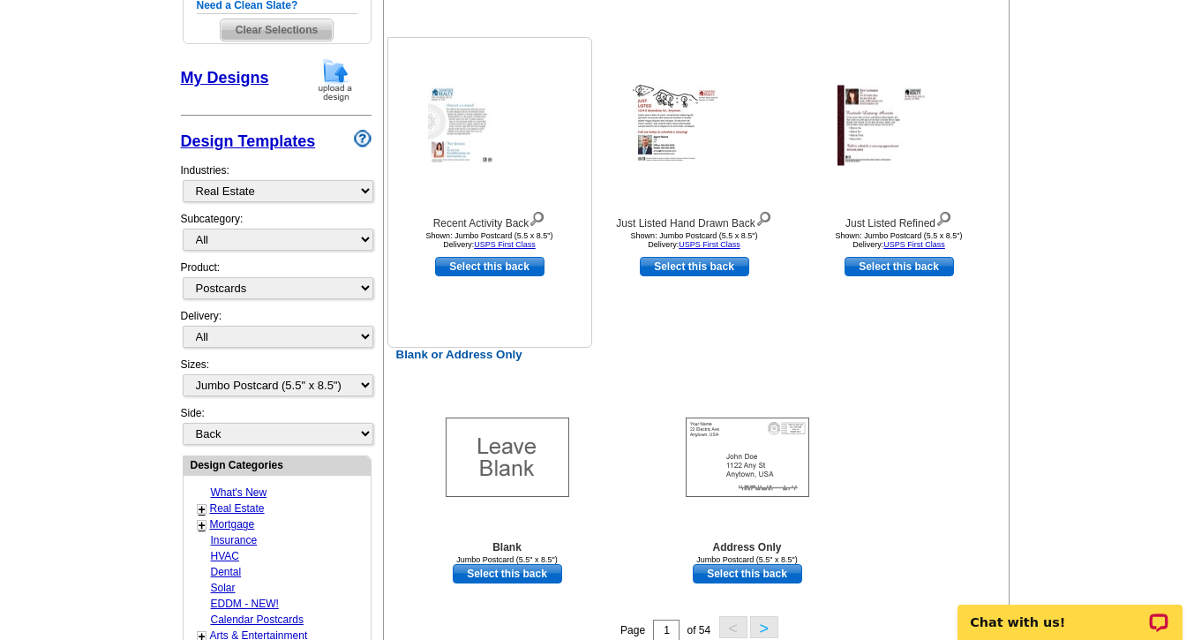
click at [431, 123] on img at bounding box center [490, 126] width 124 height 80
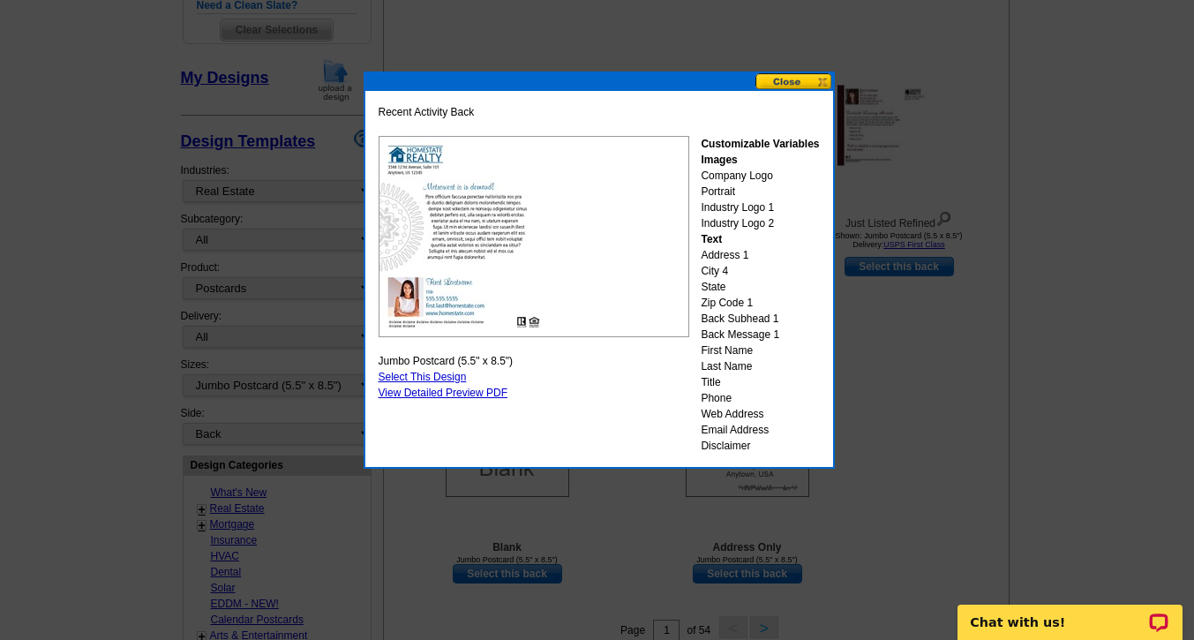
click at [531, 238] on img at bounding box center [534, 236] width 311 height 201
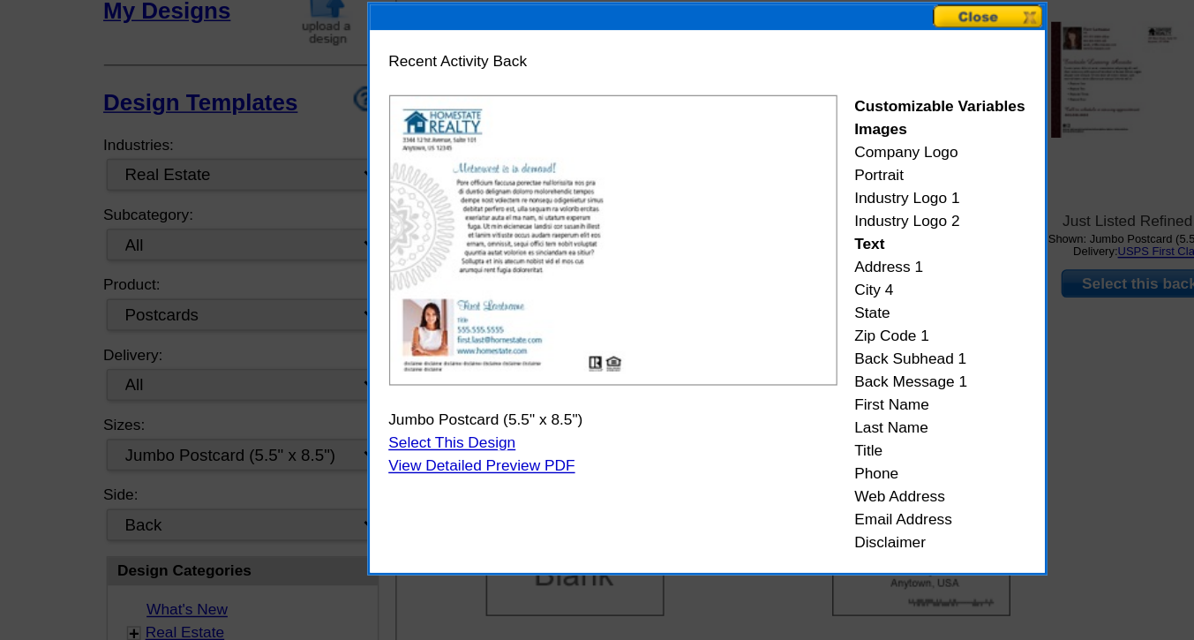
click at [424, 369] on link "Select This Design" at bounding box center [423, 371] width 88 height 12
select select "front"
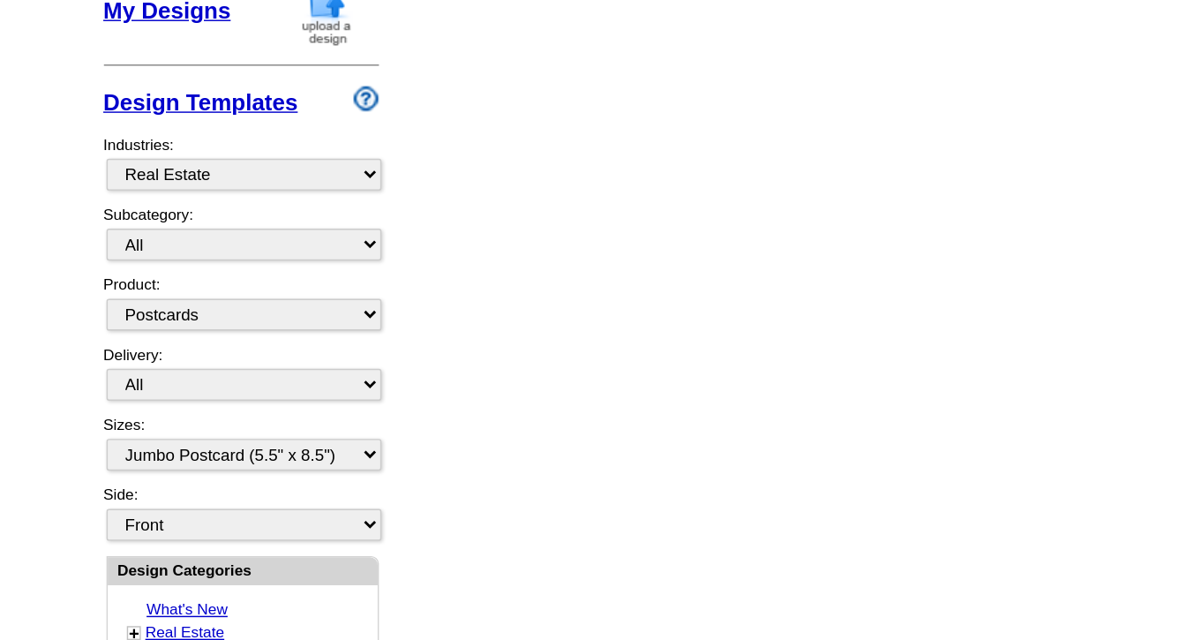
scroll to position [0, 0]
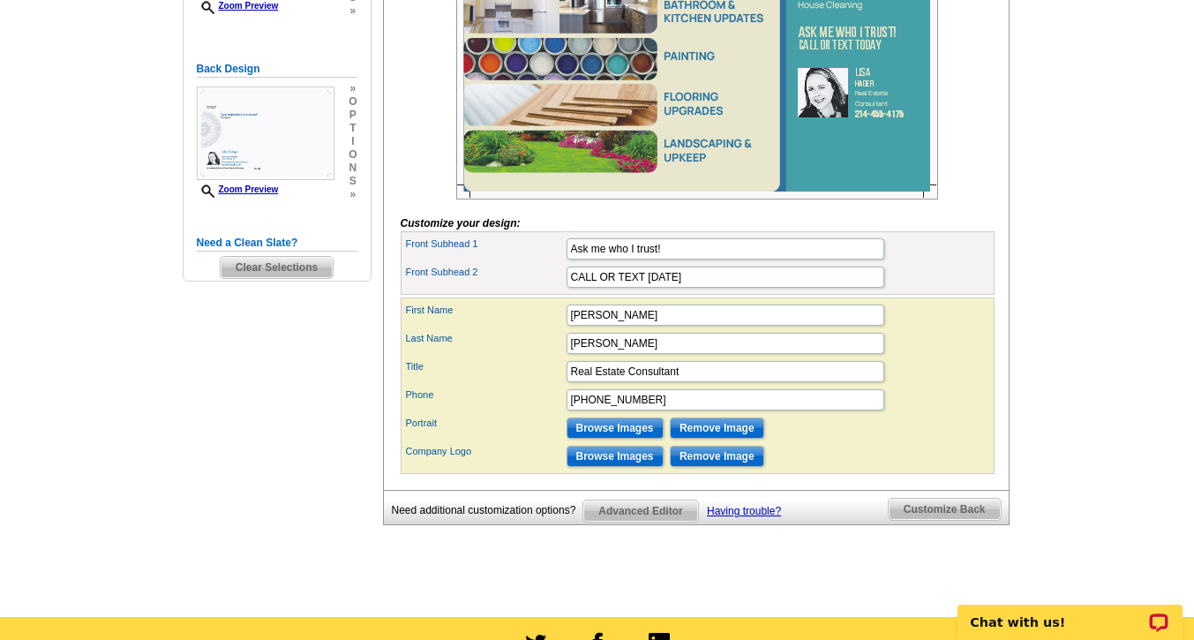
scroll to position [426, 0]
click at [619, 438] on input "Browse Images" at bounding box center [615, 427] width 97 height 21
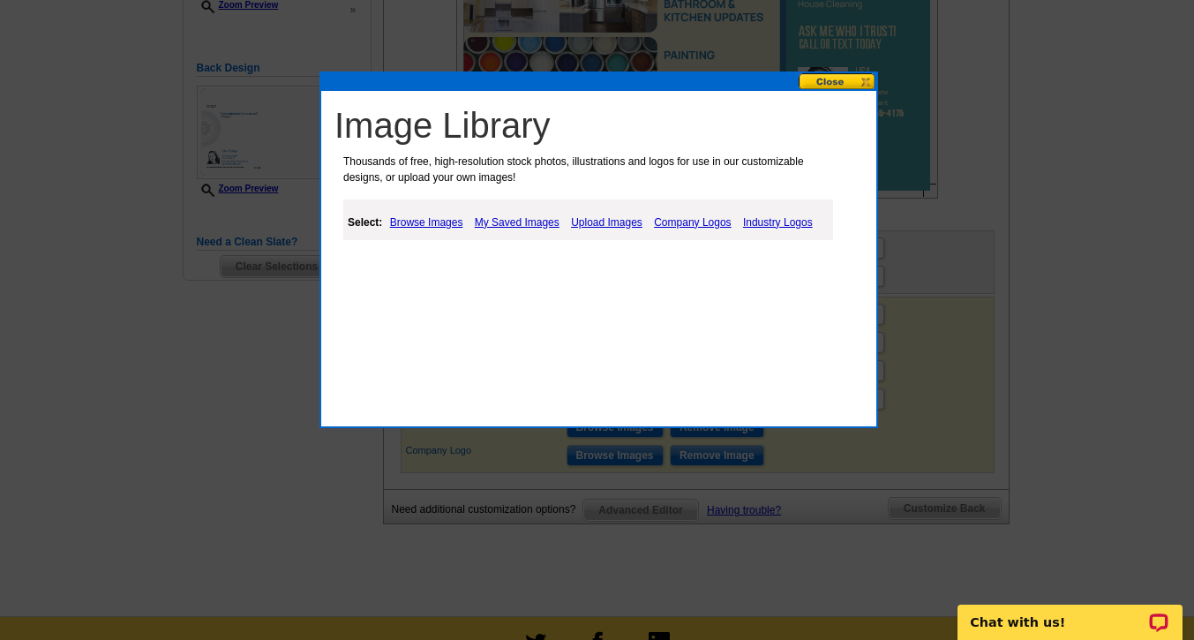
click at [525, 220] on link "My Saved Images" at bounding box center [518, 222] width 94 height 21
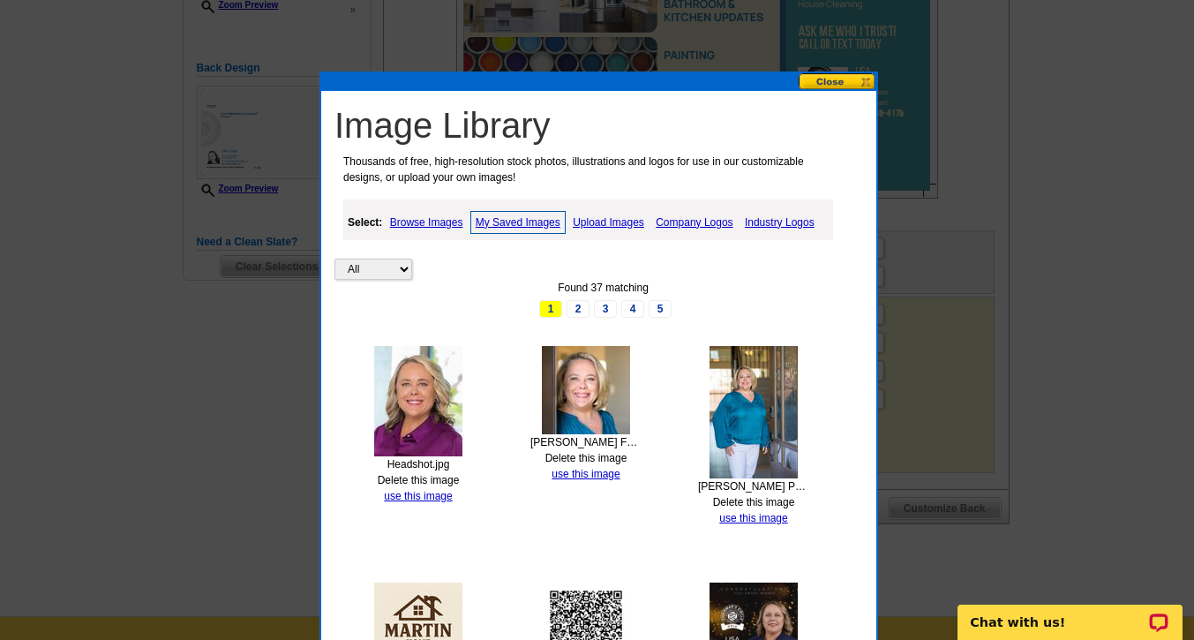
click at [408, 487] on div "Headshot.jpg Delete this image use this image" at bounding box center [418, 425] width 111 height 158
click at [411, 496] on link "use this image" at bounding box center [418, 496] width 68 height 12
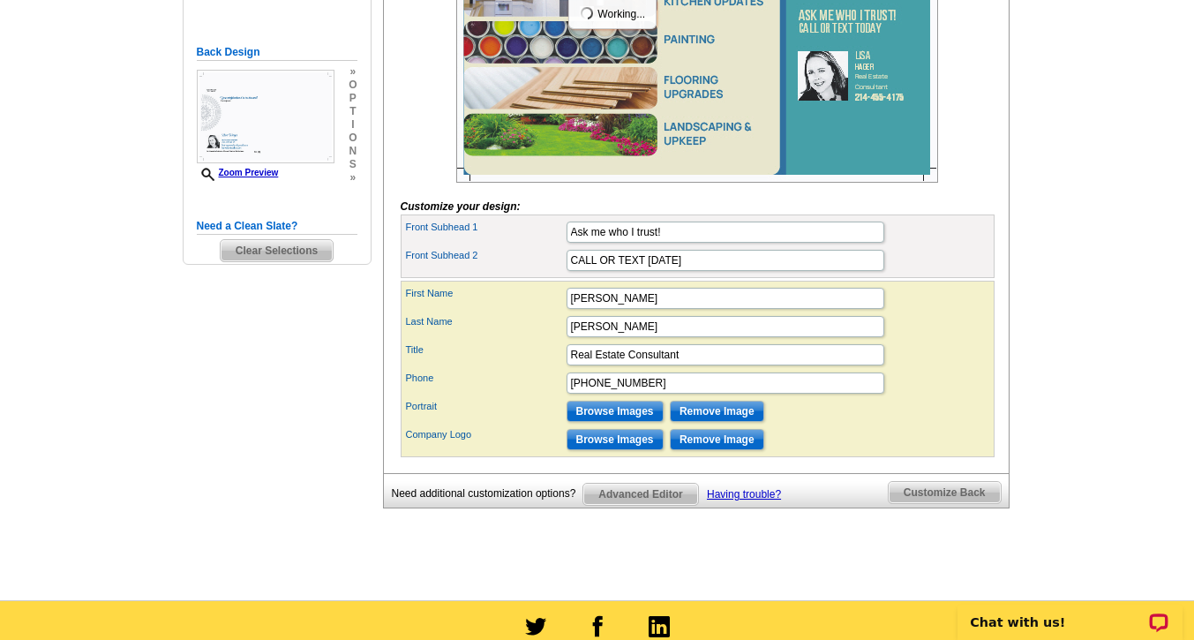
scroll to position [446, 0]
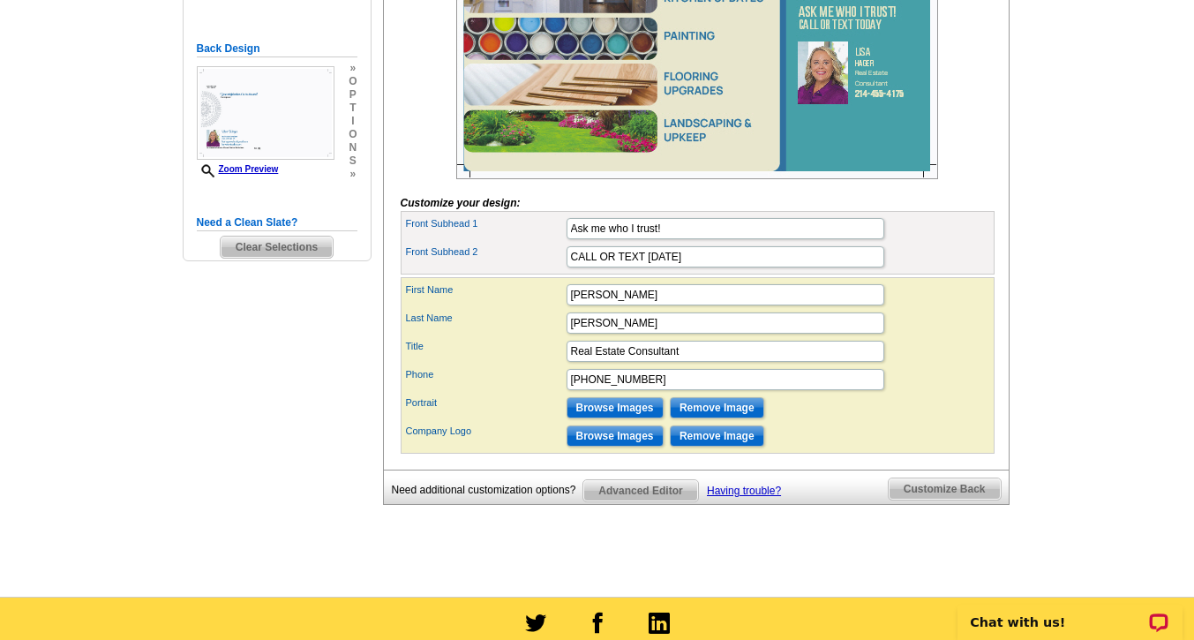
click at [930, 500] on span "Customize Back" at bounding box center [945, 488] width 112 height 21
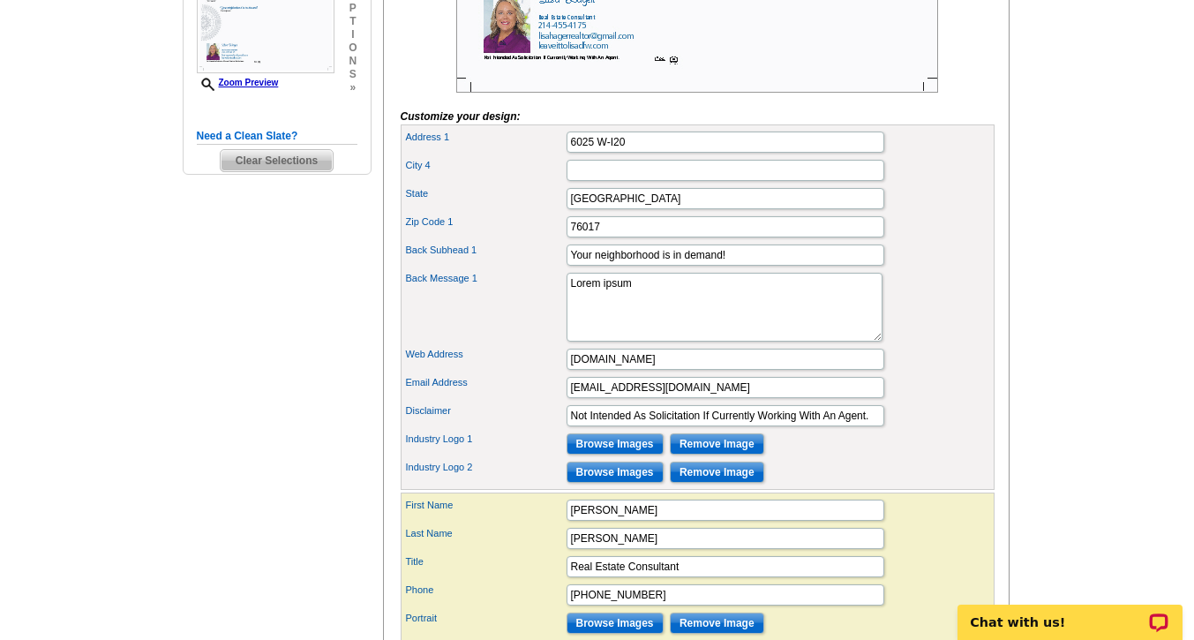
scroll to position [547, 0]
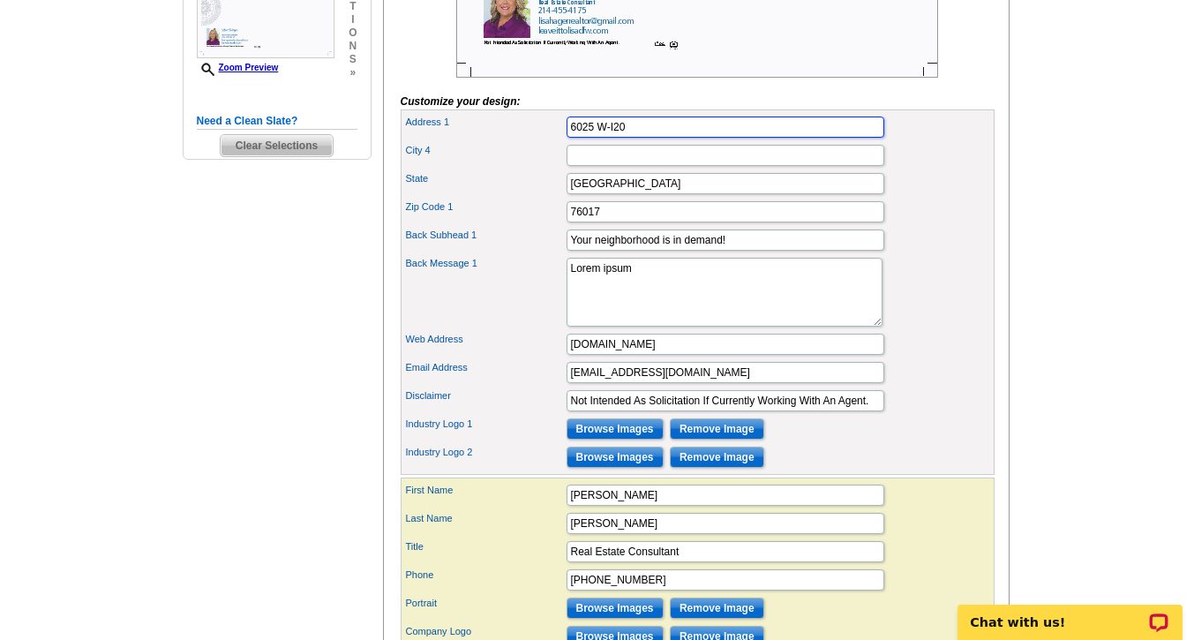
drag, startPoint x: 576, startPoint y: 156, endPoint x: 522, endPoint y: 160, distance: 54.0
click at [522, 141] on div "Address 1 [GEOGRAPHIC_DATA]" at bounding box center [697, 127] width 587 height 28
type input "[STREET_ADDRESS][PERSON_NAME]"
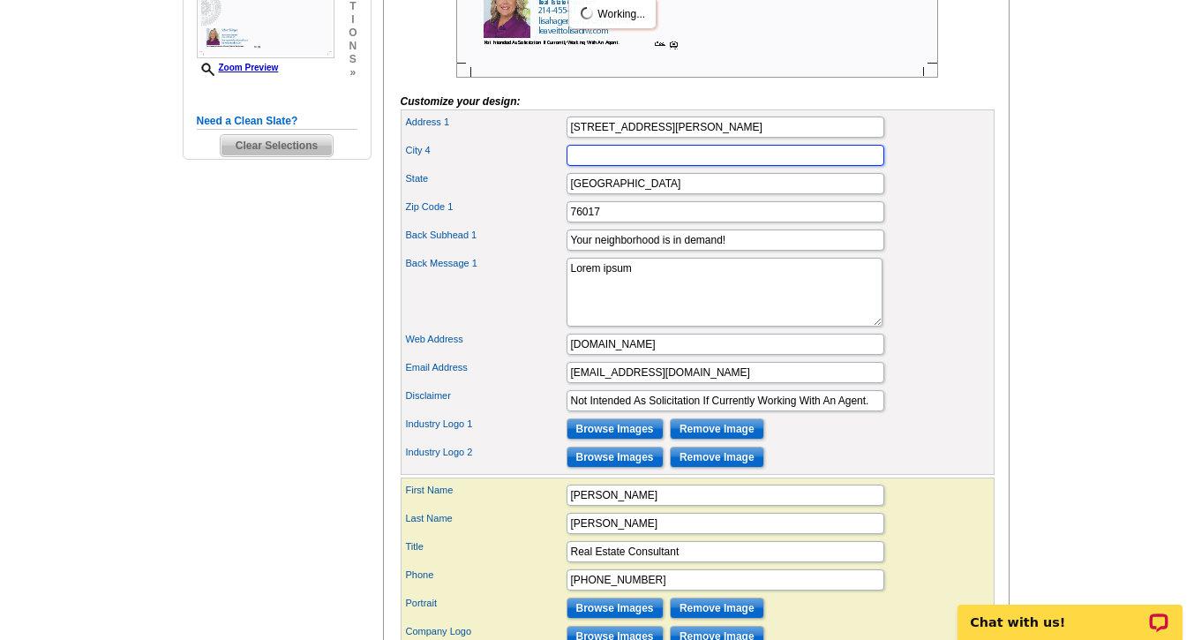
scroll to position [0, 0]
type input "[GEOGRAPHIC_DATA]"
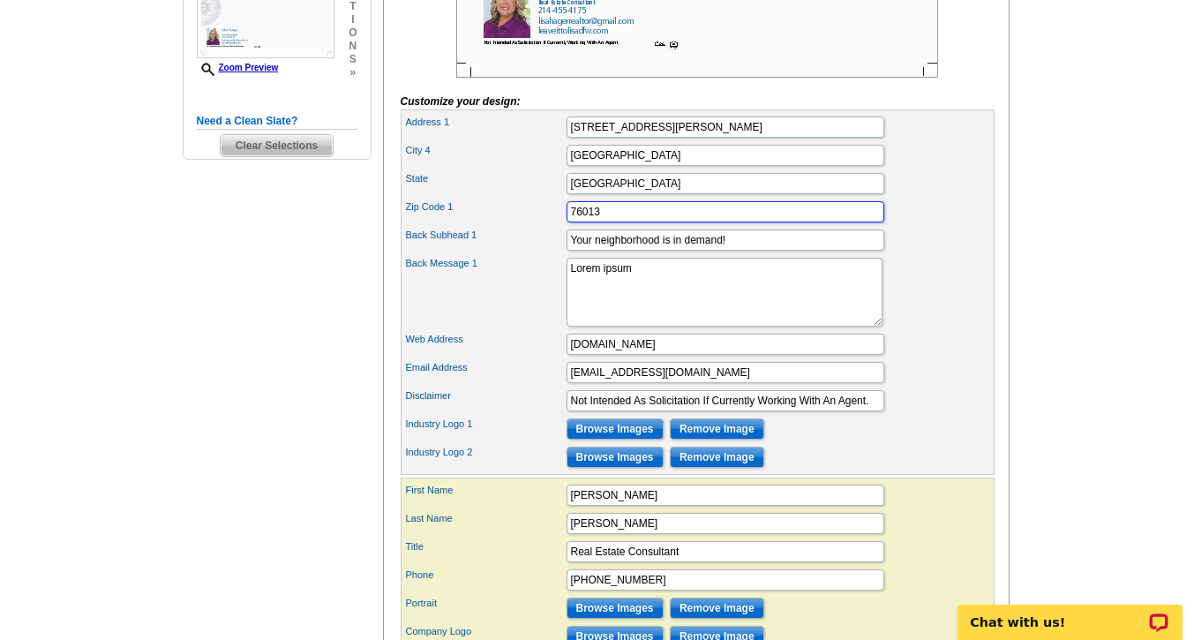
type input "76013"
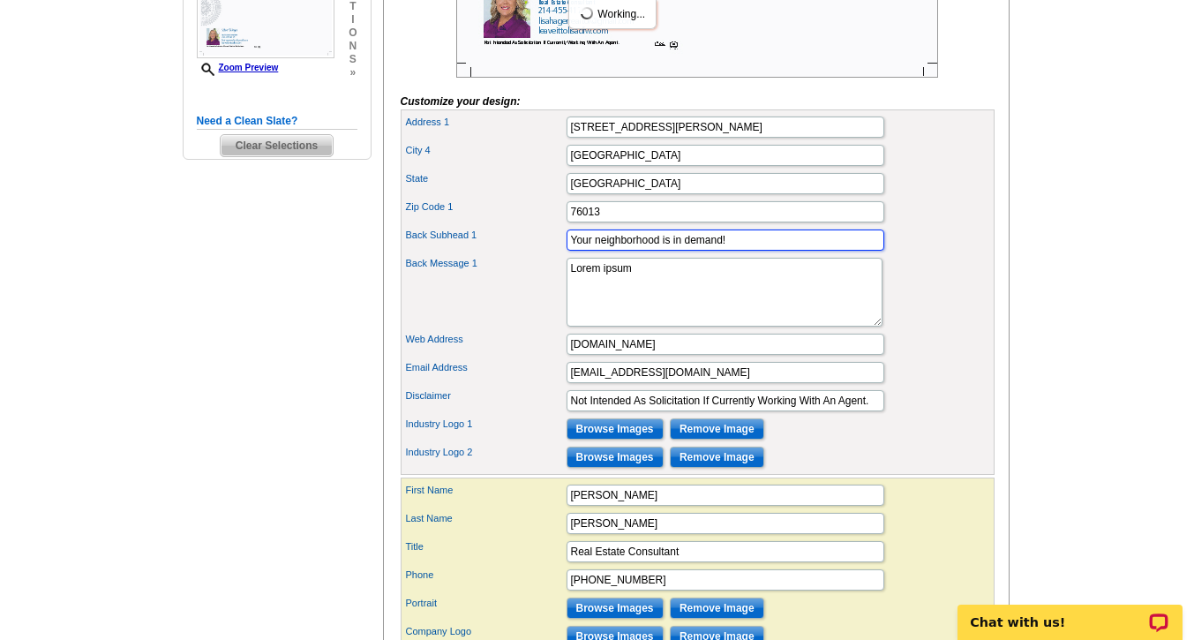
drag, startPoint x: 748, startPoint y: 272, endPoint x: 446, endPoint y: 288, distance: 302.3
click at [446, 288] on div "Address [STREET_ADDRESS][PERSON_NAME] City 4 [GEOGRAPHIC_DATA] [GEOGRAPHIC_DATA…" at bounding box center [698, 291] width 594 height 365
click at [446, 271] on label "Back Message 1" at bounding box center [485, 263] width 159 height 15
click at [567, 288] on textarea "Lorem ipsum" at bounding box center [725, 292] width 316 height 69
drag, startPoint x: 750, startPoint y: 271, endPoint x: 378, endPoint y: 305, distance: 373.2
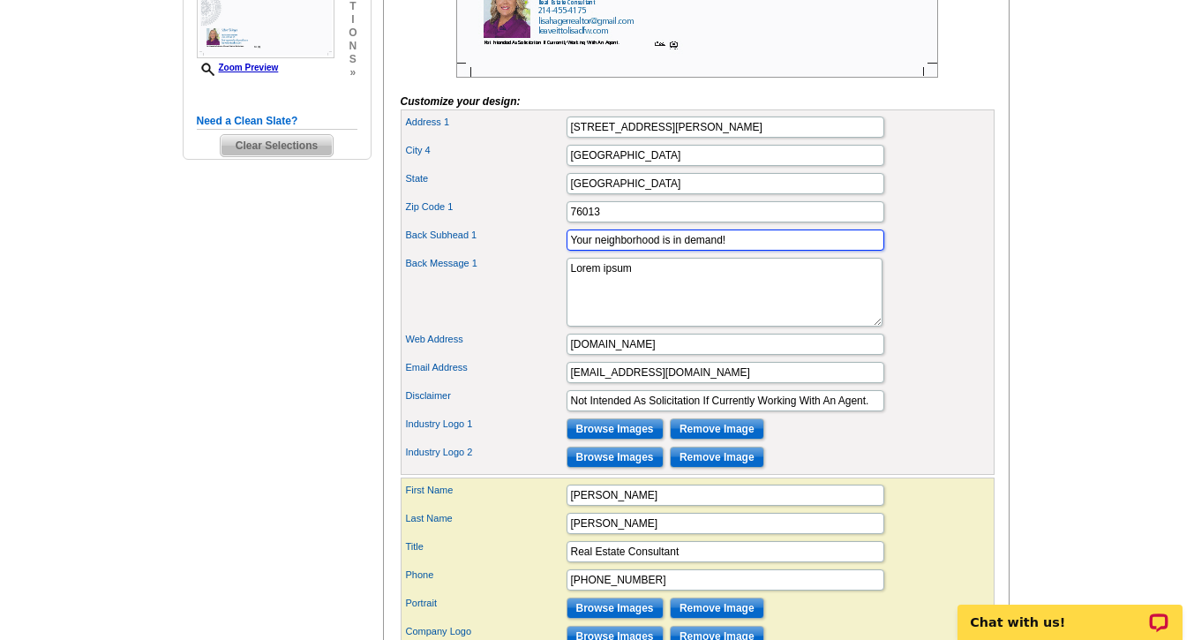
click at [379, 305] on div "Select Design Customize Delivery Options Printing Options You have selected a b…" at bounding box center [696, 185] width 634 height 1081
type input "M"
type input "Featured Contractor"
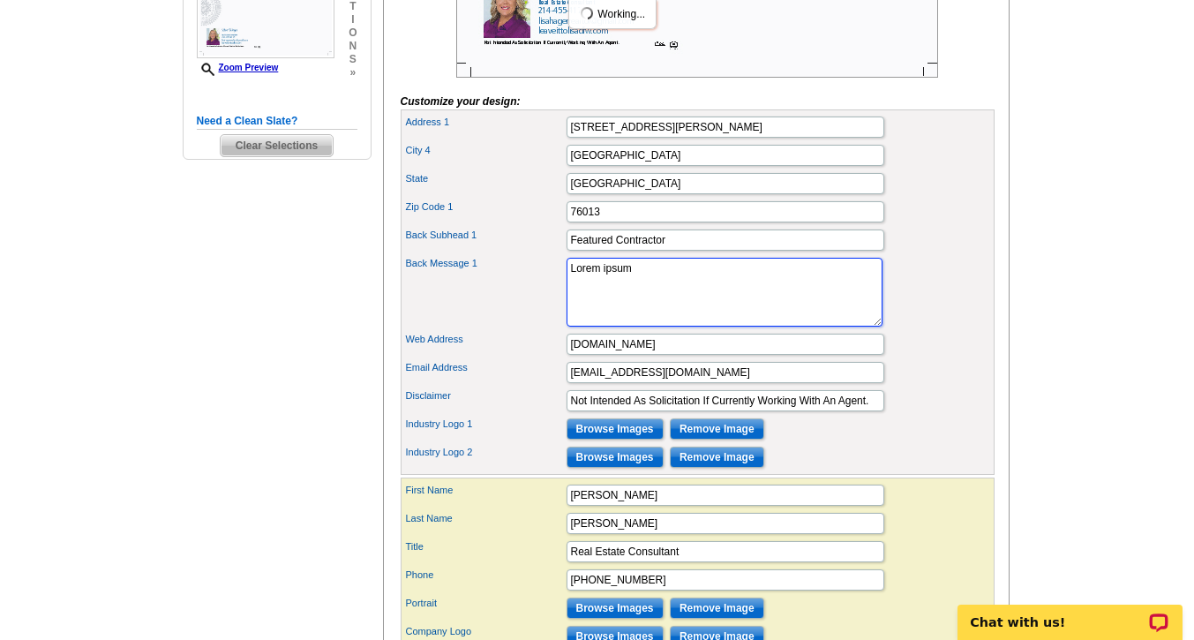
drag, startPoint x: 644, startPoint y: 299, endPoint x: 360, endPoint y: 325, distance: 284.5
click at [360, 325] on div "Need Help? call [PHONE_NUMBER], chat with support, or have our designers make s…" at bounding box center [598, 189] width 848 height 1185
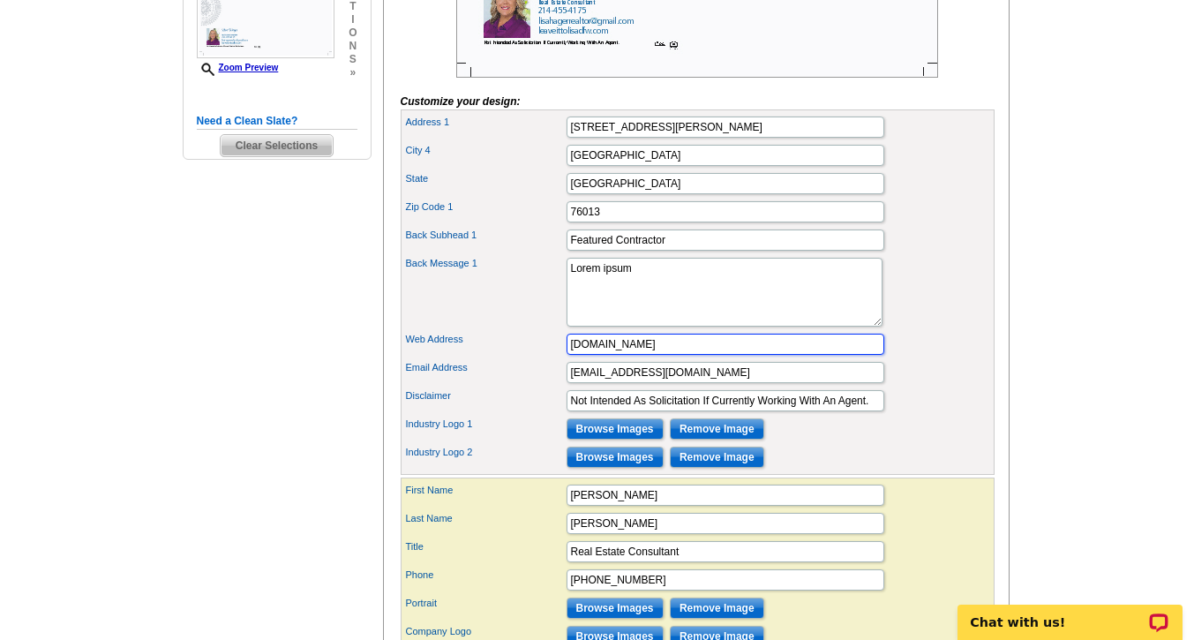
drag, startPoint x: 678, startPoint y: 374, endPoint x: 493, endPoint y: 393, distance: 186.3
click at [493, 393] on div "Address [STREET_ADDRESS][PERSON_NAME] City 4 [GEOGRAPHIC_DATA] [GEOGRAPHIC_DATA…" at bounding box center [698, 291] width 594 height 365
type input "w"
type input "[DOMAIN_NAME][URL]"
click at [502, 330] on div "Back Message 1 Lorem ipsum" at bounding box center [697, 292] width 587 height 76
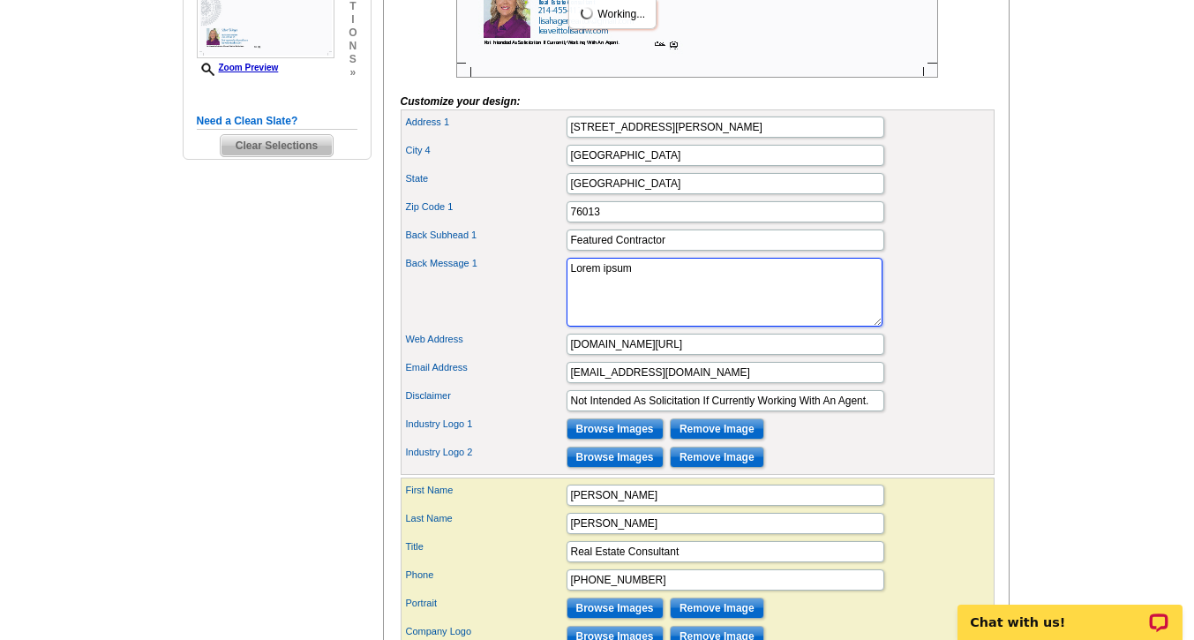
drag, startPoint x: 647, startPoint y: 296, endPoint x: 438, endPoint y: 311, distance: 209.8
click at [438, 311] on div "Back Message 1 Lorem ipsum" at bounding box center [697, 292] width 587 height 76
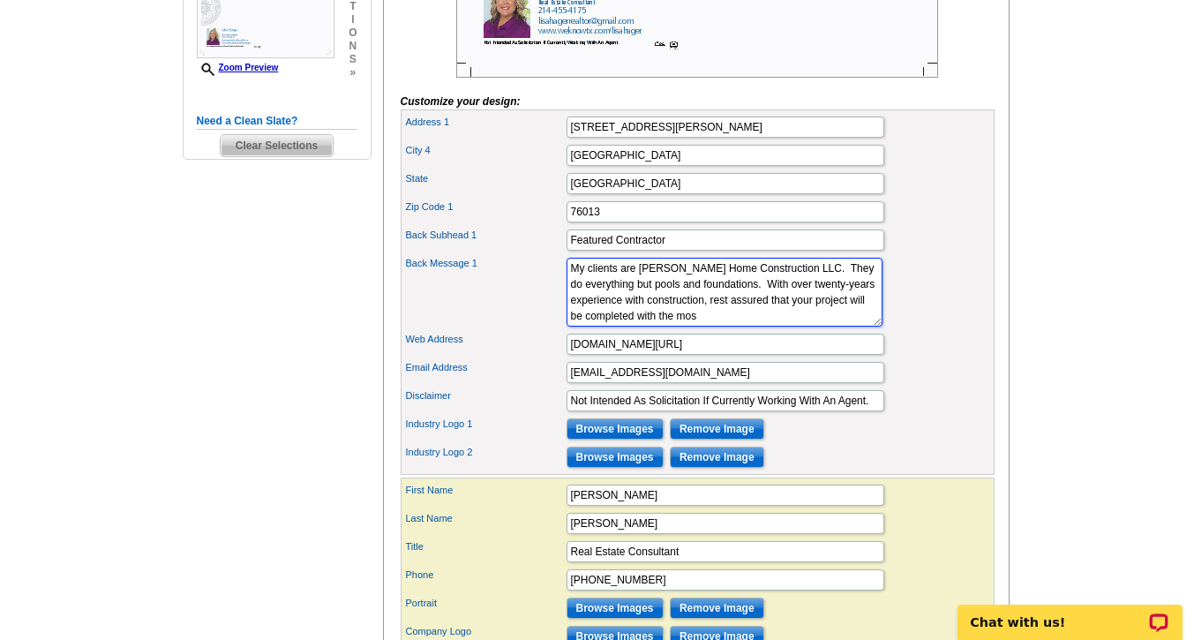
scroll to position [12, 0]
type textarea "My clients are [PERSON_NAME] Home Construction LLC. They do everything but pool…"
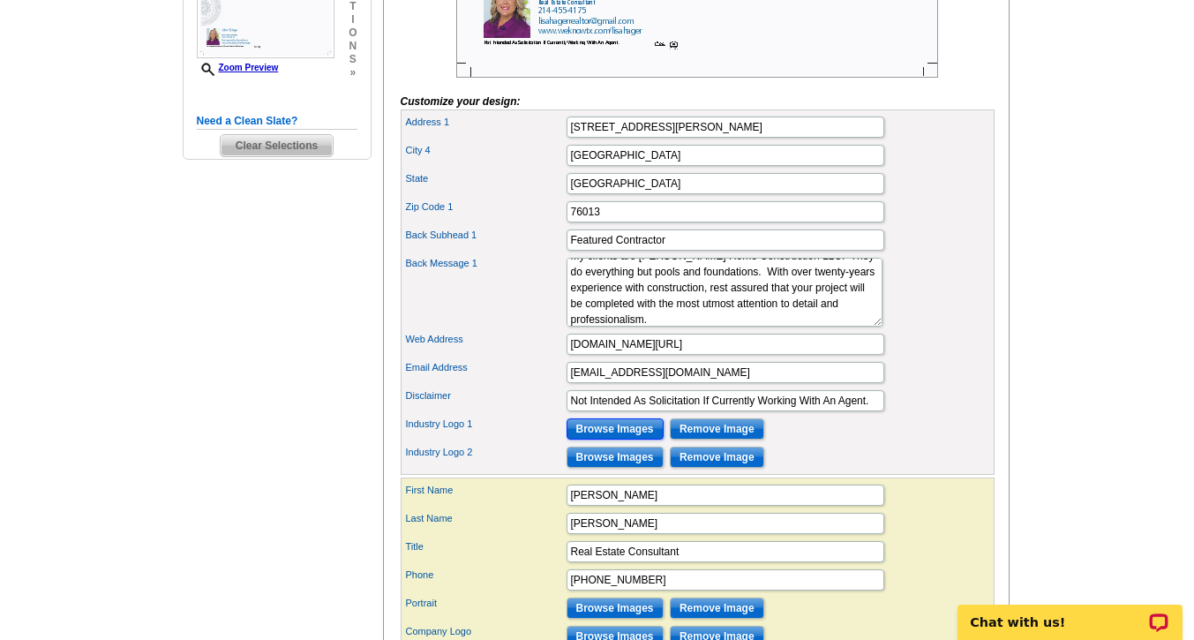
click at [621, 440] on input "Browse Images" at bounding box center [615, 428] width 97 height 21
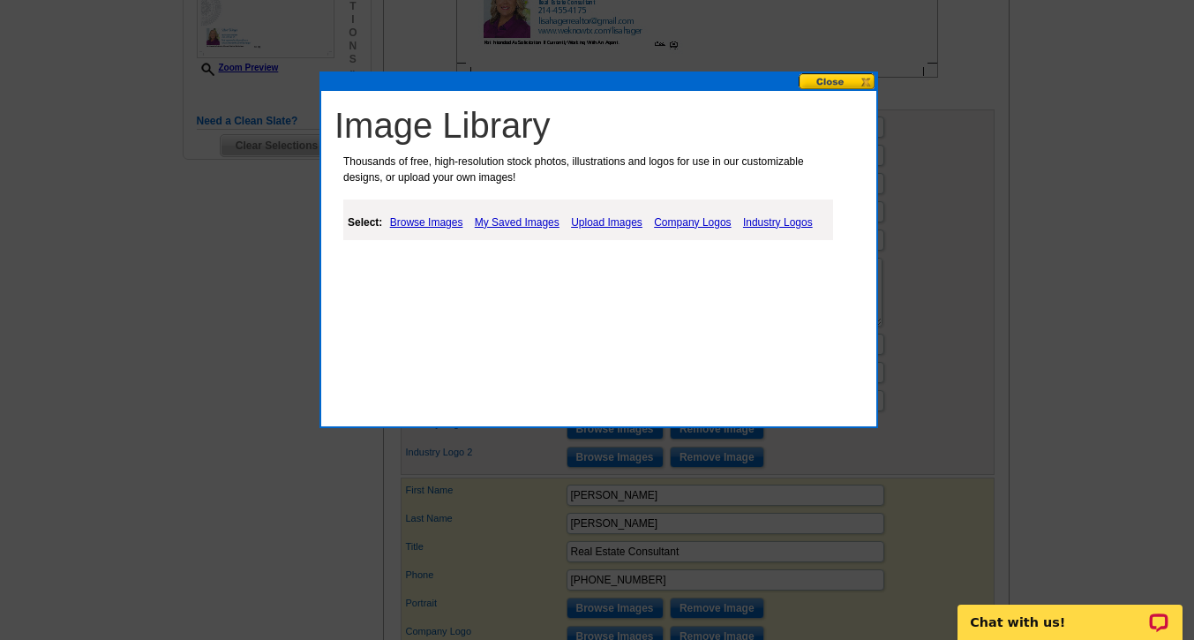
click at [596, 223] on link "Upload Images" at bounding box center [607, 222] width 80 height 21
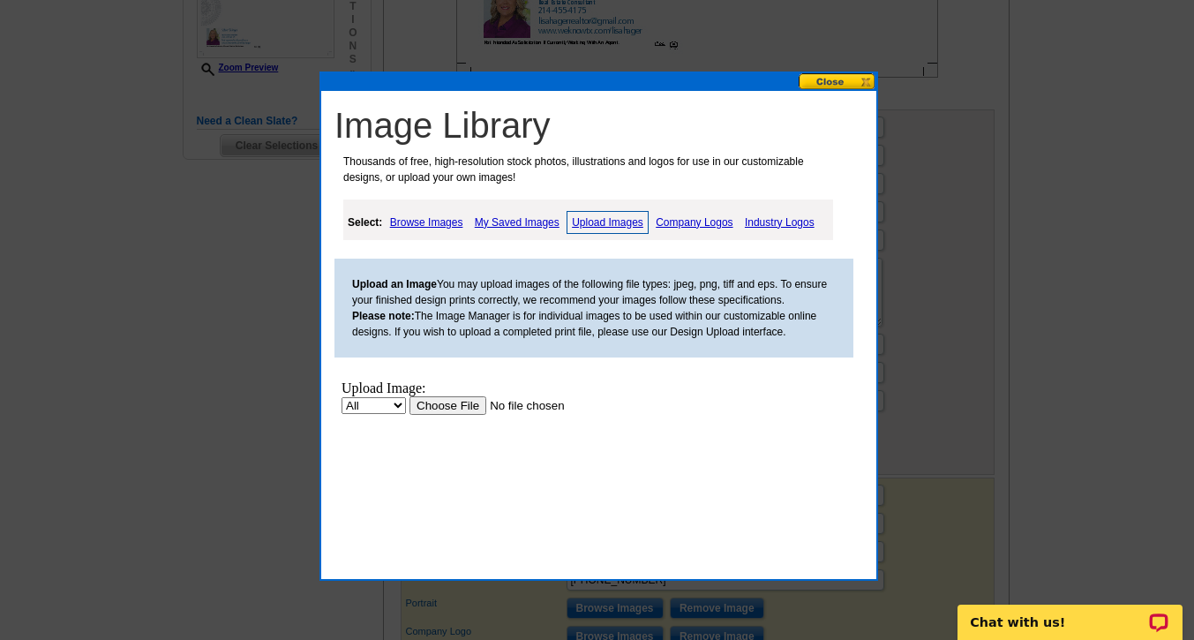
scroll to position [0, 0]
click at [449, 404] on input "file" at bounding box center [521, 405] width 223 height 19
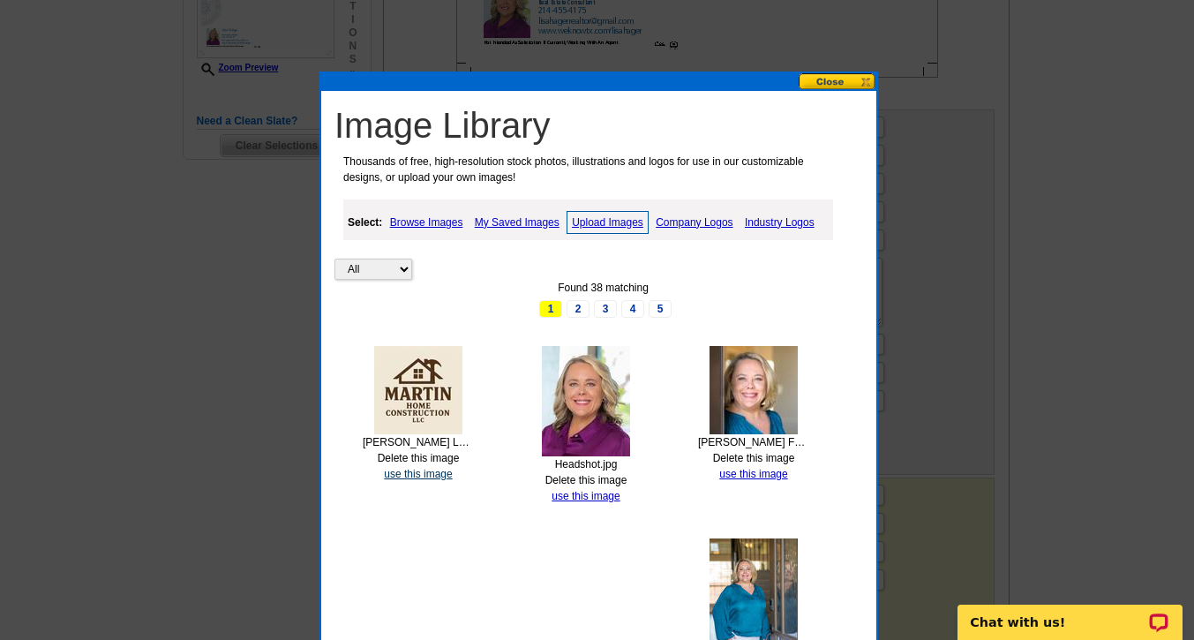
click at [427, 471] on link "use this image" at bounding box center [418, 474] width 68 height 12
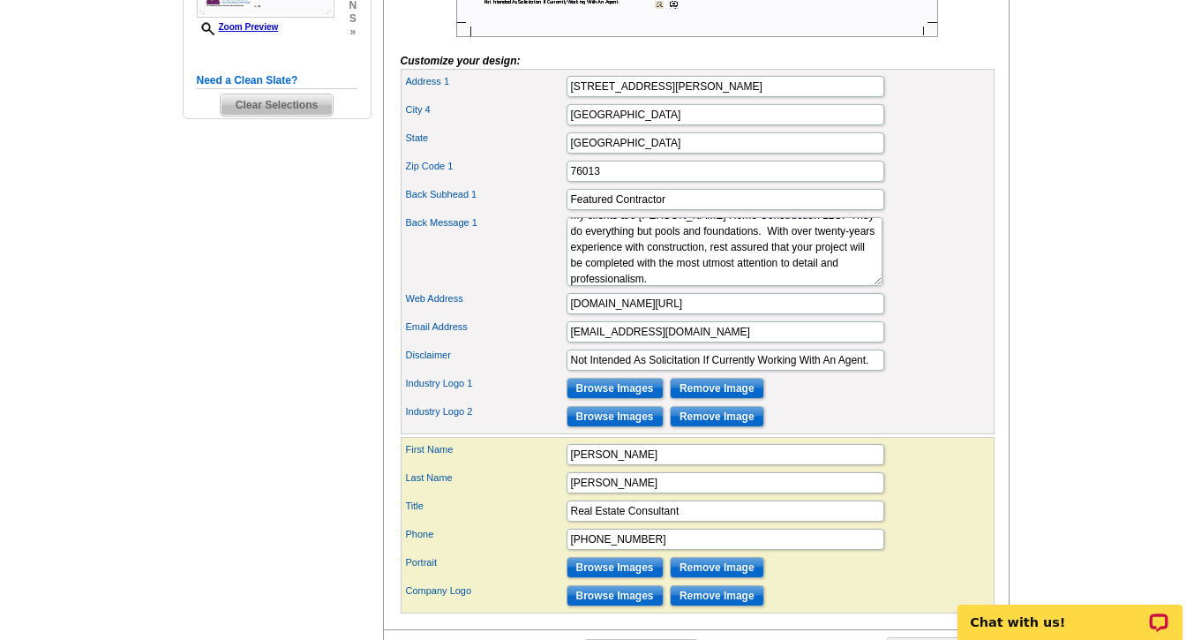
scroll to position [623, 0]
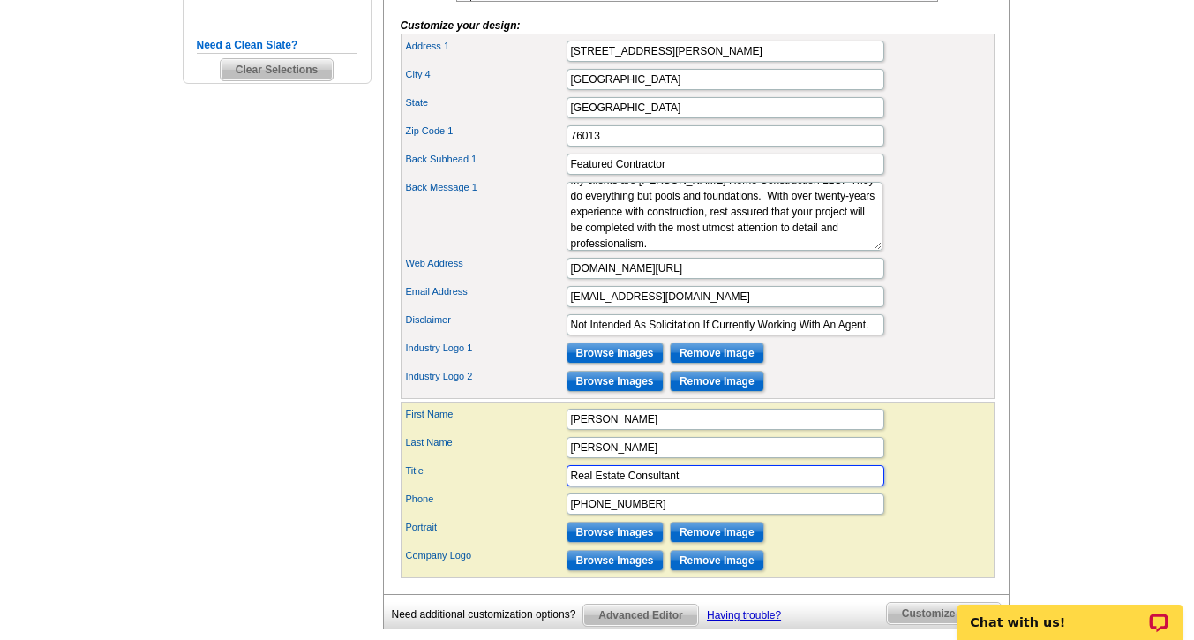
drag, startPoint x: 695, startPoint y: 503, endPoint x: 469, endPoint y: 529, distance: 227.4
click at [469, 529] on div "First Name [PERSON_NAME] Last Name [PERSON_NAME] Title Real Estate Consultant P…" at bounding box center [698, 490] width 594 height 177
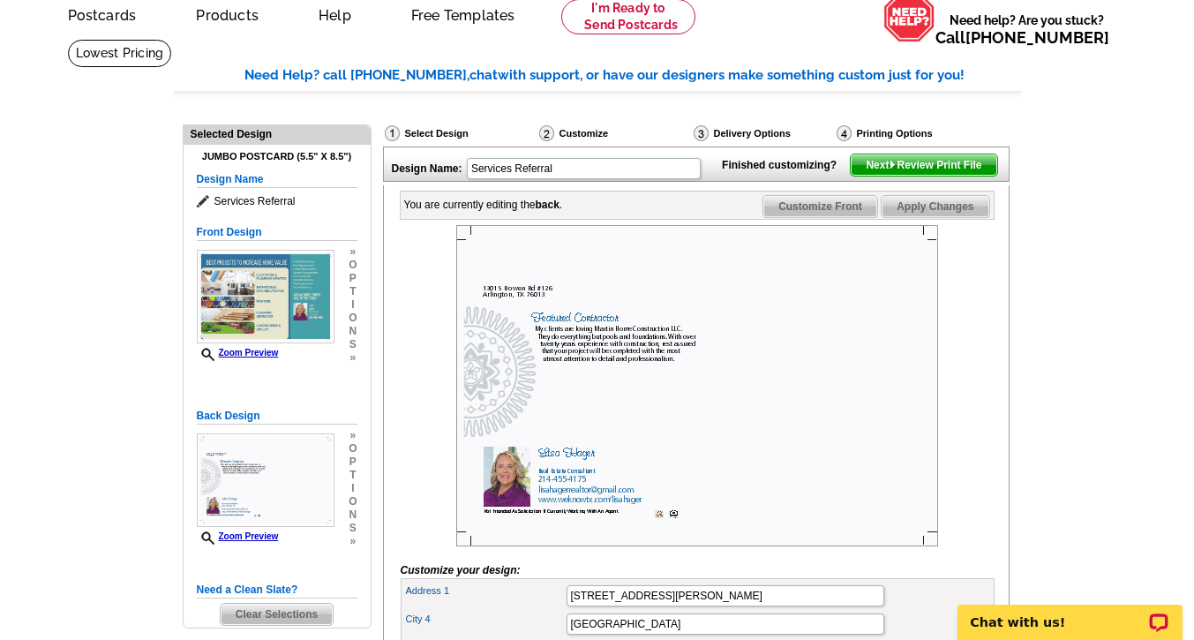
scroll to position [81, 0]
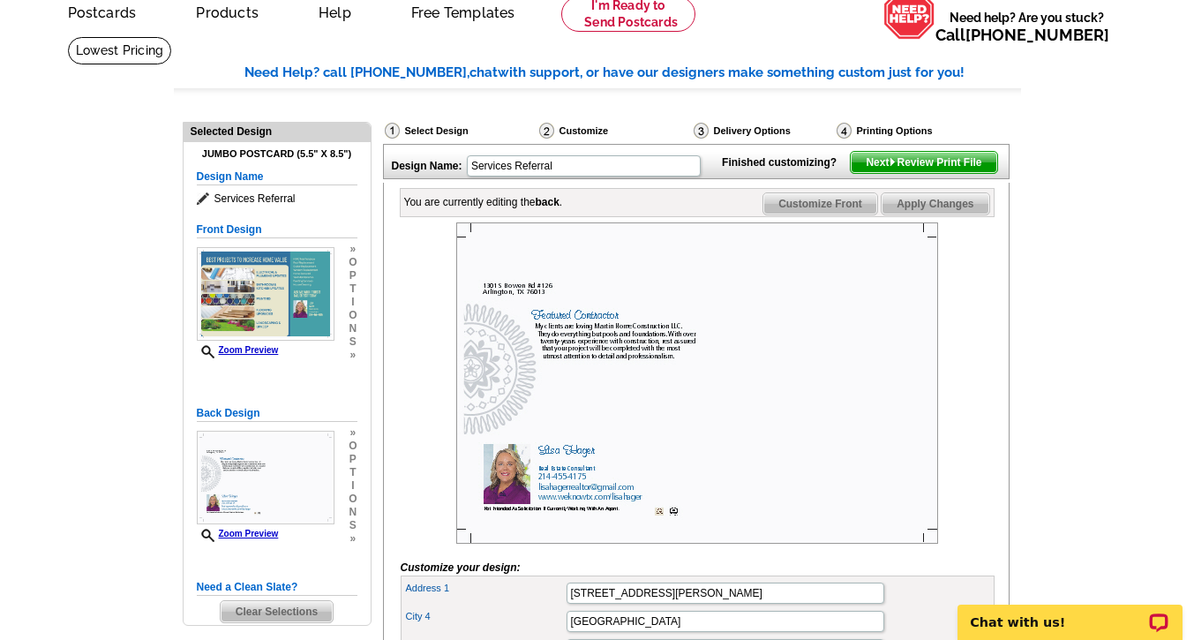
type input "Broker-Associate"
click at [951, 215] on span "Apply Changes" at bounding box center [935, 203] width 107 height 21
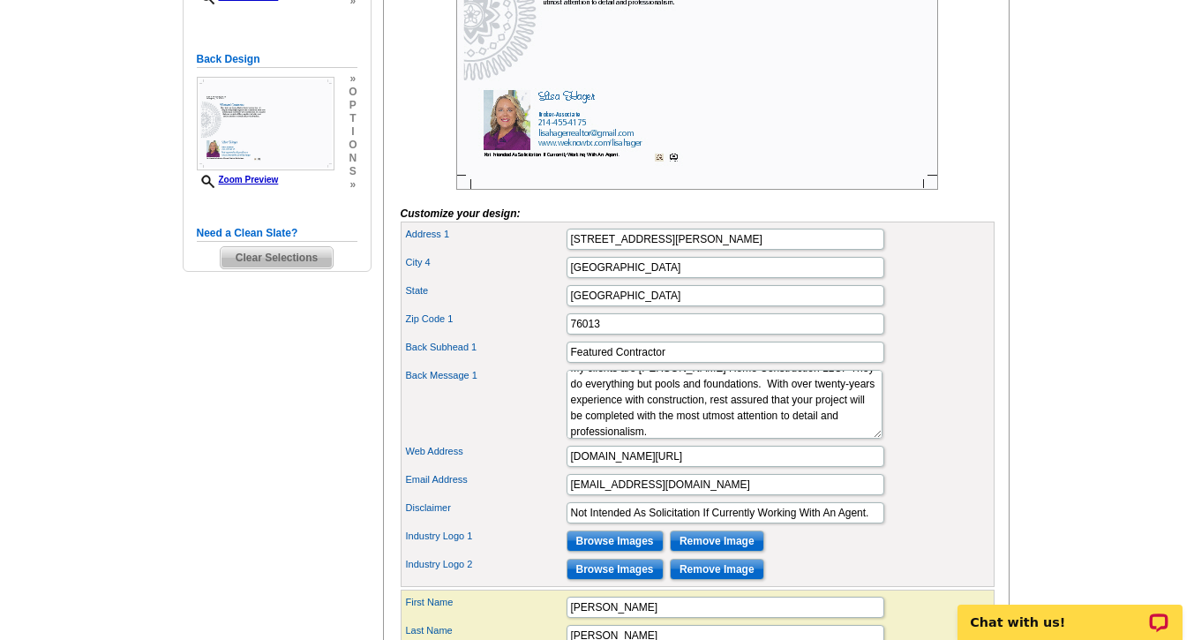
scroll to position [440, 0]
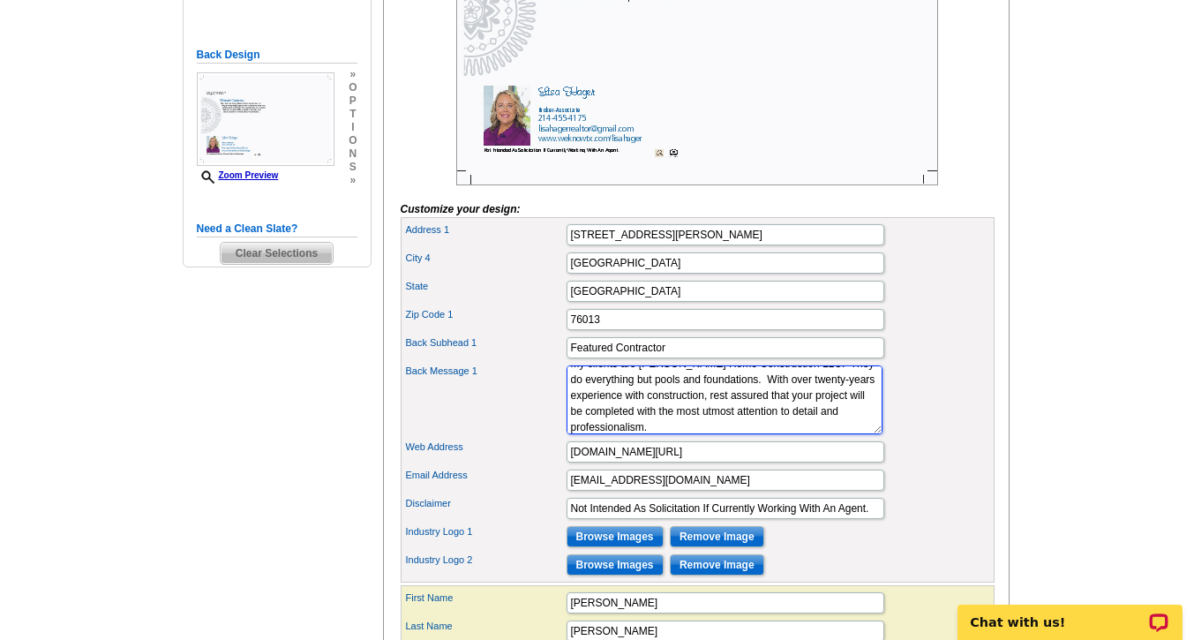
click at [820, 434] on textarea "Lorem ipsum" at bounding box center [725, 399] width 316 height 69
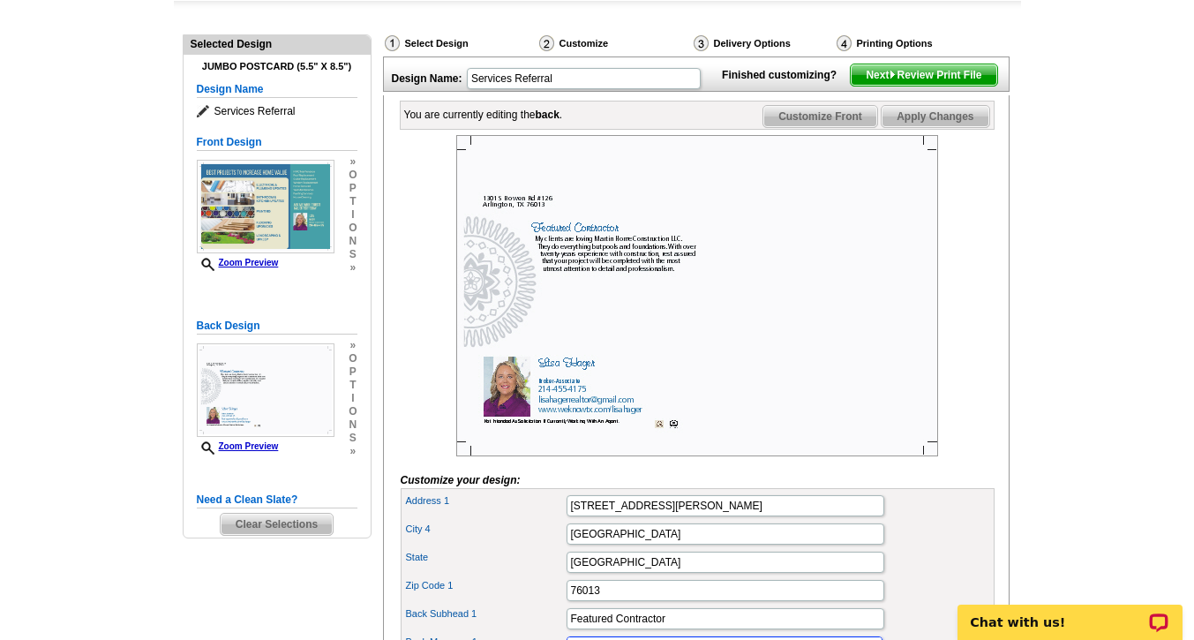
scroll to position [0, 0]
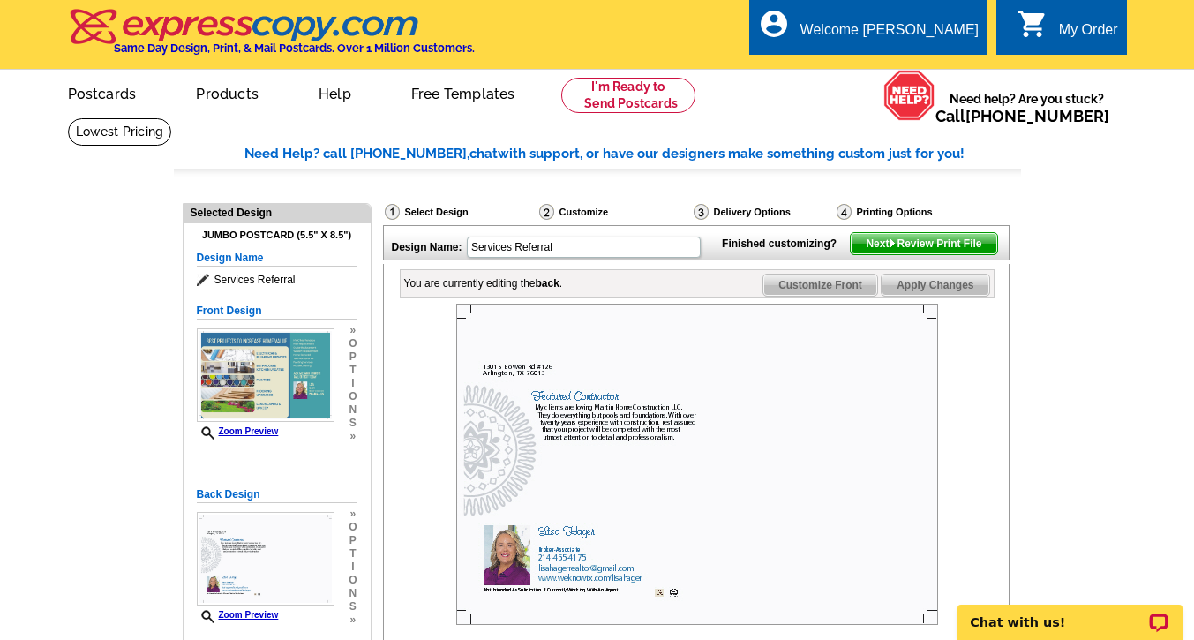
click at [934, 296] on span "Apply Changes" at bounding box center [935, 285] width 107 height 21
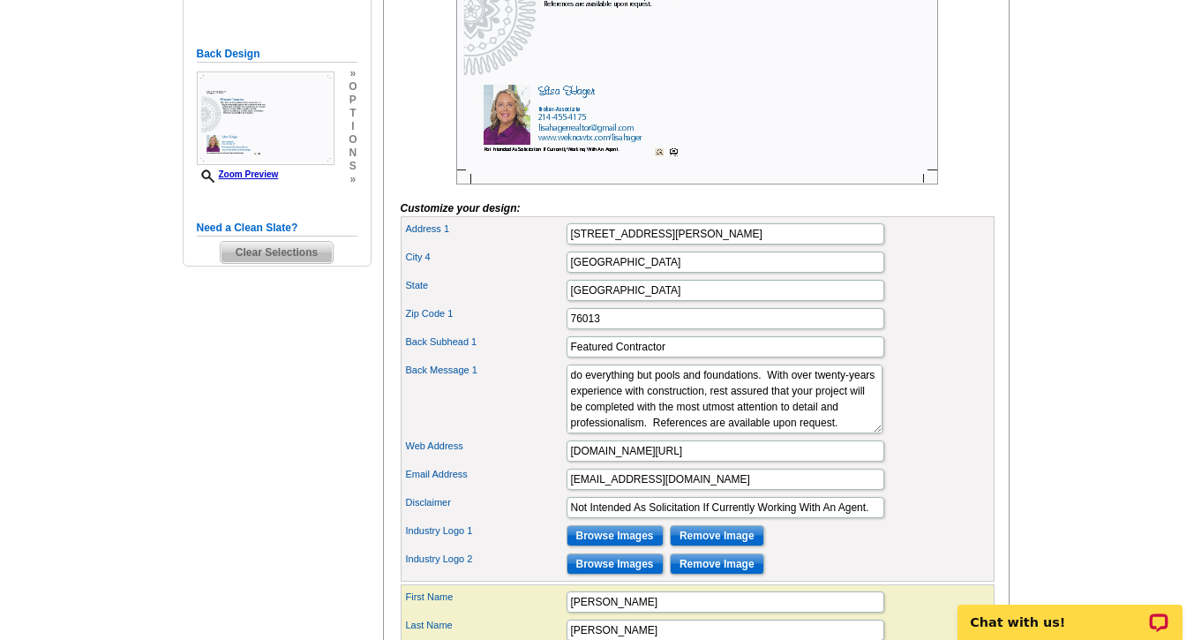
scroll to position [469, 0]
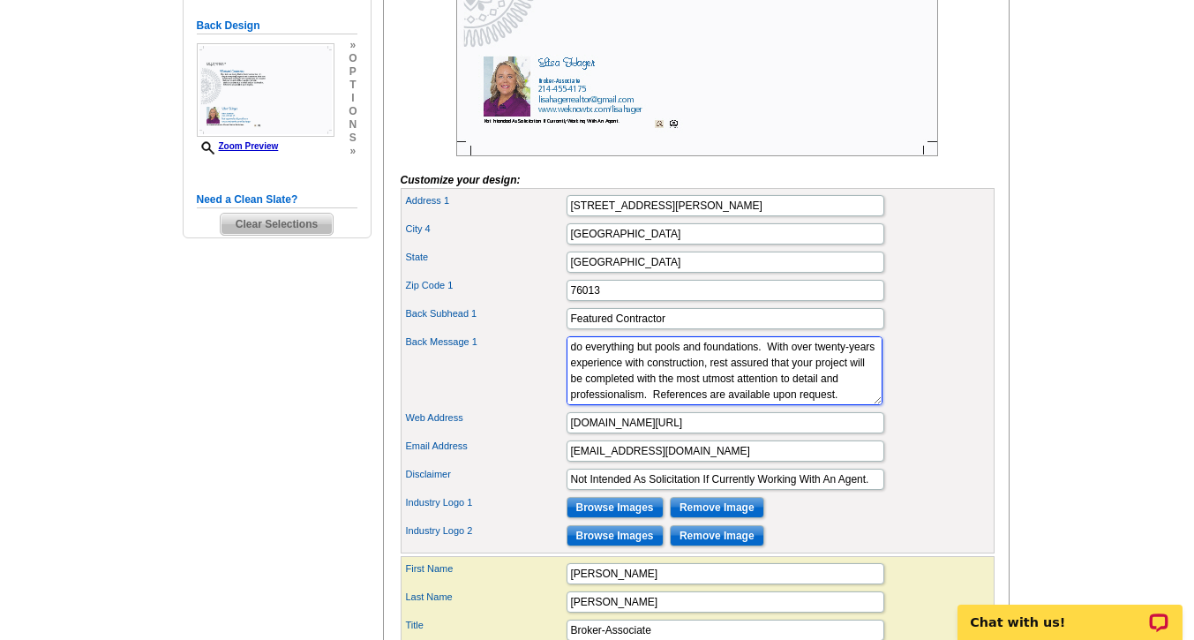
click at [786, 405] on textarea "Lorem ipsum" at bounding box center [725, 370] width 316 height 69
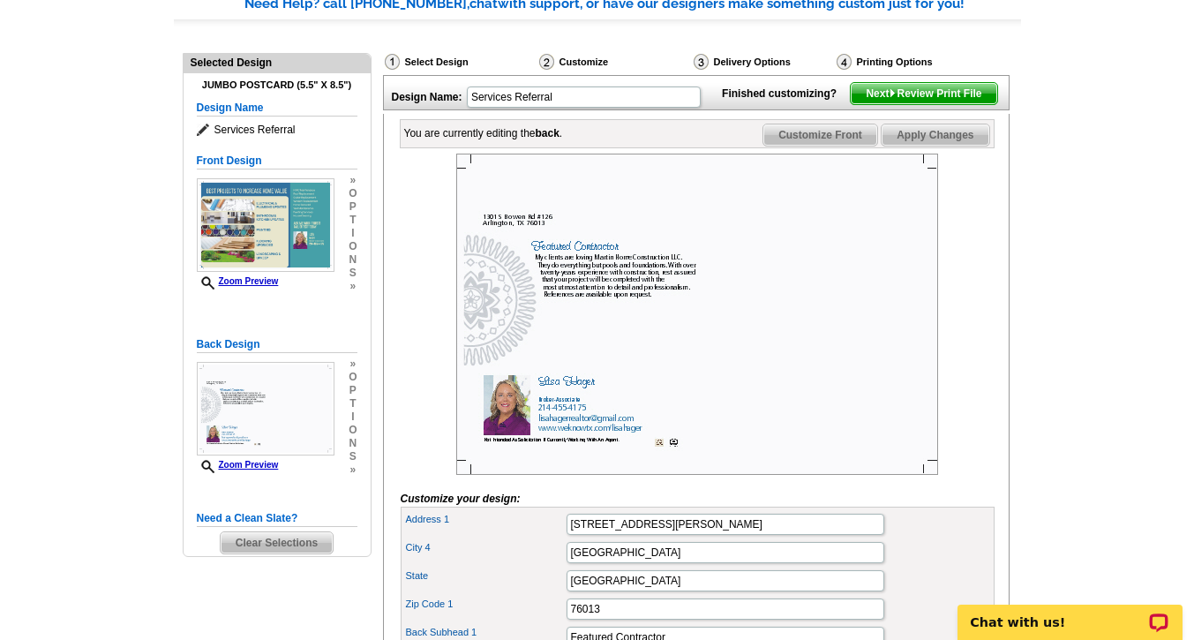
scroll to position [102, 0]
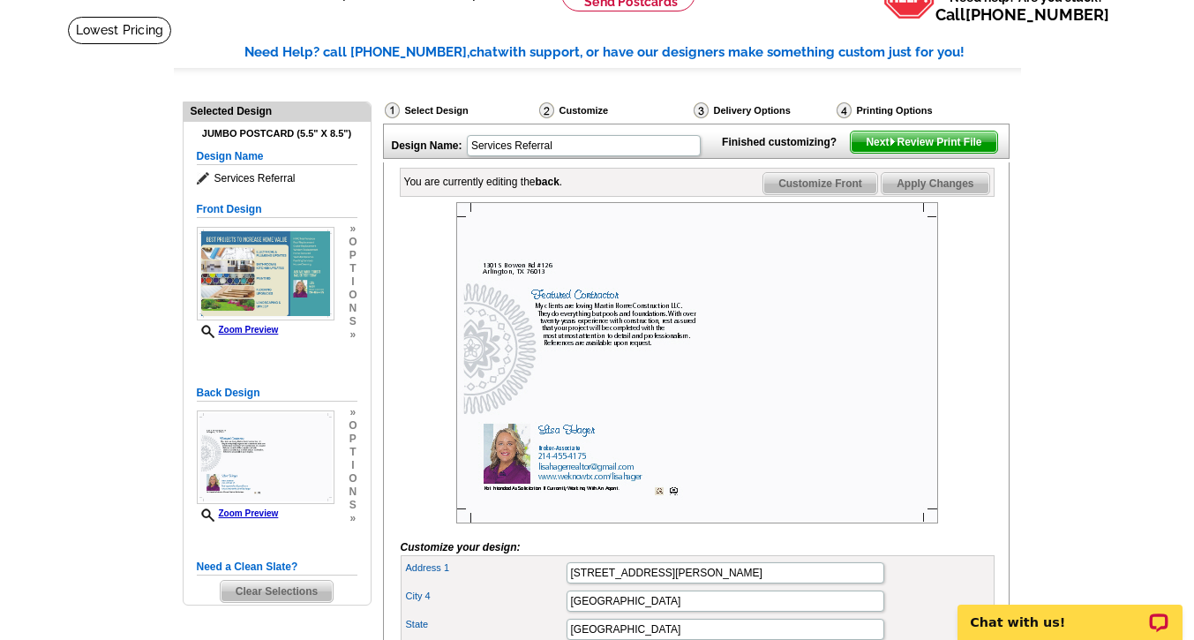
type textarea "My clients are [PERSON_NAME] Home Construction LLC. They do everything but pool…"
click at [927, 194] on span "Apply Changes" at bounding box center [935, 183] width 107 height 21
drag, startPoint x: 1189, startPoint y: 260, endPoint x: 1189, endPoint y: 316, distance: 55.6
click at [1189, 316] on main "Need Help? call [PHONE_NUMBER], chat with support, or have our designers make s…" at bounding box center [597, 629] width 1194 height 1227
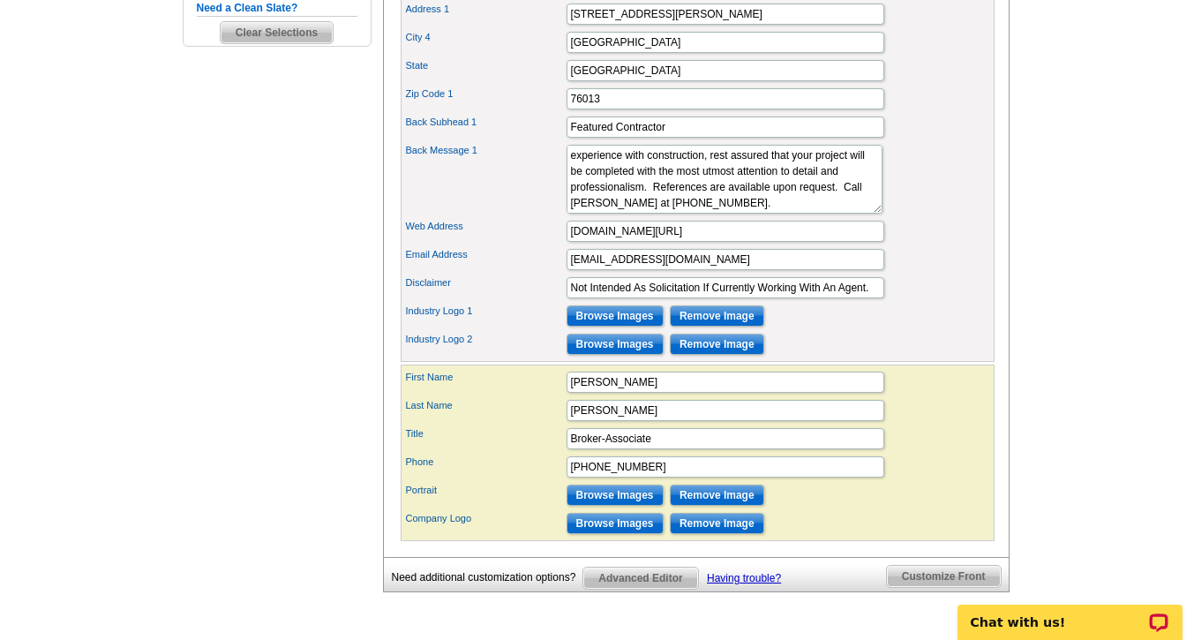
scroll to position [644, 0]
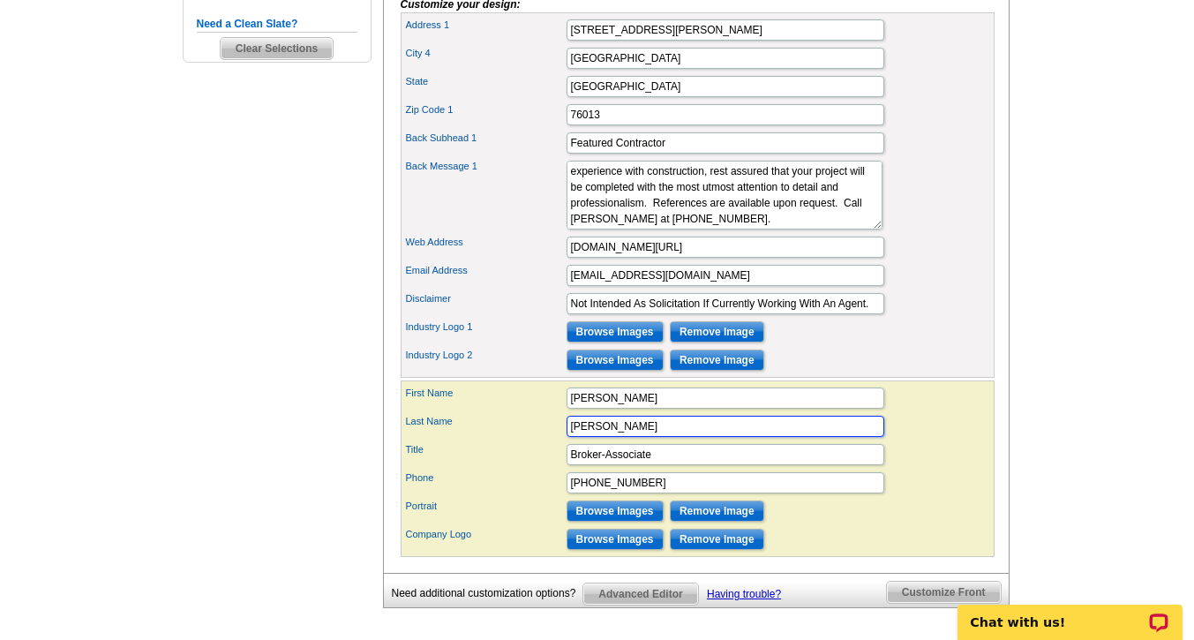
click at [610, 437] on input "[PERSON_NAME]" at bounding box center [726, 426] width 318 height 21
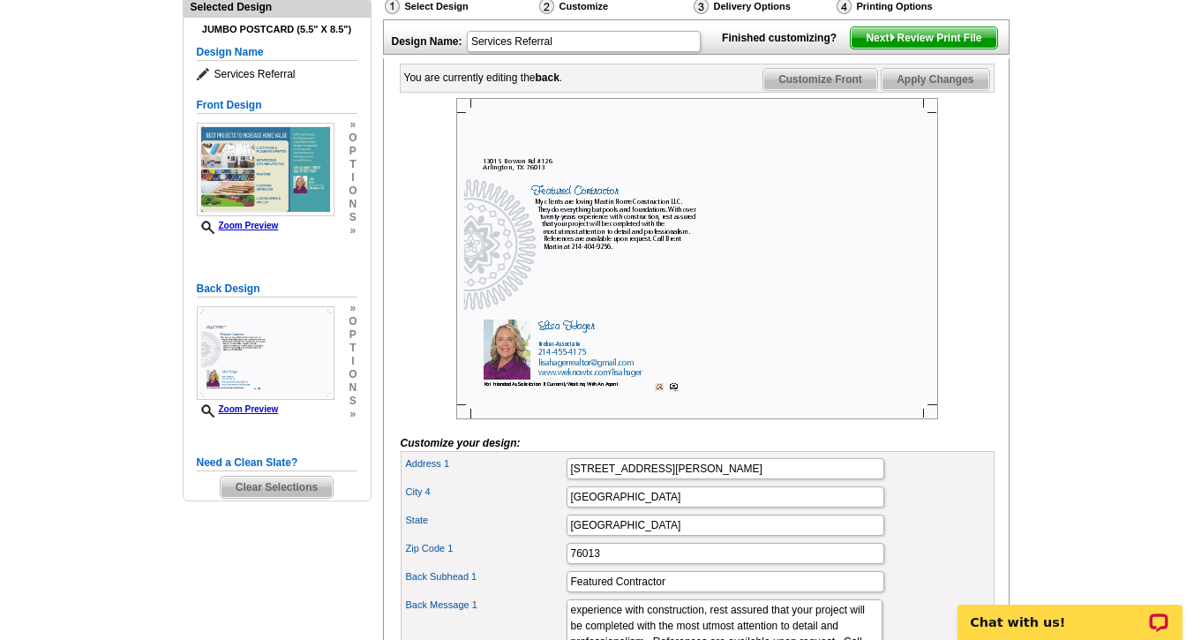
scroll to position [50, 0]
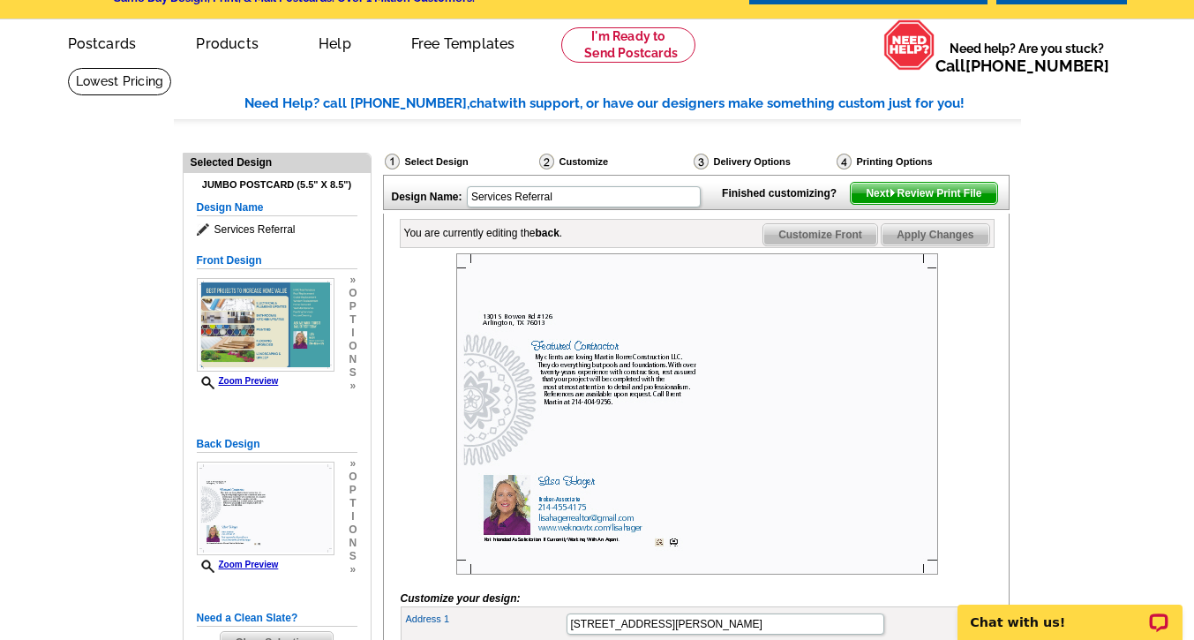
type input "[PERSON_NAME], MBA"
click at [934, 245] on span "Apply Changes" at bounding box center [935, 234] width 107 height 21
click at [824, 245] on span "Customize Front" at bounding box center [821, 234] width 114 height 21
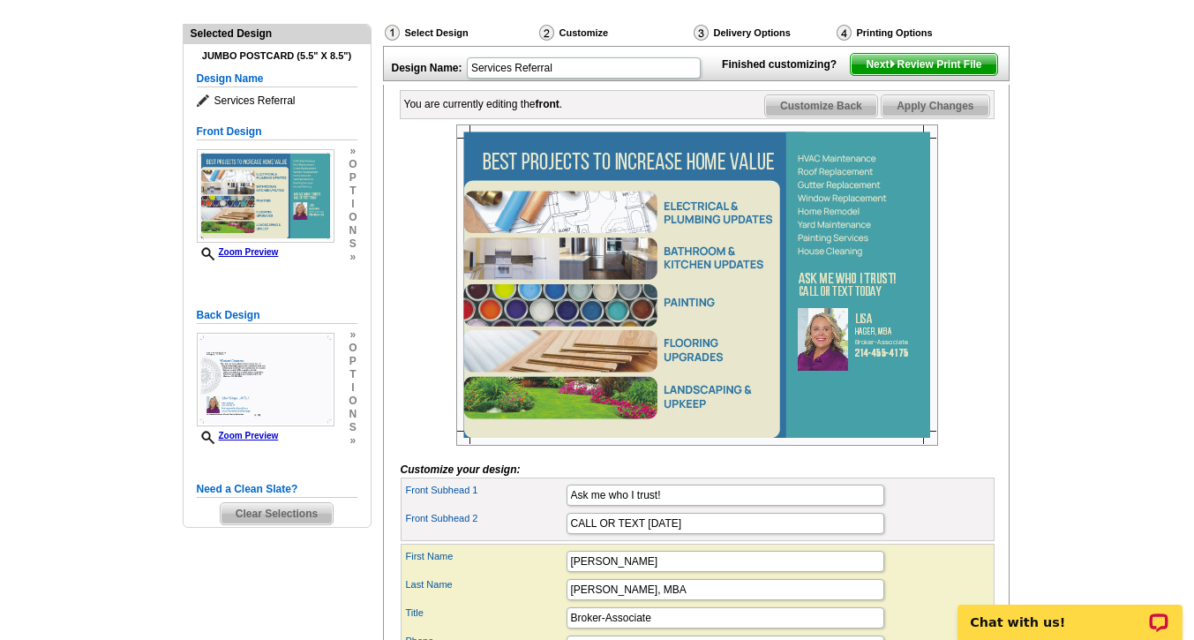
scroll to position [178, 0]
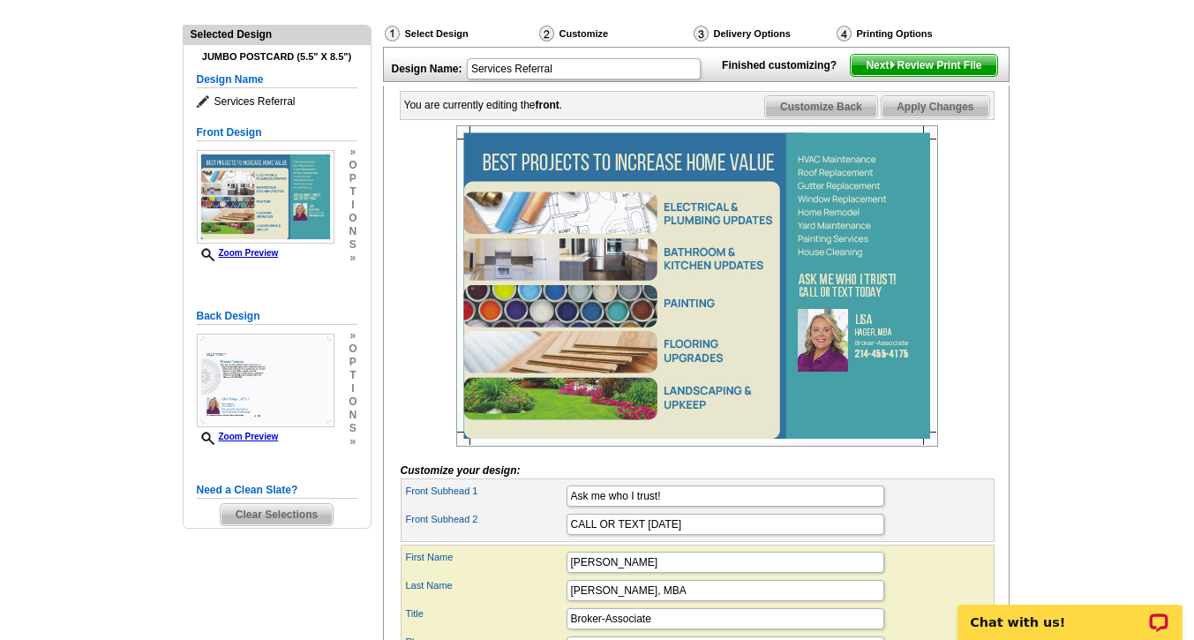
click at [926, 76] on span "Next Review Print File" at bounding box center [924, 65] width 146 height 21
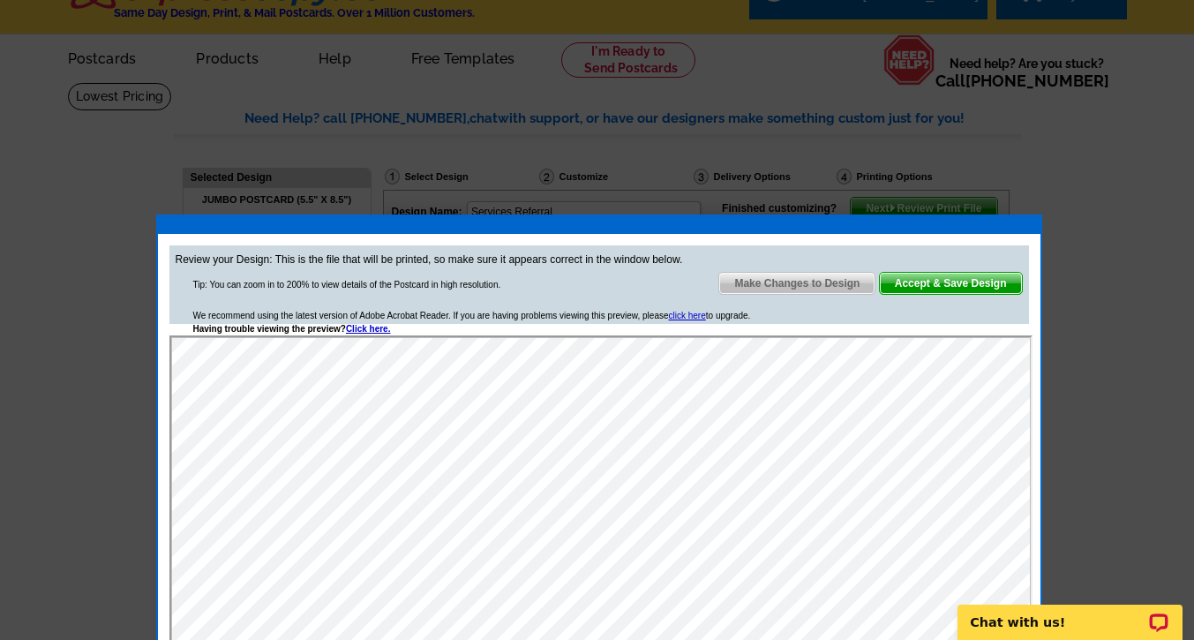
scroll to position [12, 0]
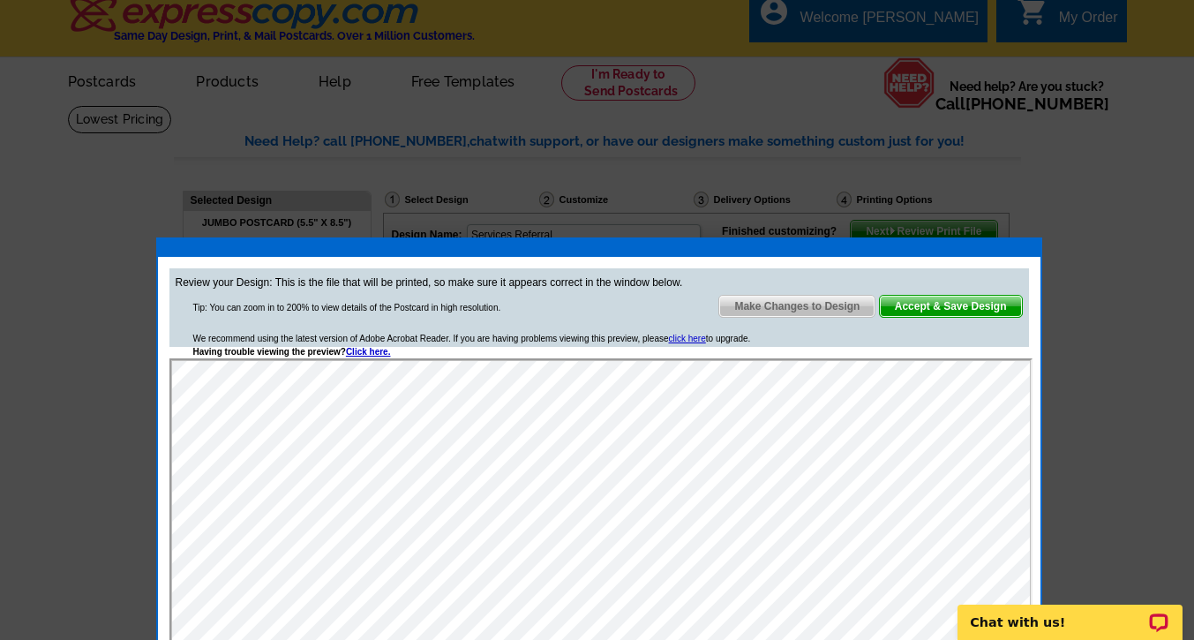
click at [787, 299] on span "Make Changes to Design" at bounding box center [797, 306] width 155 height 21
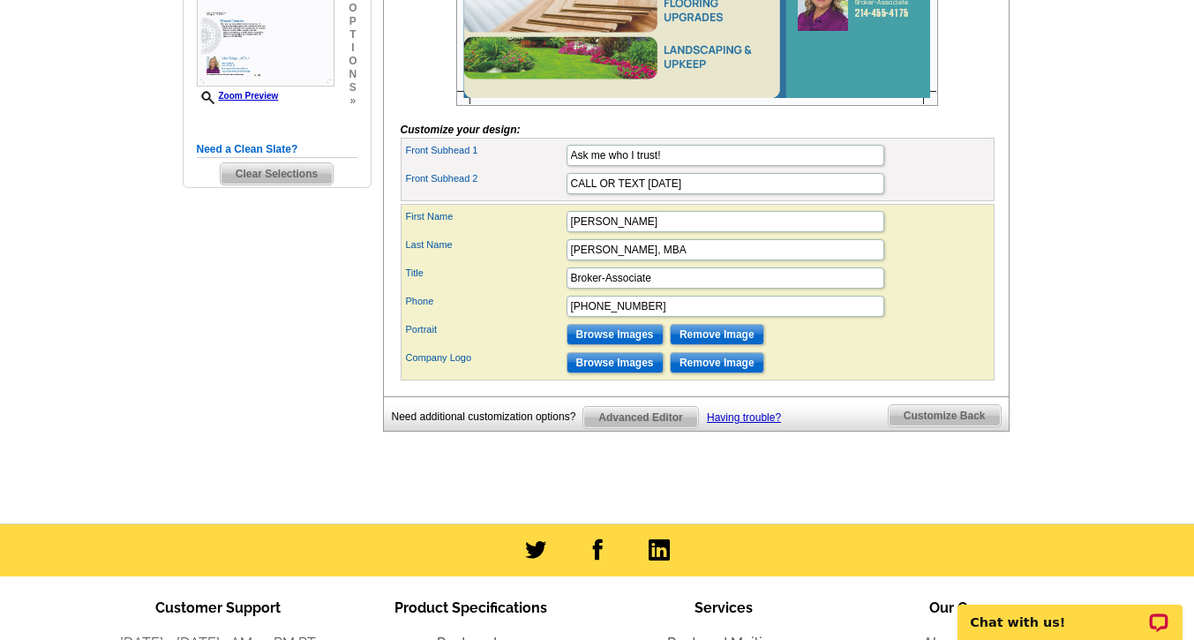
scroll to position [526, 0]
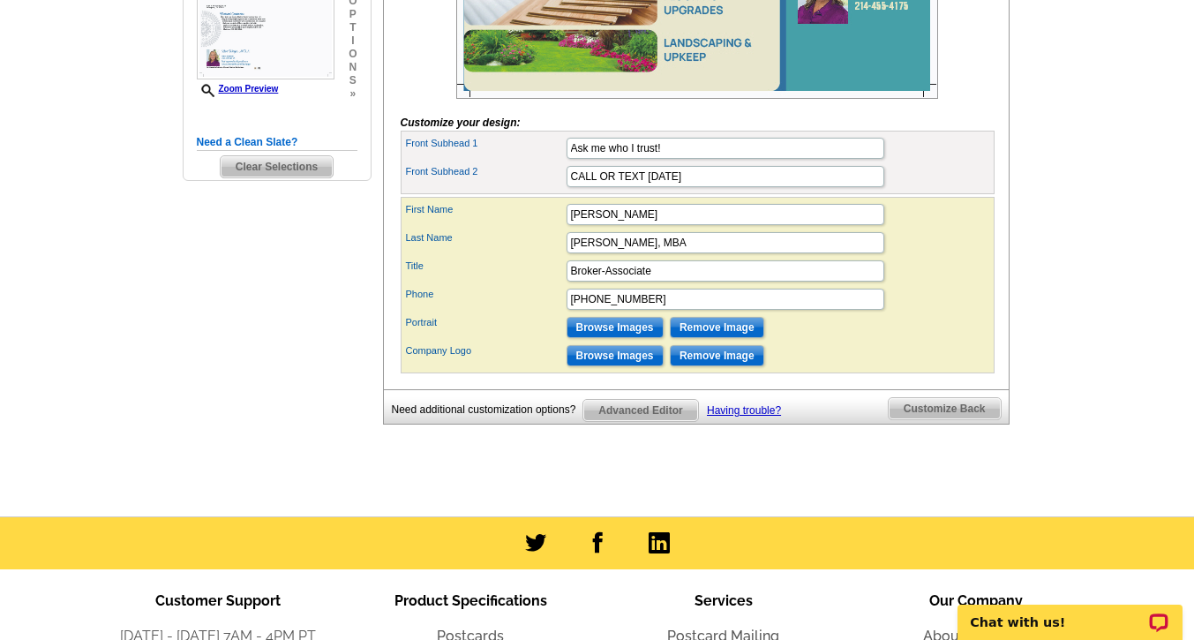
click at [944, 419] on span "Customize Back" at bounding box center [945, 408] width 112 height 21
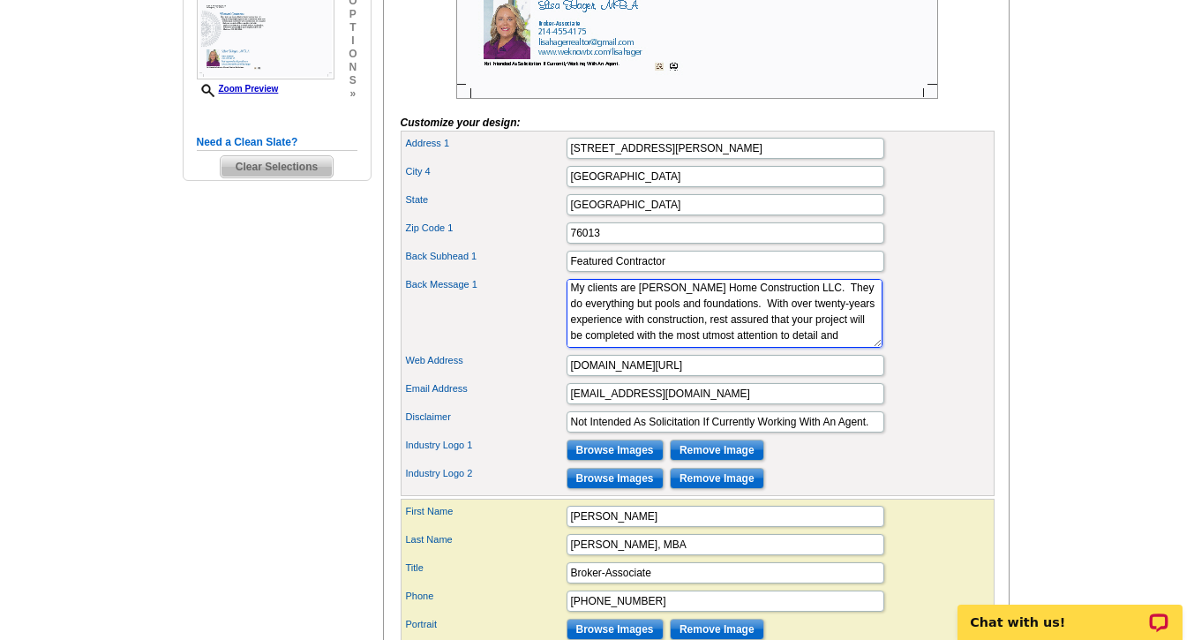
scroll to position [0, 0]
click at [734, 348] on textarea "Lorem ipsum" at bounding box center [725, 313] width 316 height 69
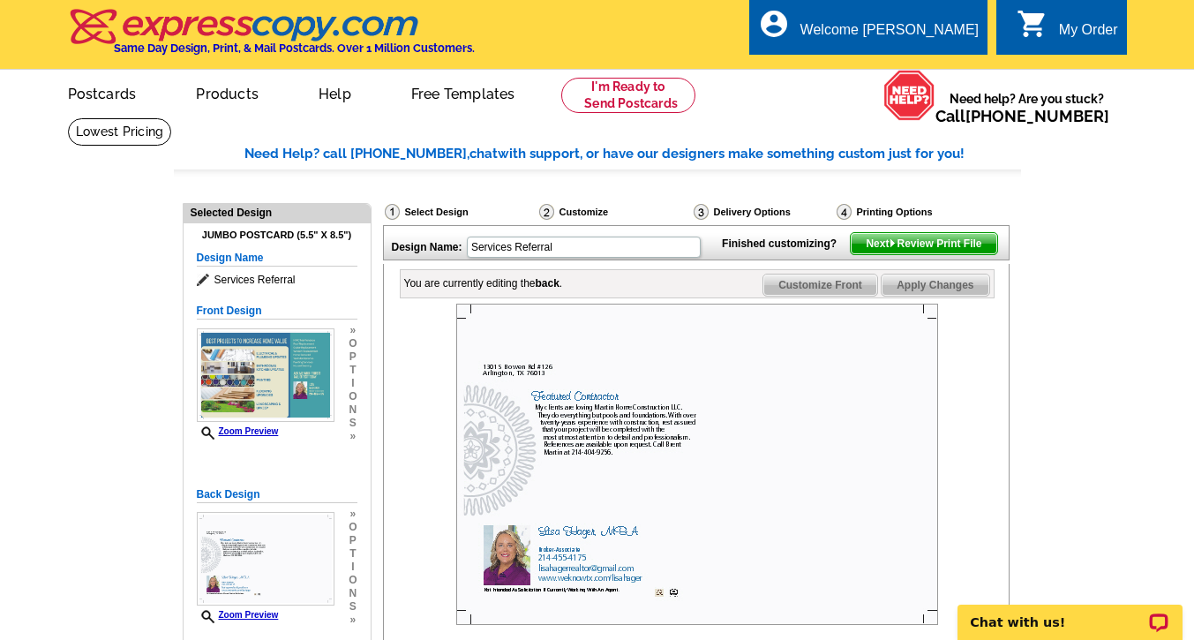
type textarea "My clients are [PERSON_NAME] Home Construction LLC. They do everything but pool…"
click at [938, 296] on span "Apply Changes" at bounding box center [935, 285] width 107 height 21
click at [924, 254] on span "Next Review Print File" at bounding box center [924, 243] width 146 height 21
